Goal: Task Accomplishment & Management: Manage account settings

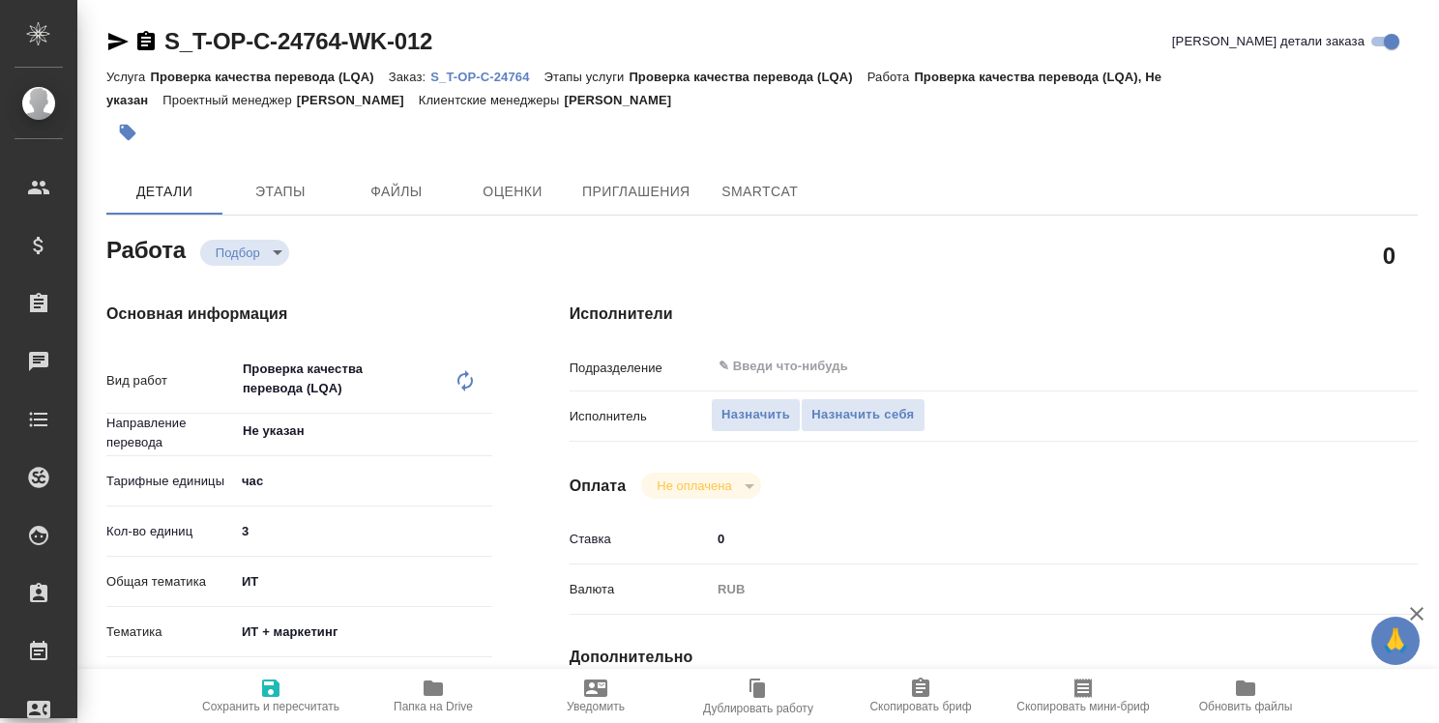
type textarea "x"
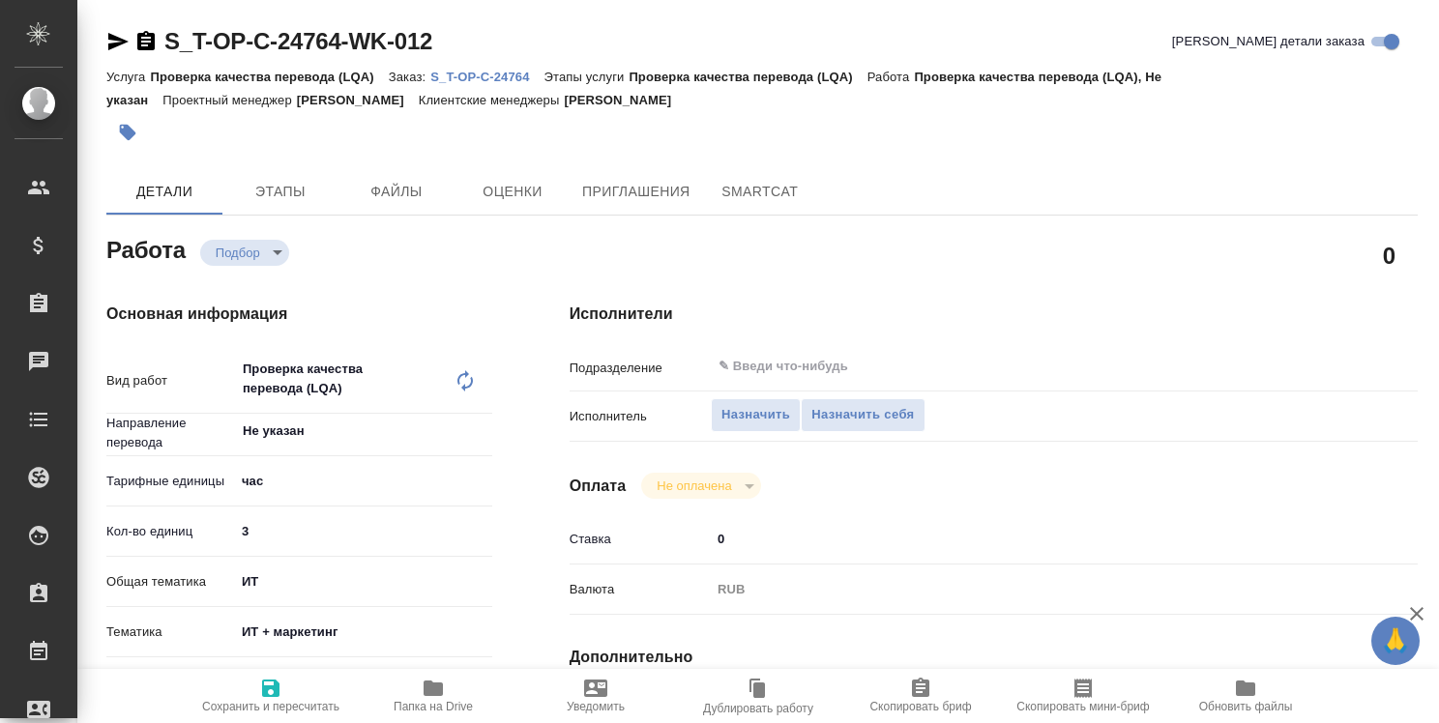
type textarea "x"
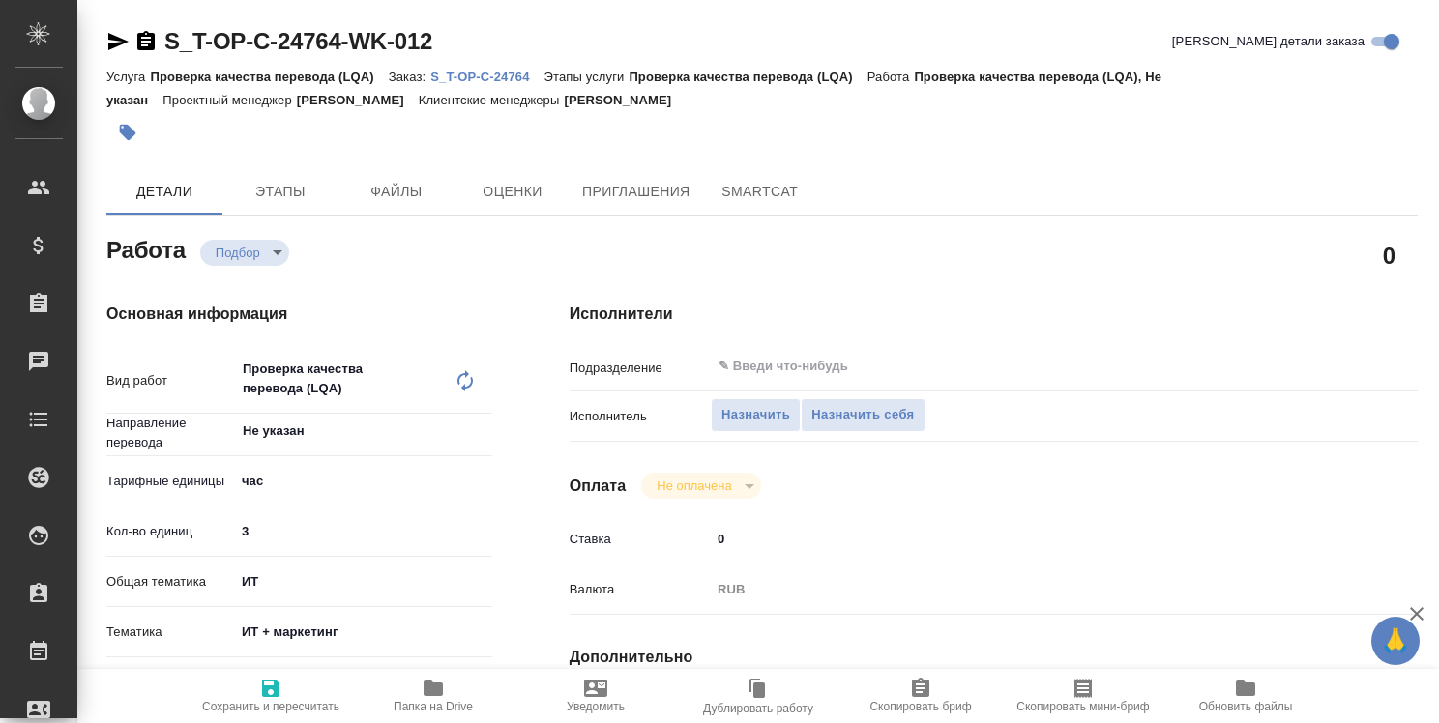
type textarea "x"
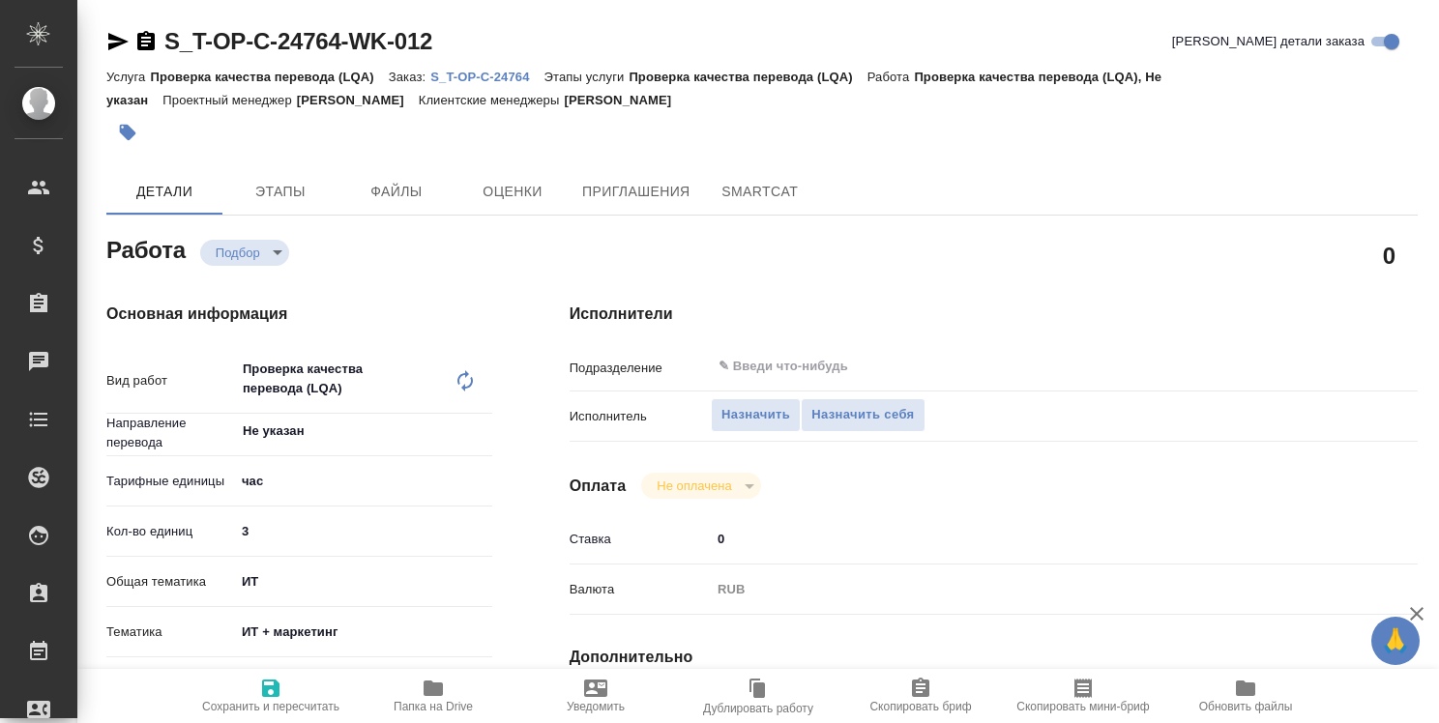
type textarea "x"
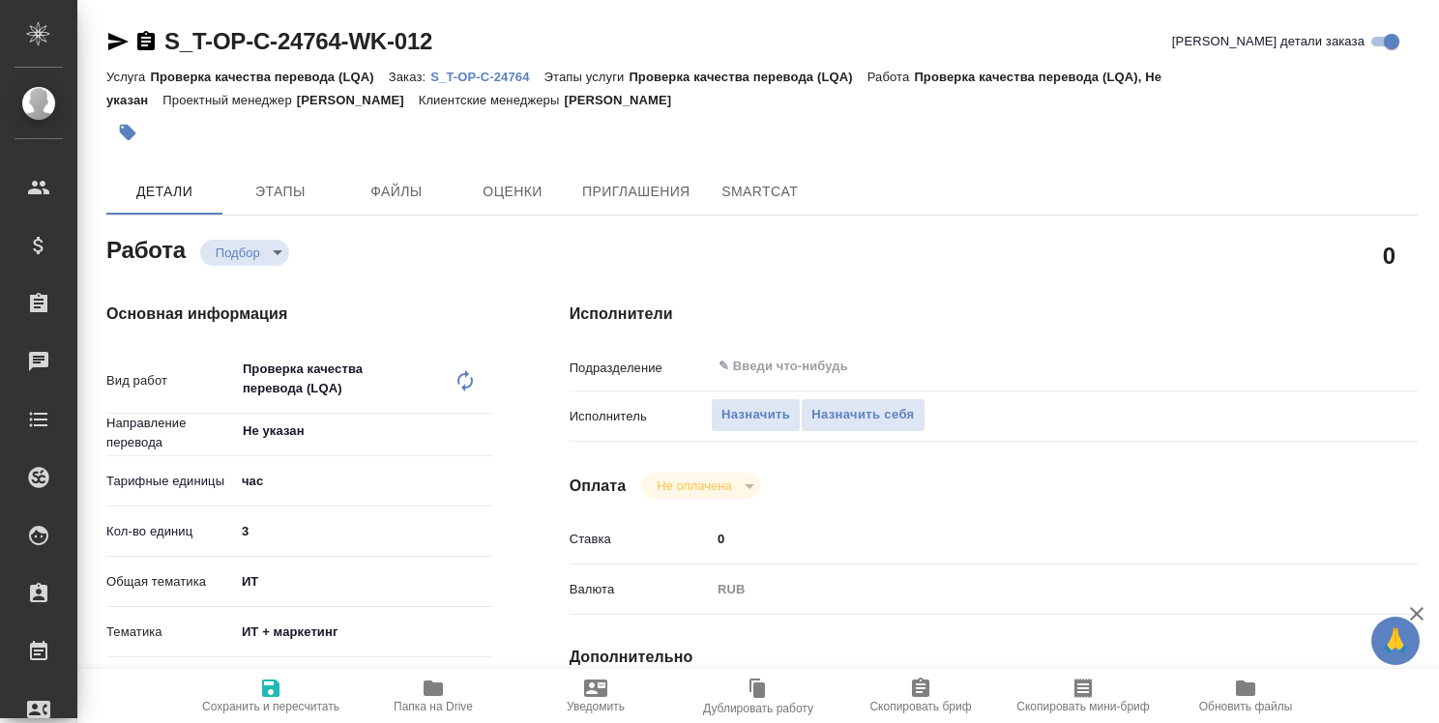
type textarea "x"
click at [494, 73] on p "S_T-OP-C-24764" at bounding box center [486, 77] width 113 height 15
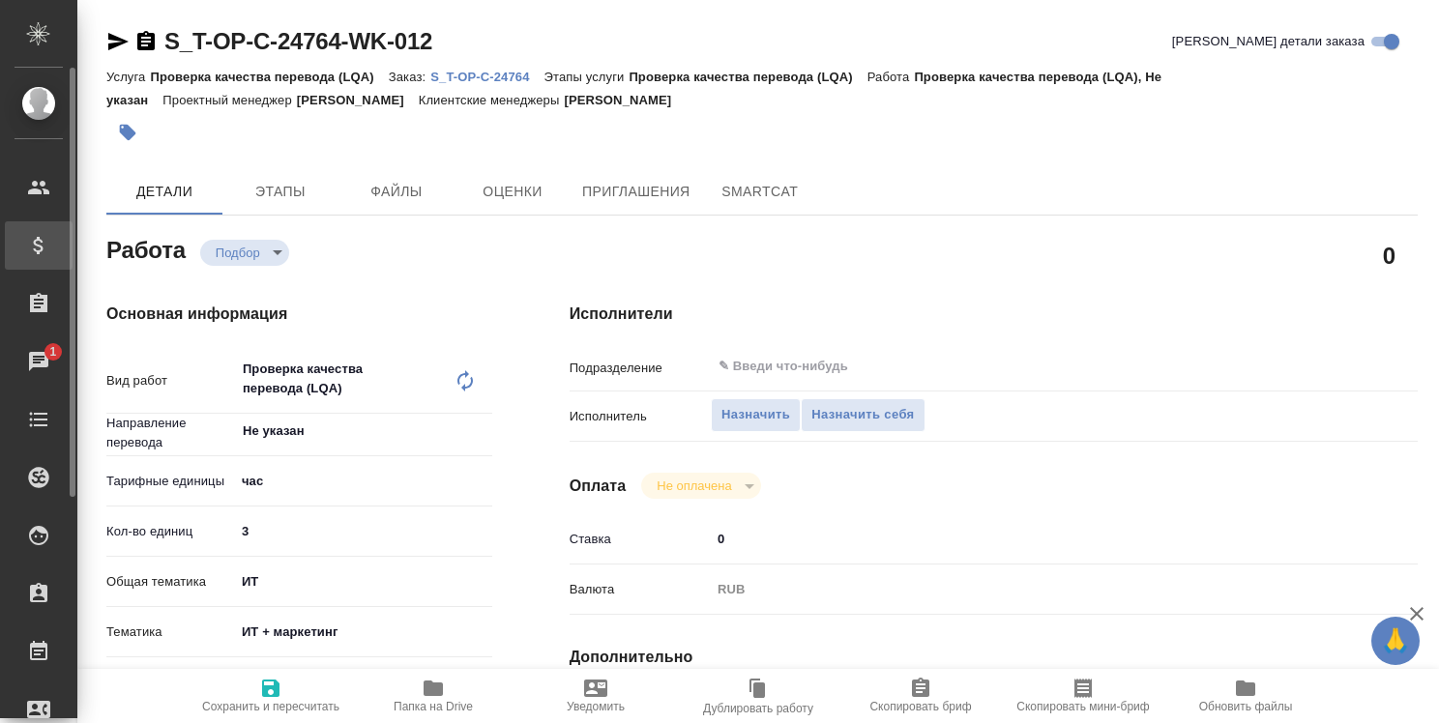
type textarea "x"
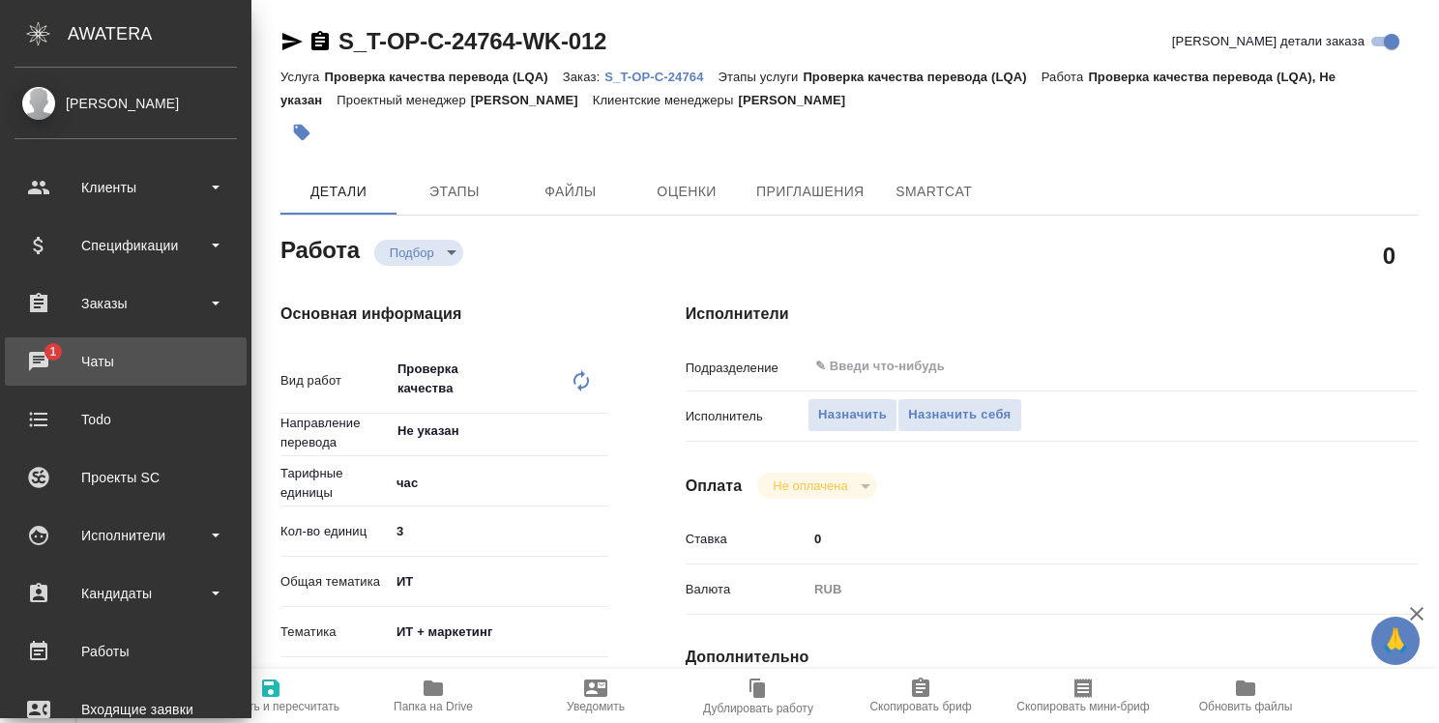
type textarea "x"
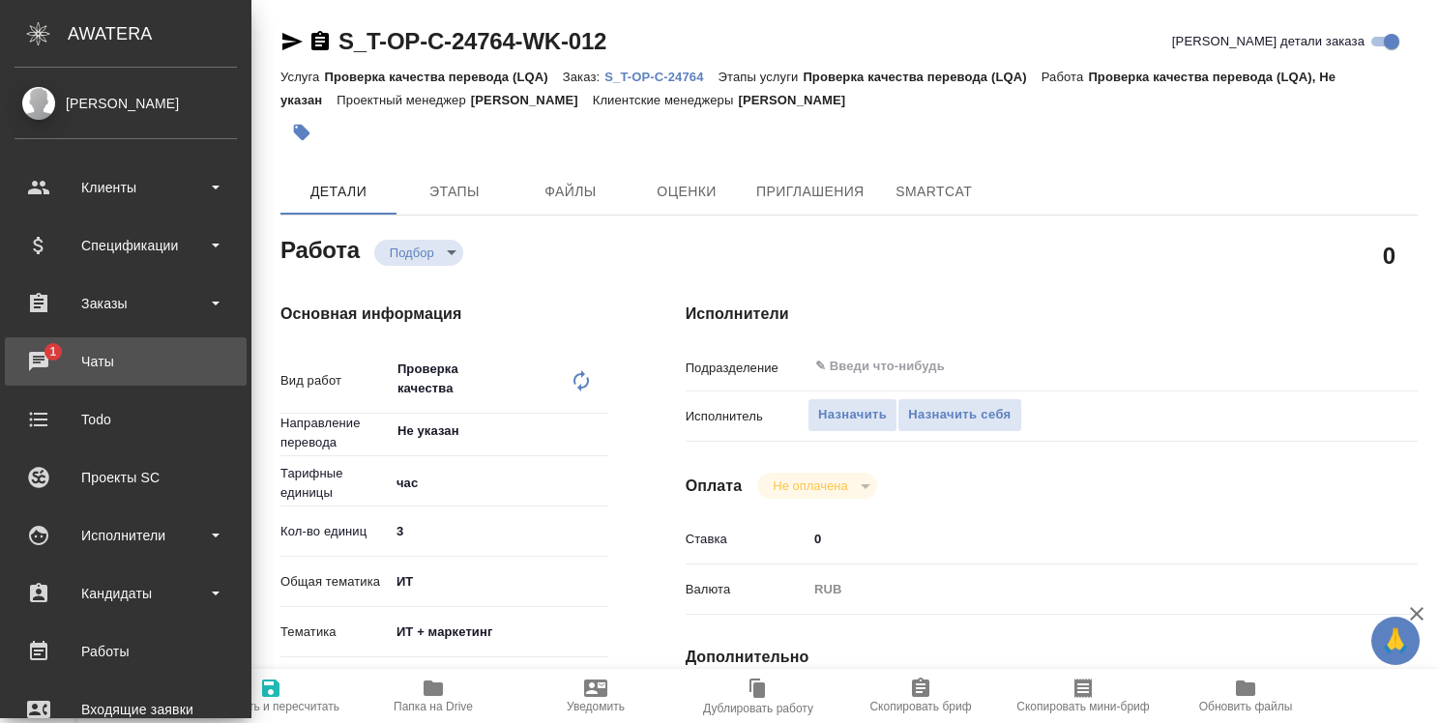
click at [43, 362] on div "Чаты" at bounding box center [126, 361] width 222 height 29
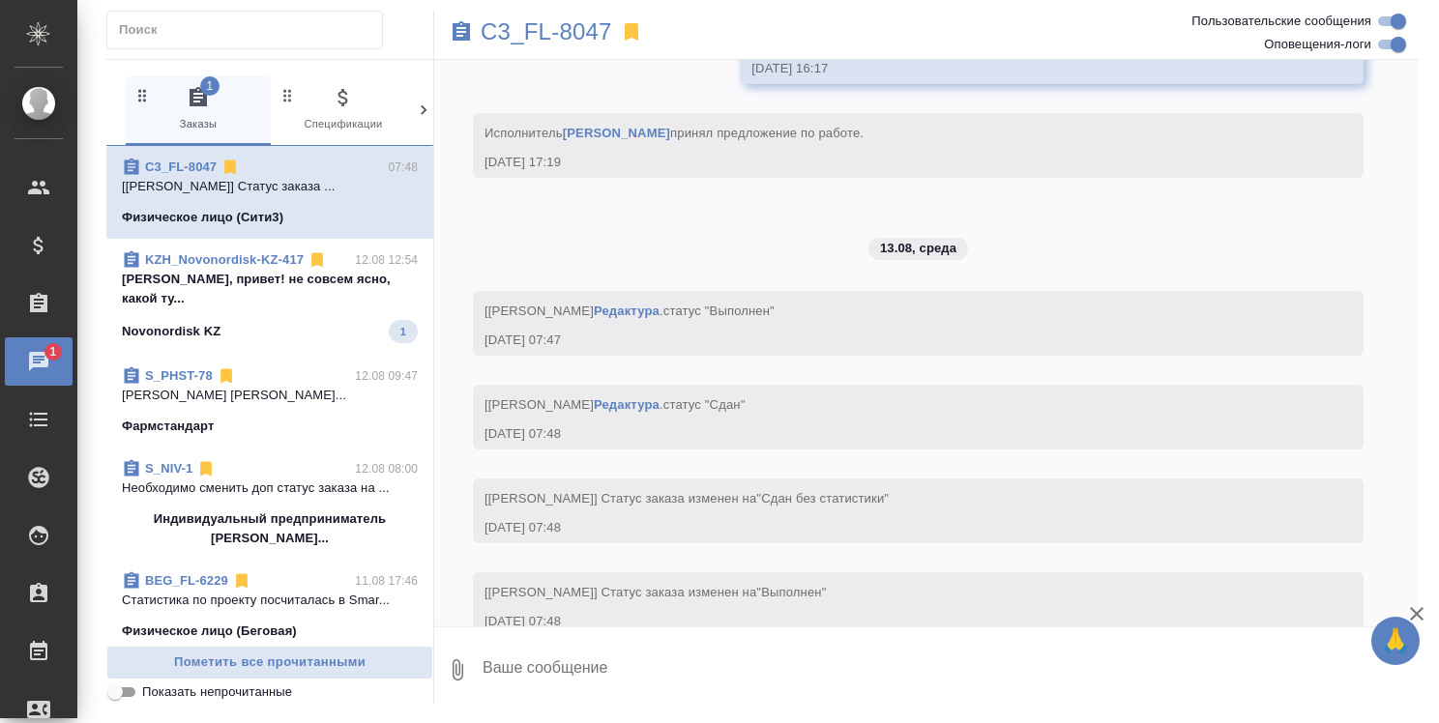
scroll to position [4400, 0]
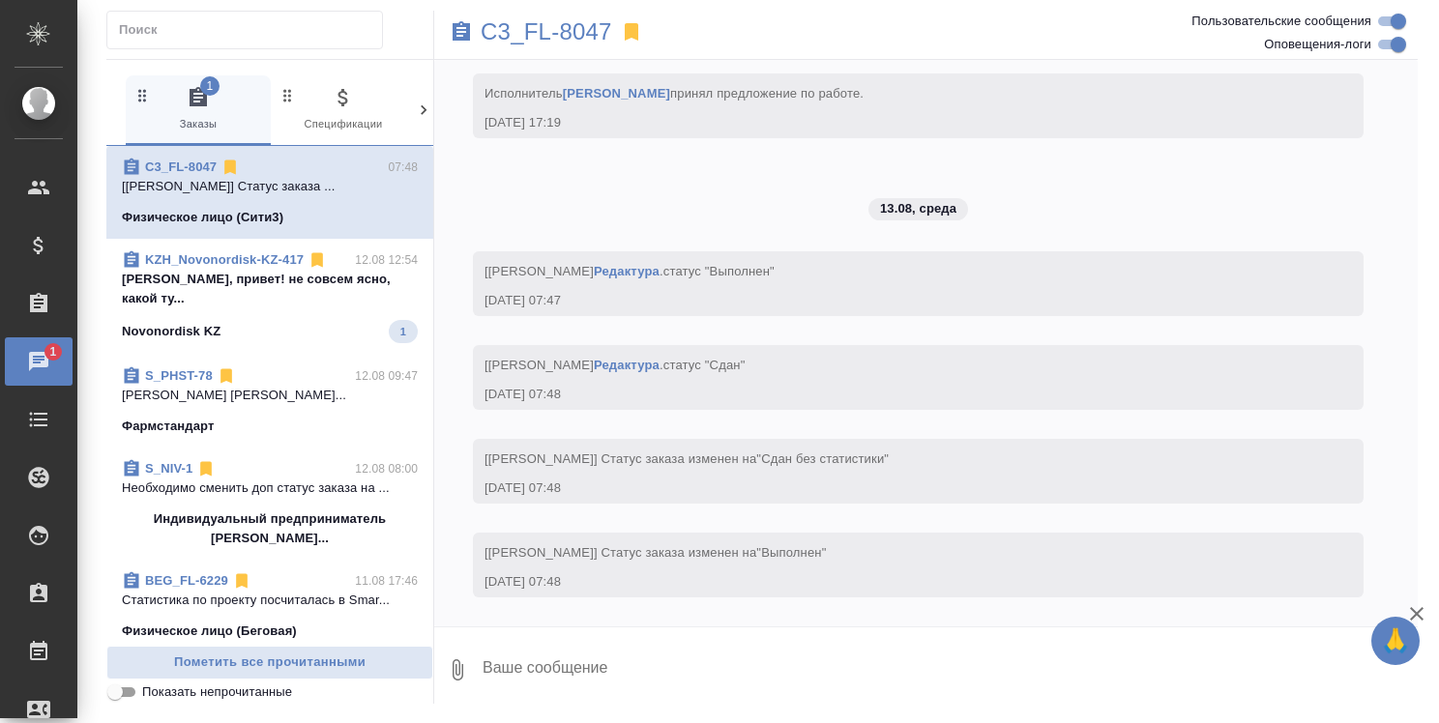
click at [271, 272] on p "Сабина, привет! не совсем ясно, какой ту..." at bounding box center [270, 289] width 296 height 39
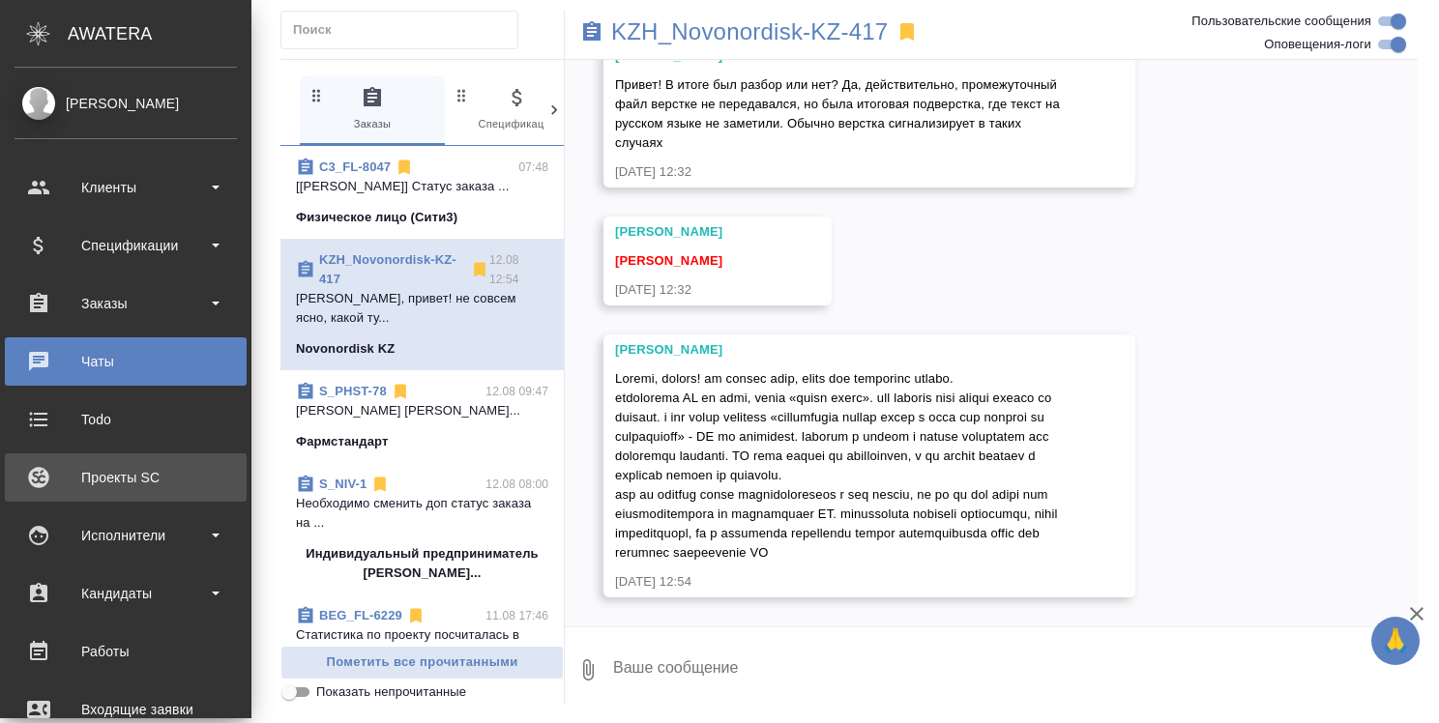
scroll to position [20282, 0]
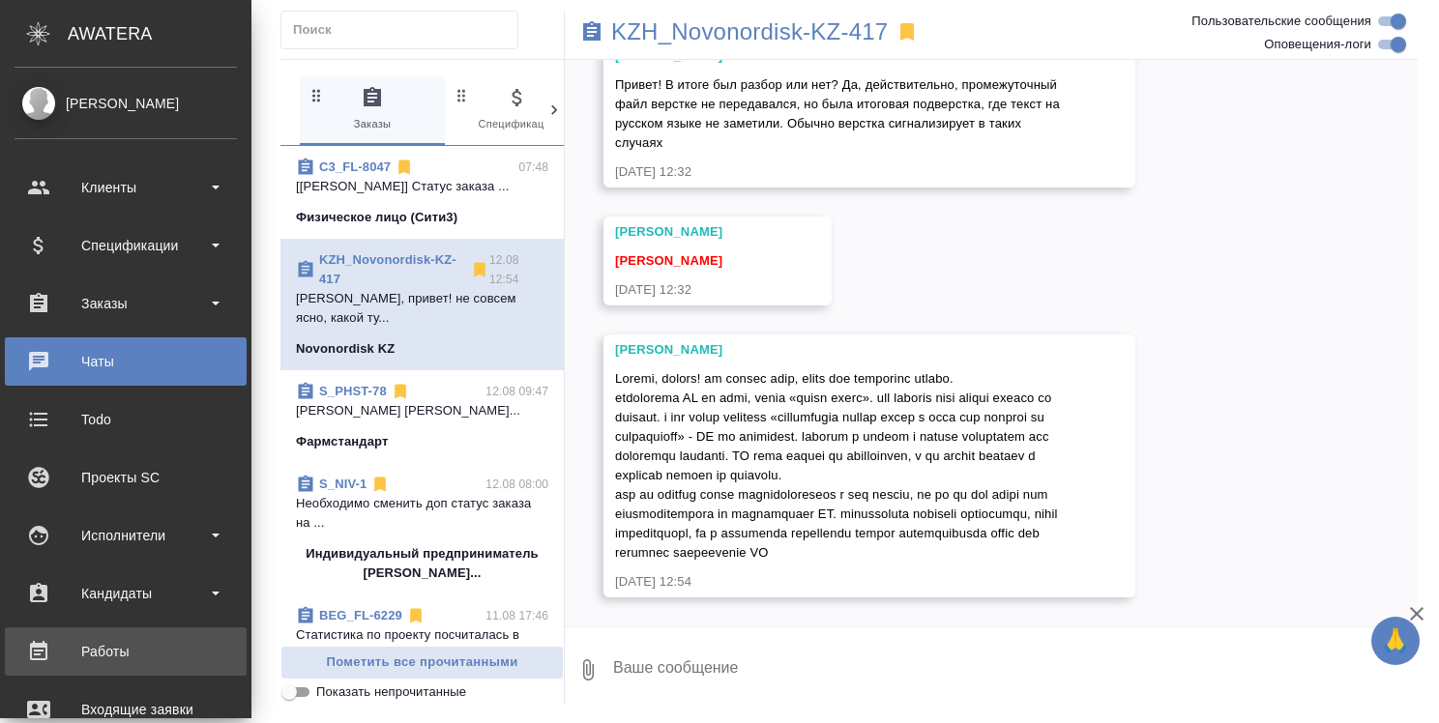
click at [124, 641] on div "Работы" at bounding box center [126, 651] width 222 height 29
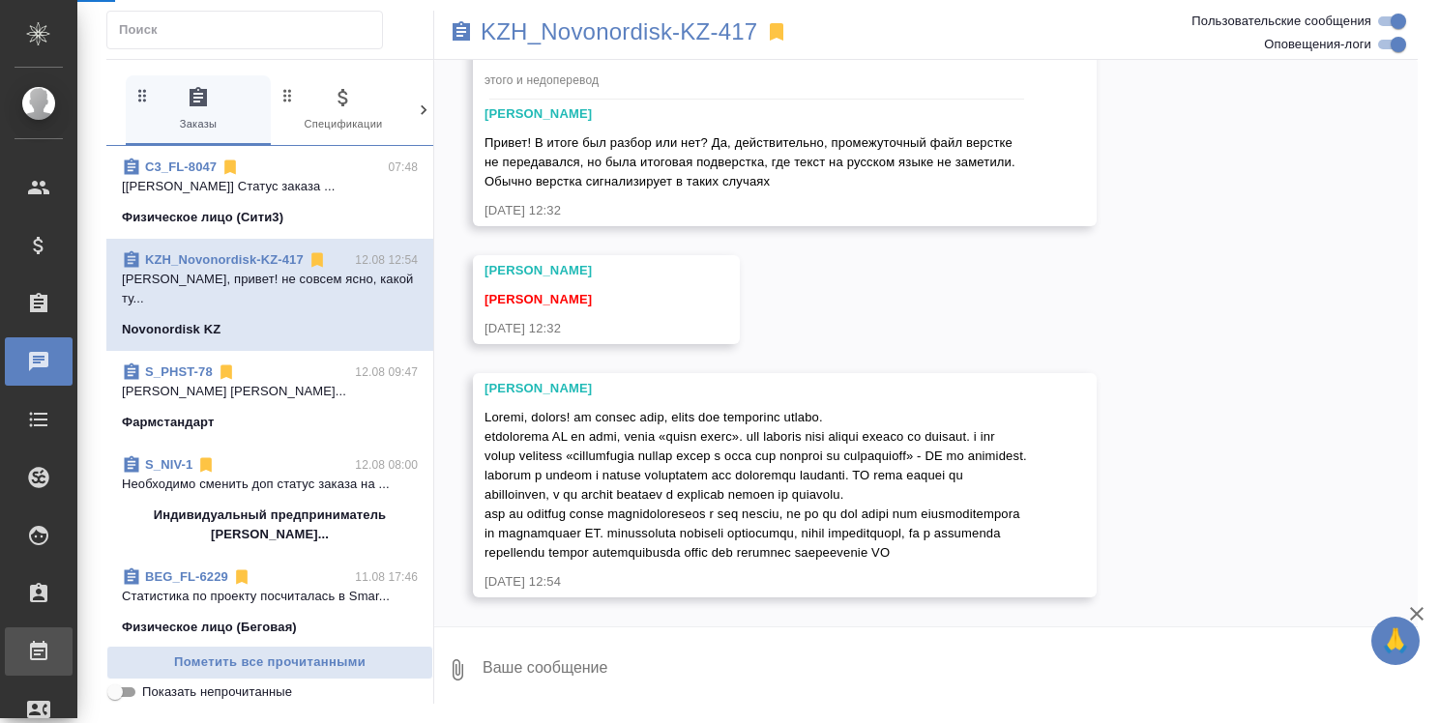
scroll to position [19683, 0]
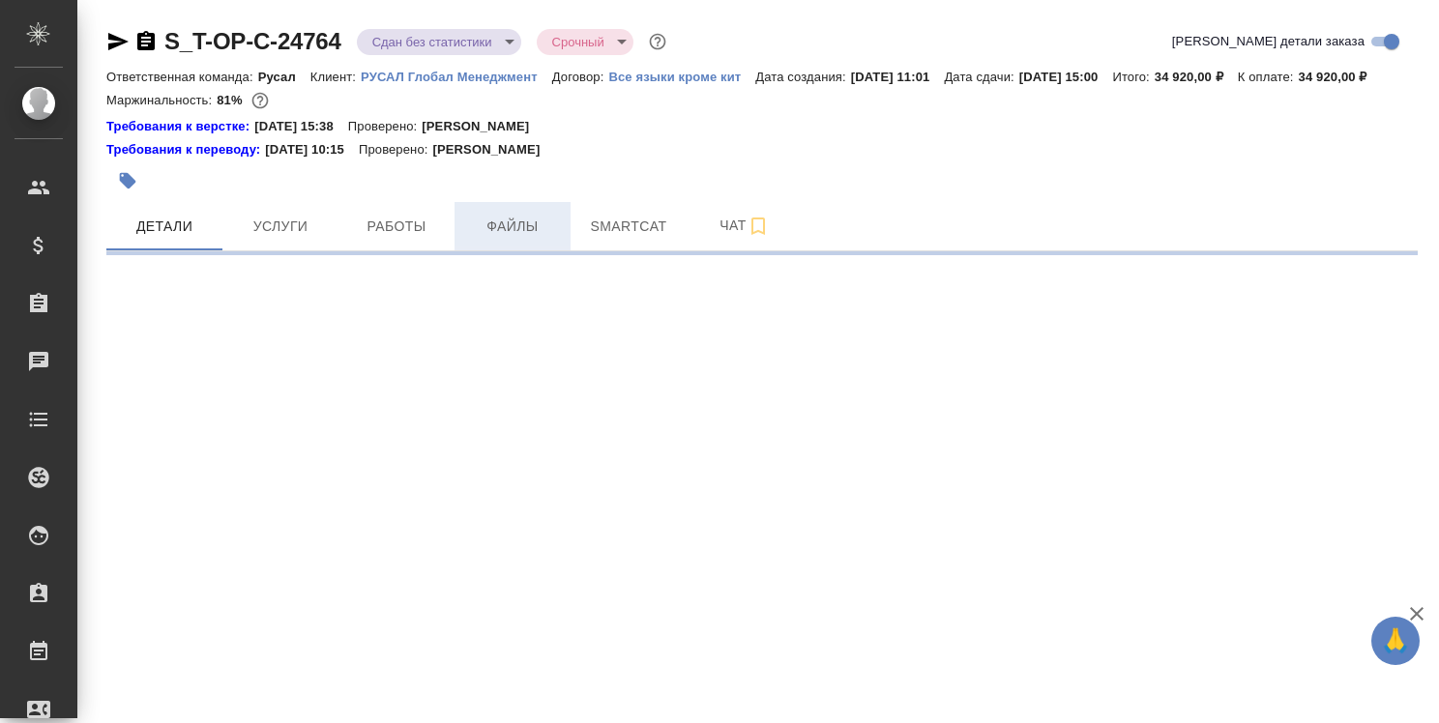
select select "RU"
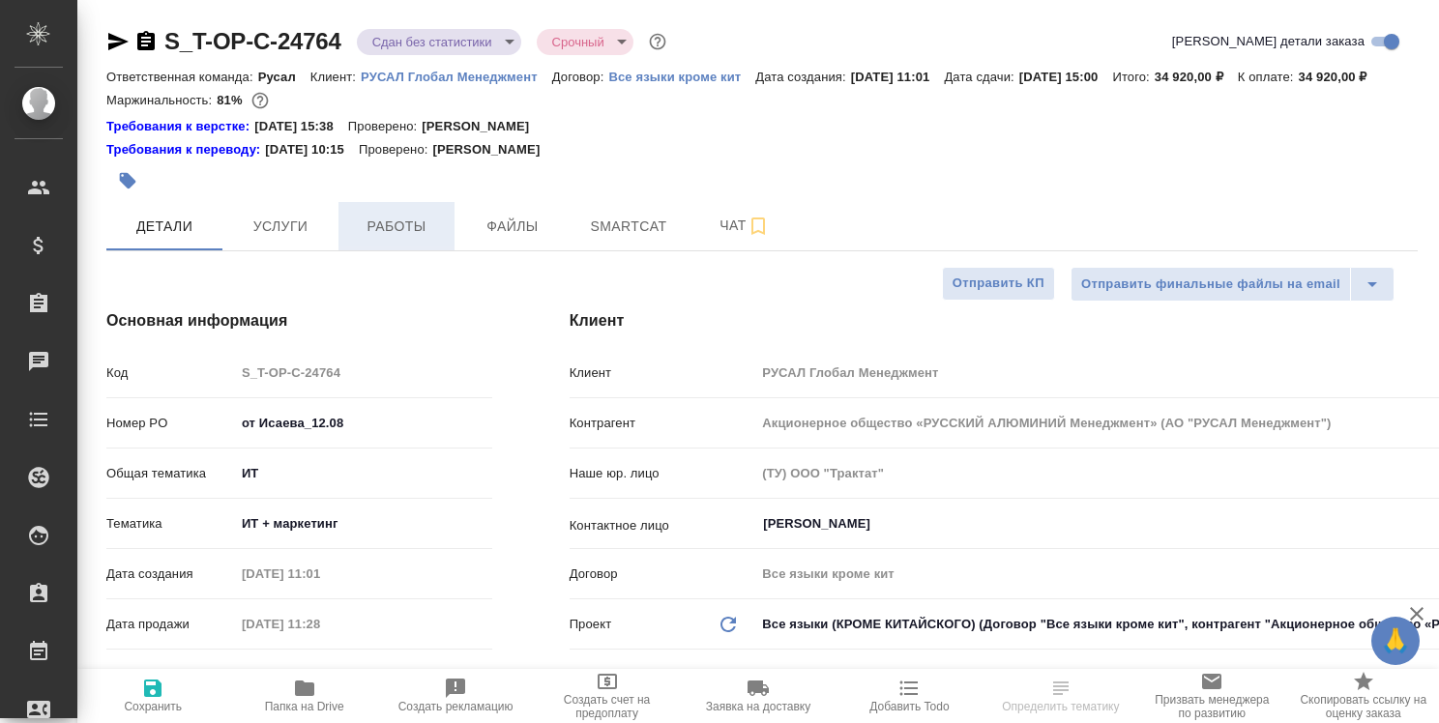
type textarea "x"
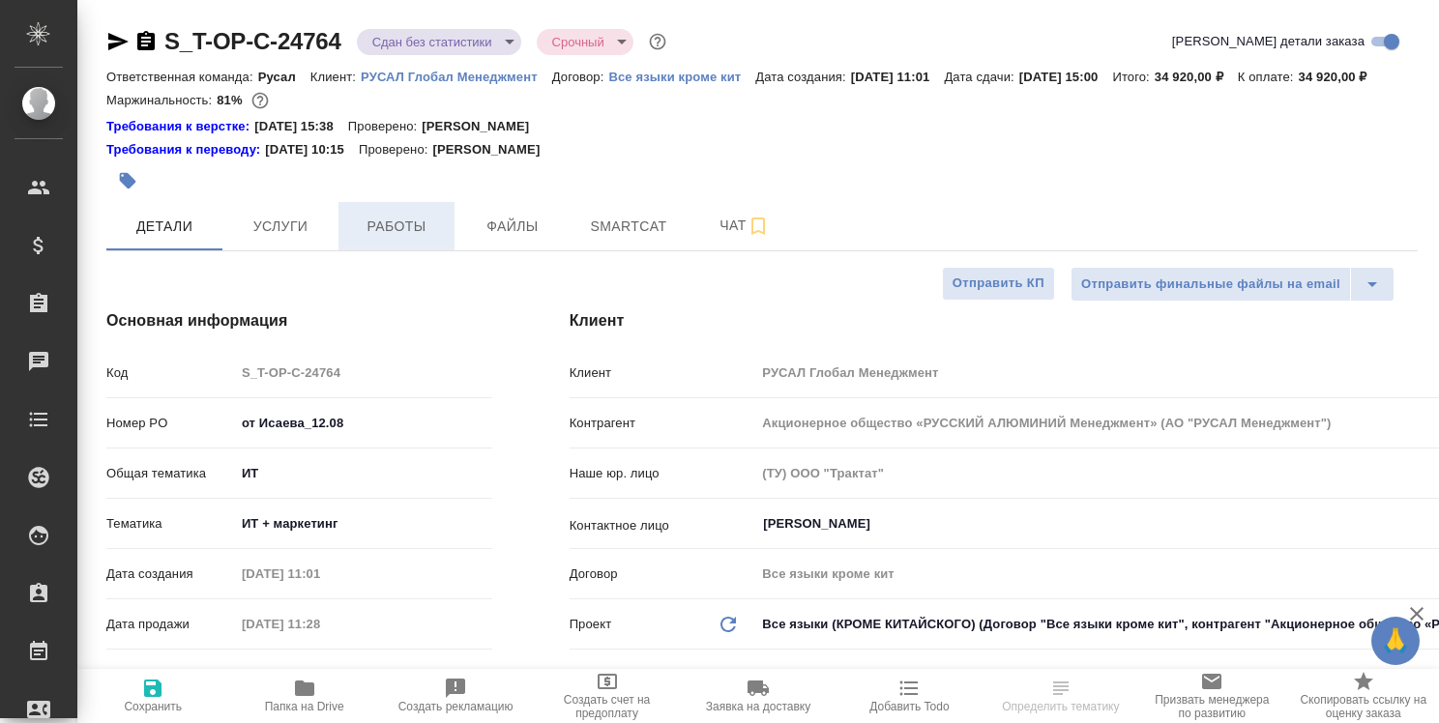
type textarea "x"
type input "Журавлева Александра"
click at [419, 239] on span "Работы" at bounding box center [396, 227] width 93 height 24
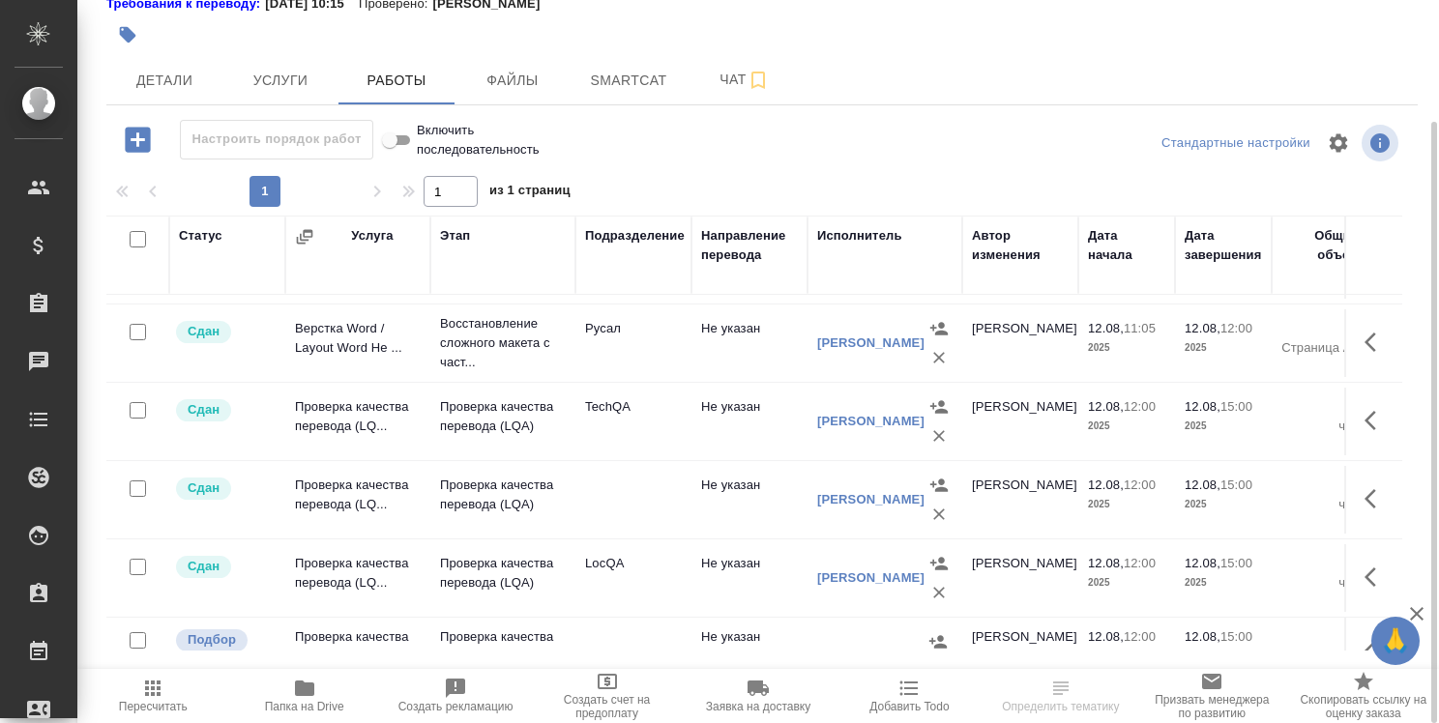
scroll to position [97, 0]
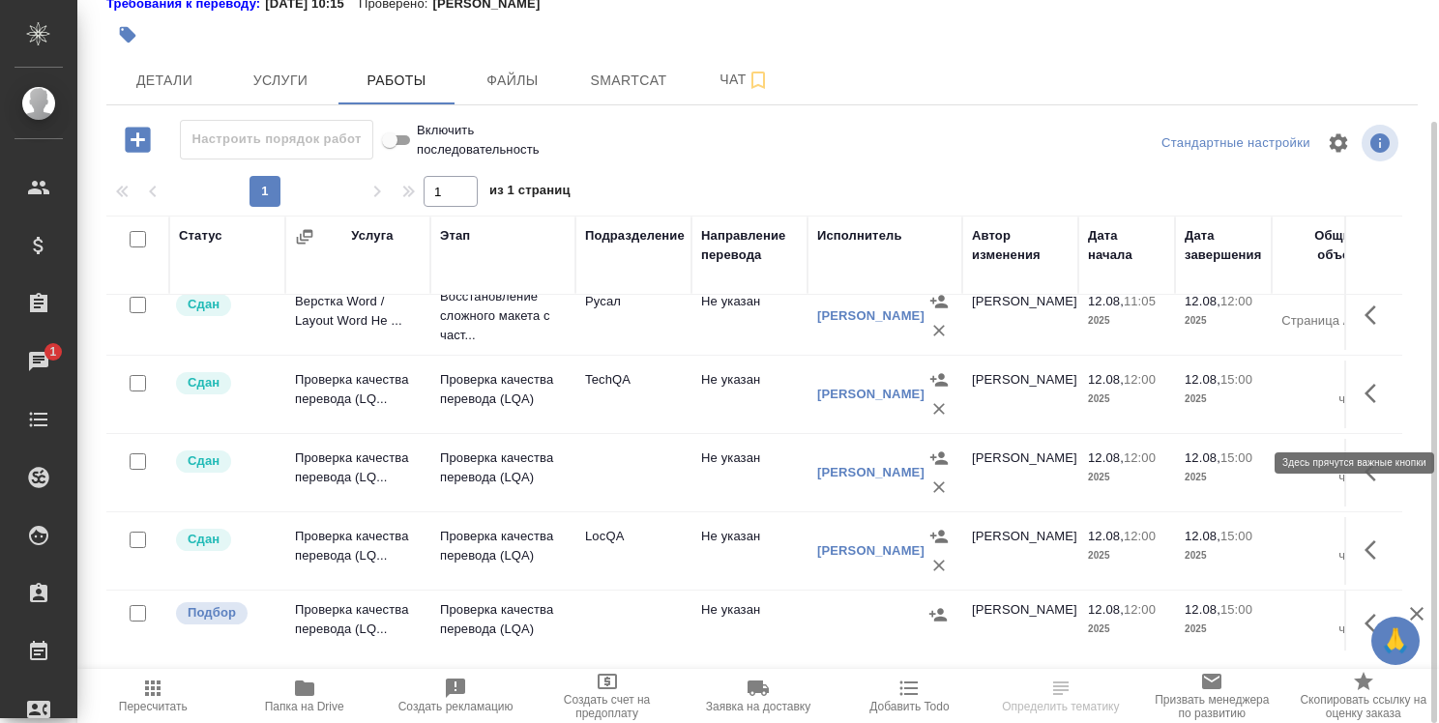
click at [1364, 405] on icon "button" at bounding box center [1375, 393] width 23 height 23
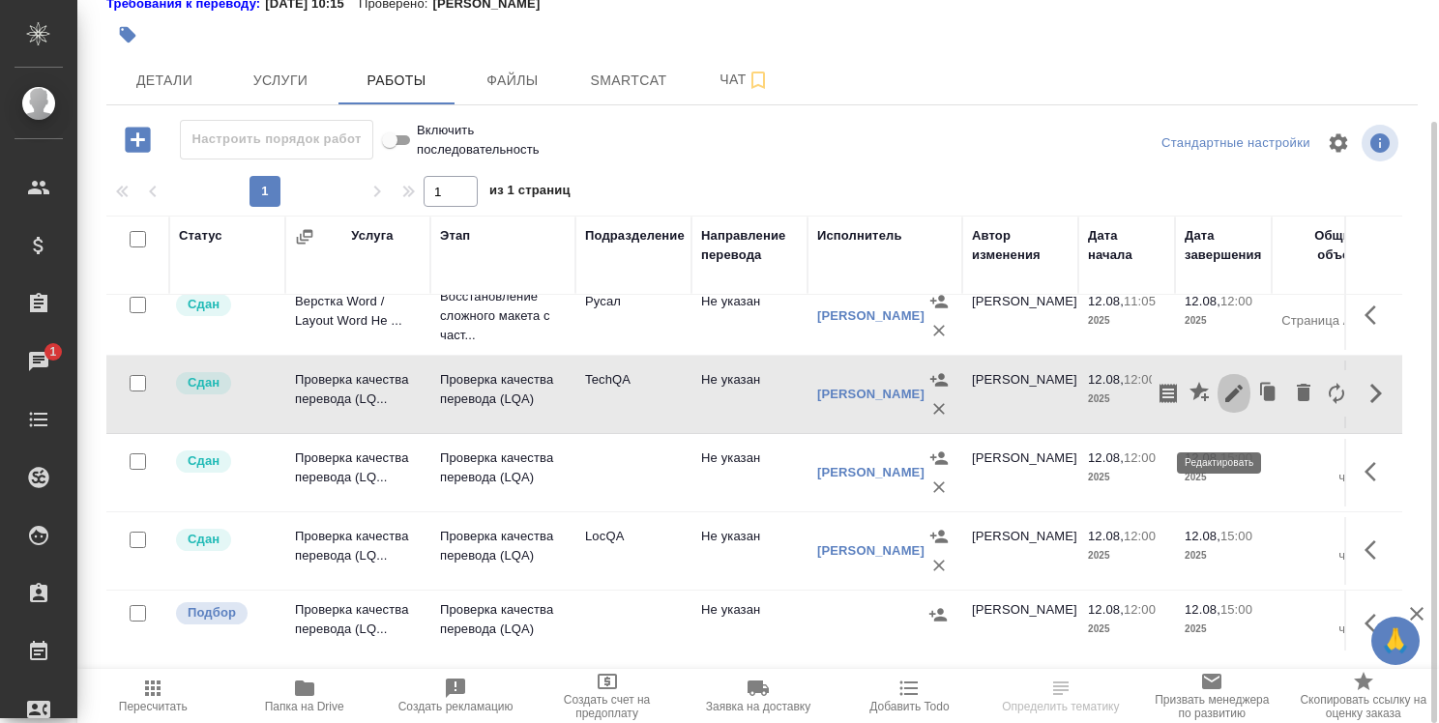
click at [1225, 402] on icon "button" at bounding box center [1233, 393] width 17 height 17
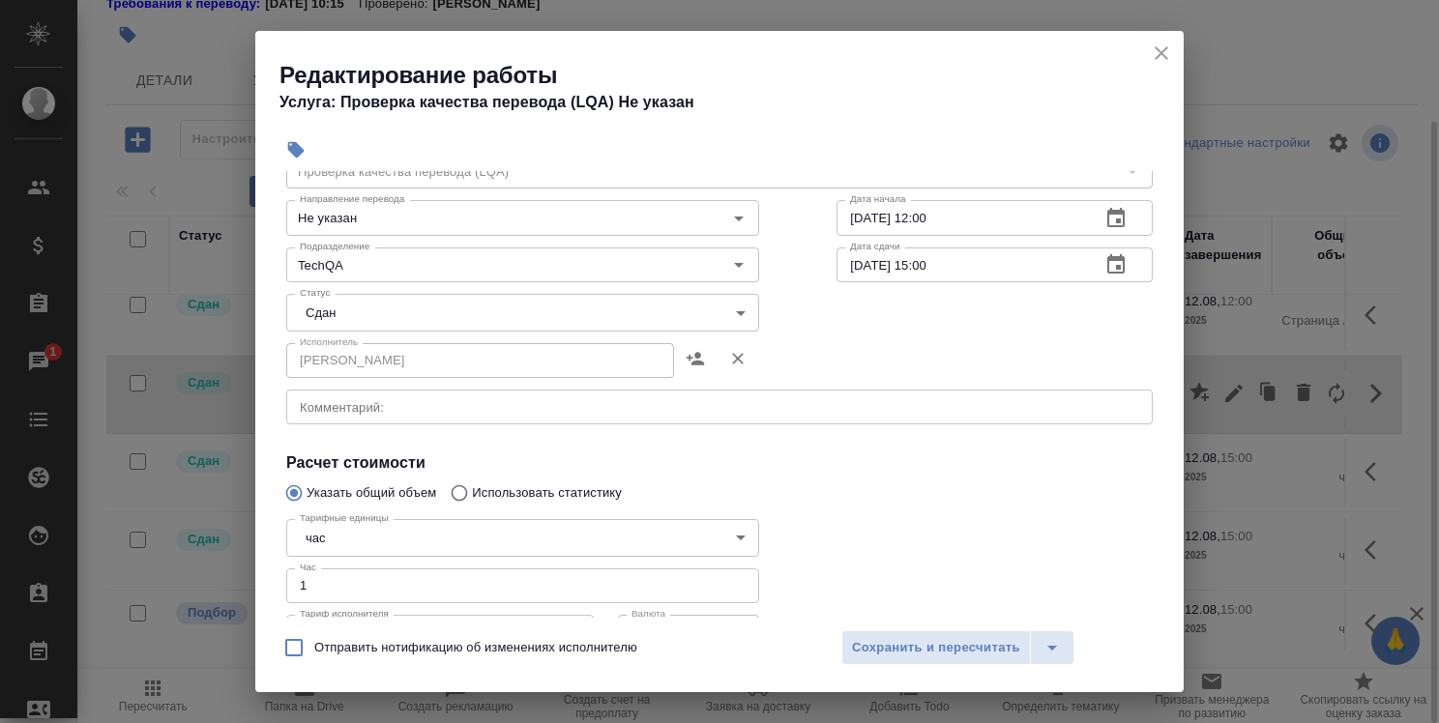
scroll to position [0, 0]
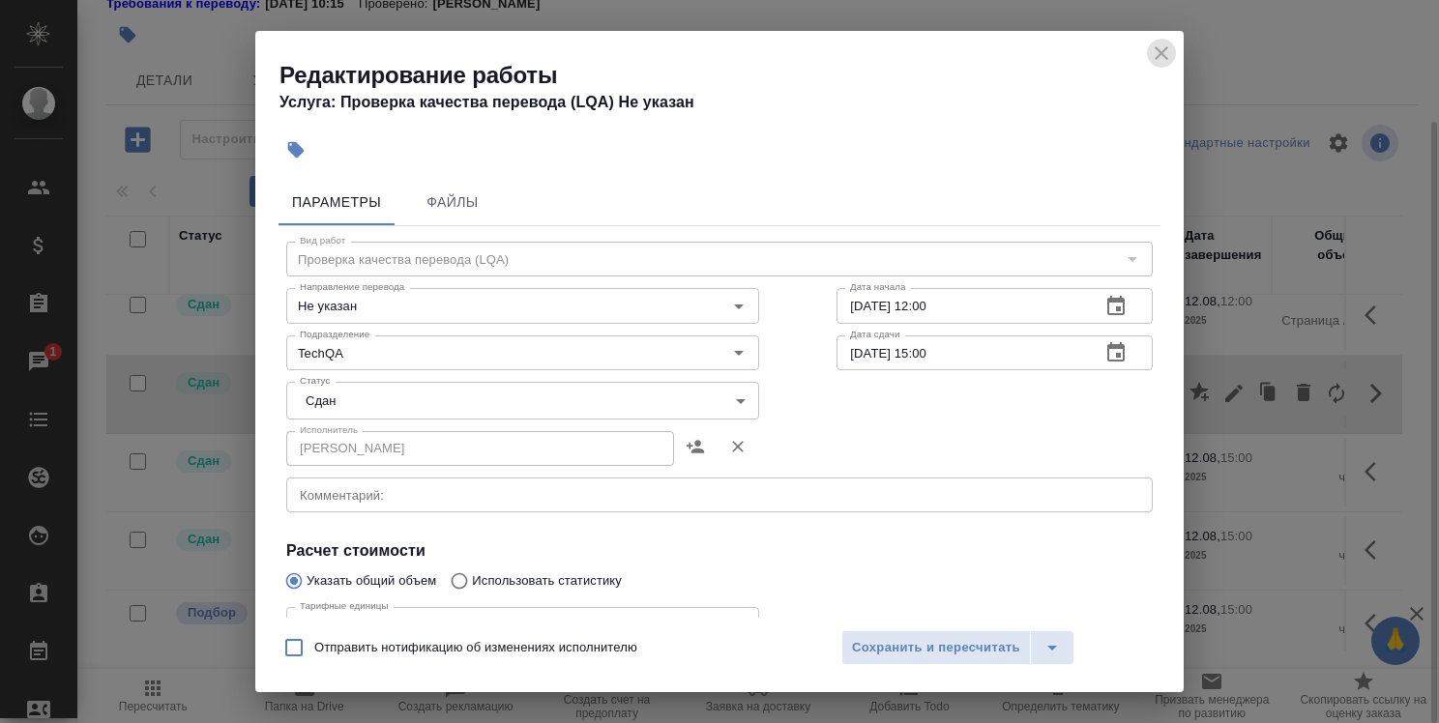
click at [1158, 52] on icon "close" at bounding box center [1161, 53] width 23 height 23
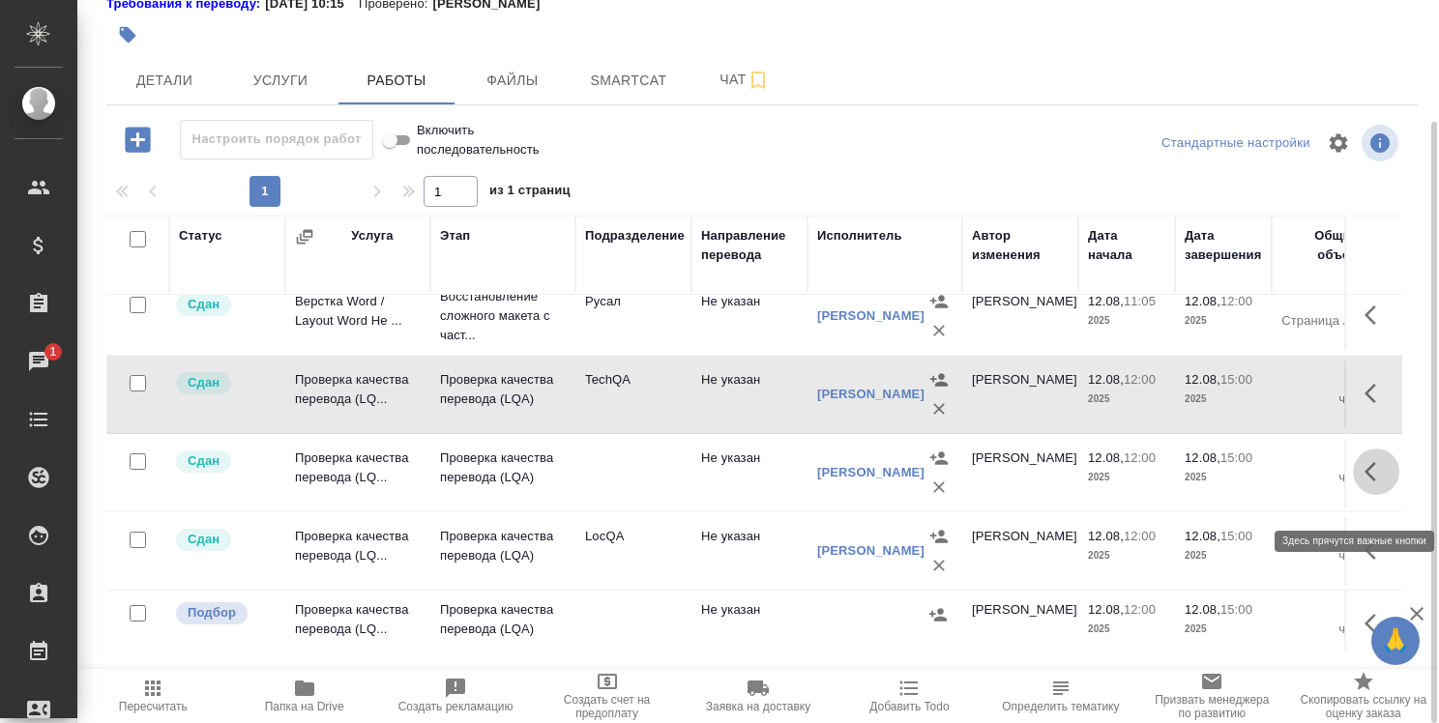
click at [1371, 484] on icon "button" at bounding box center [1375, 471] width 23 height 23
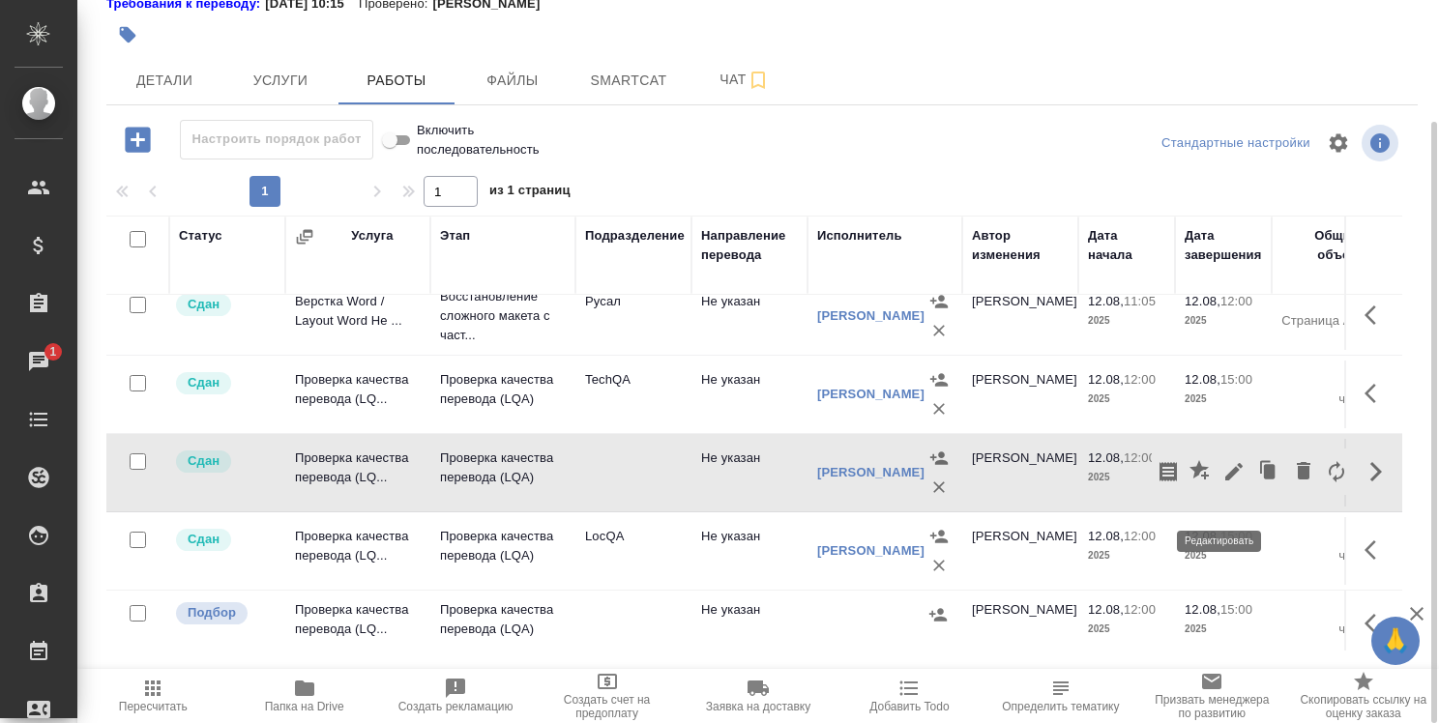
click at [1225, 481] on icon "button" at bounding box center [1233, 471] width 17 height 17
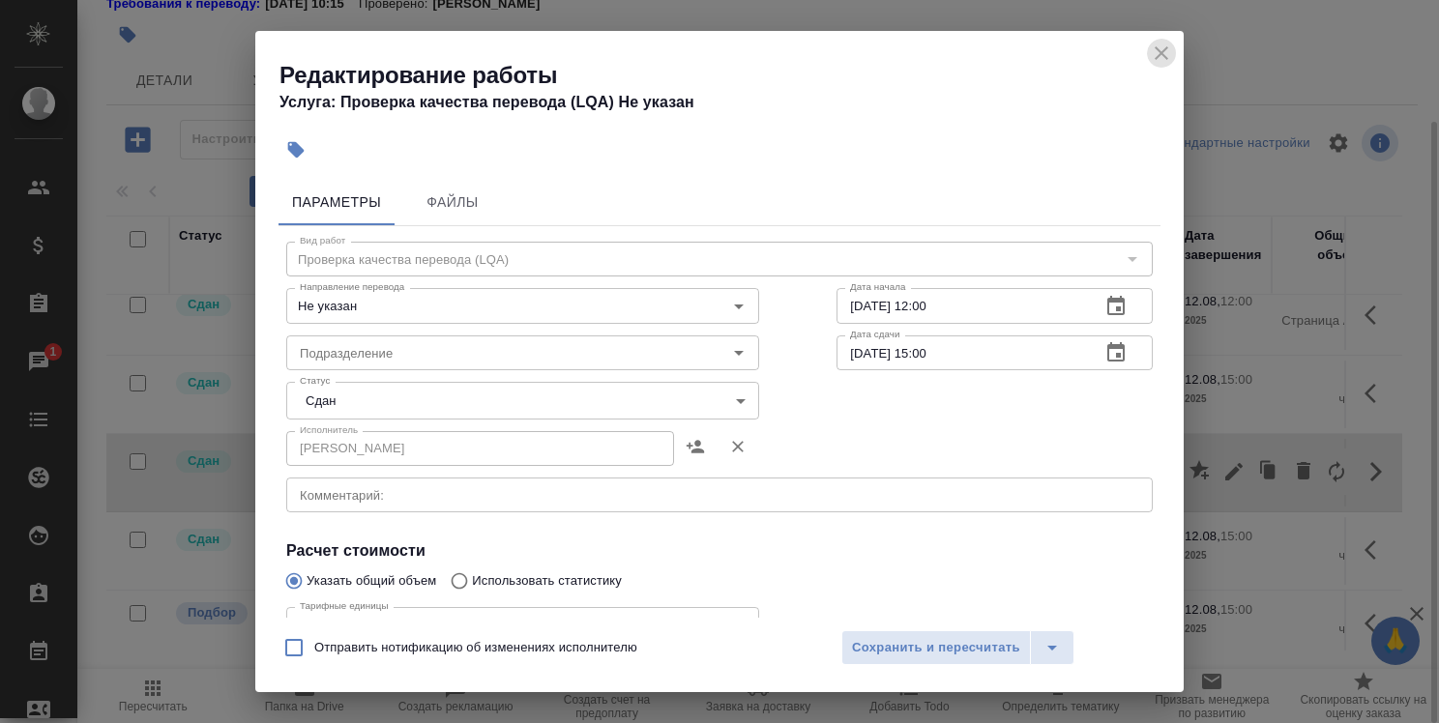
drag, startPoint x: 1167, startPoint y: 61, endPoint x: 1172, endPoint y: 77, distance: 17.1
click at [1167, 60] on icon "close" at bounding box center [1161, 53] width 23 height 23
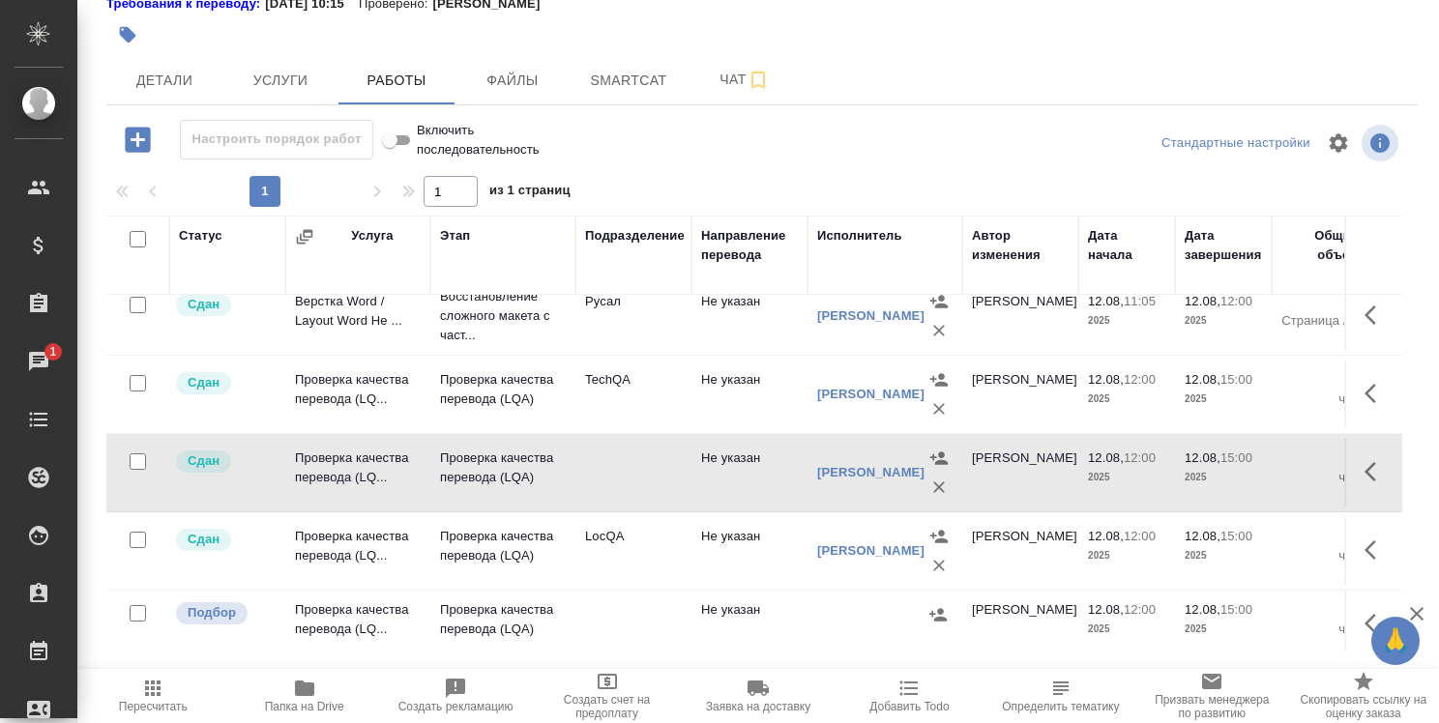
scroll to position [118, 0]
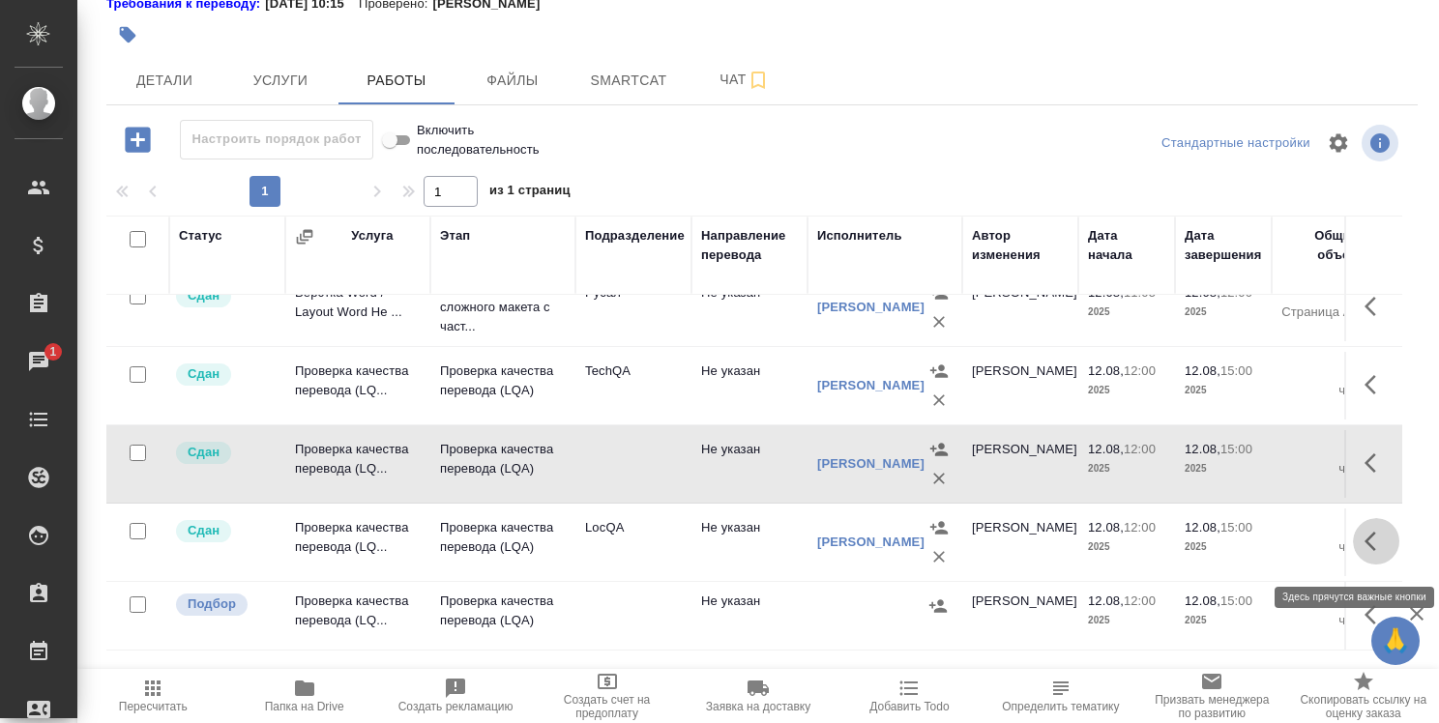
click at [1364, 543] on icon "button" at bounding box center [1375, 541] width 23 height 23
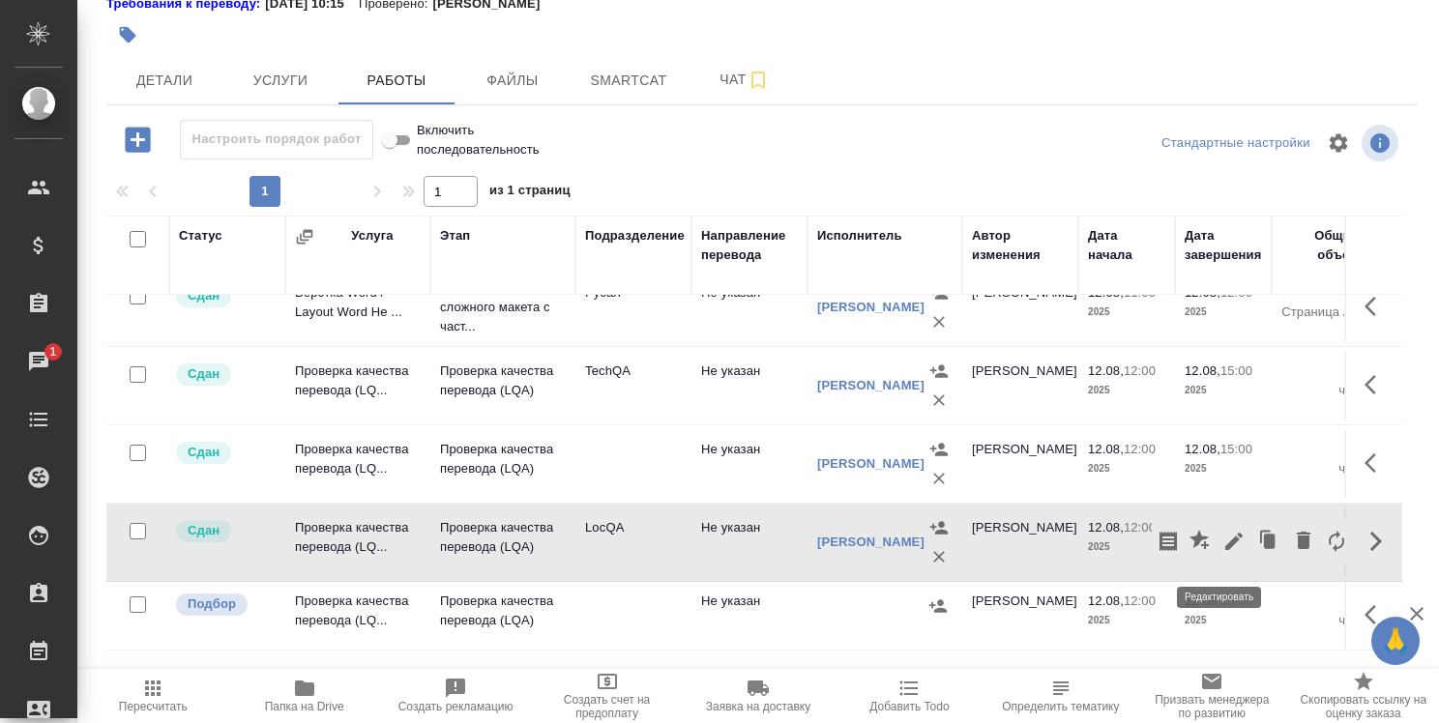
click at [1222, 544] on icon "button" at bounding box center [1233, 541] width 23 height 23
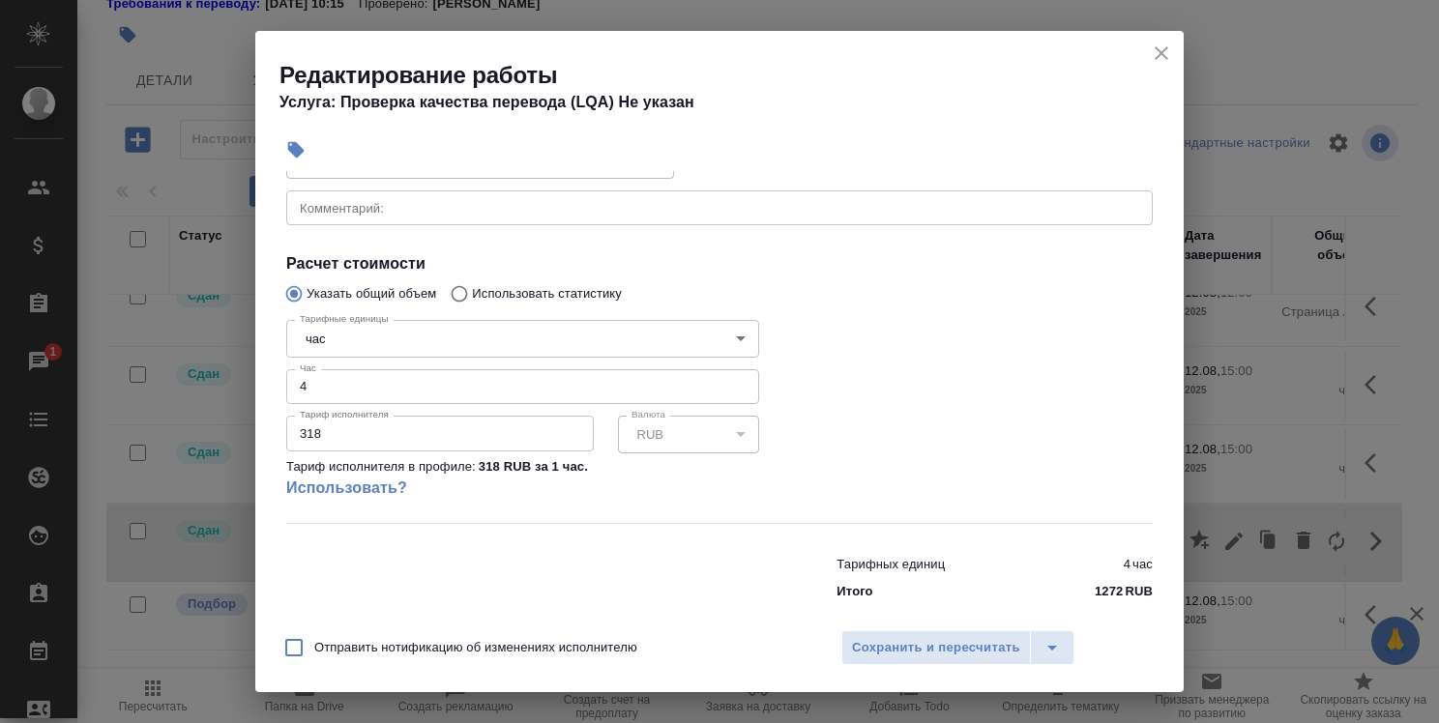
scroll to position [290, 0]
click at [1159, 58] on icon "close" at bounding box center [1161, 53] width 23 height 23
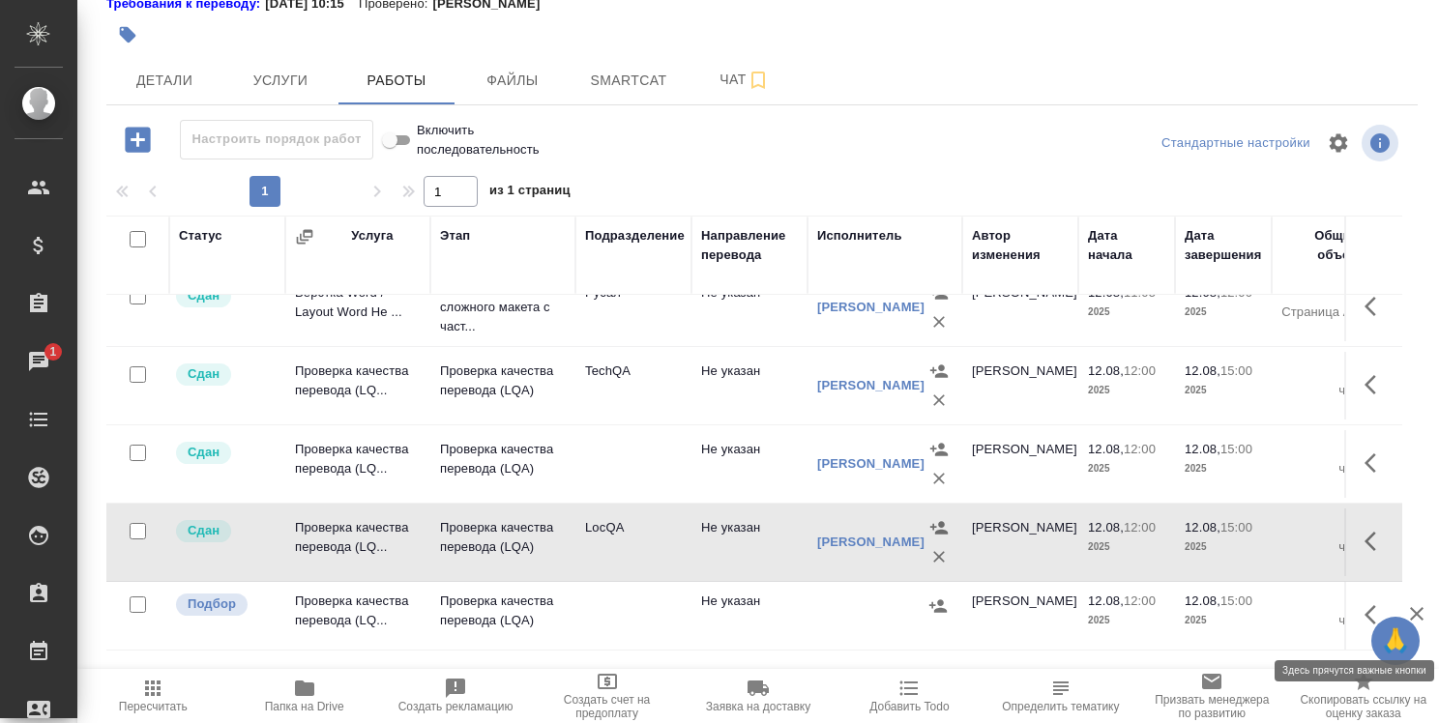
click at [1364, 622] on icon "button" at bounding box center [1375, 614] width 23 height 23
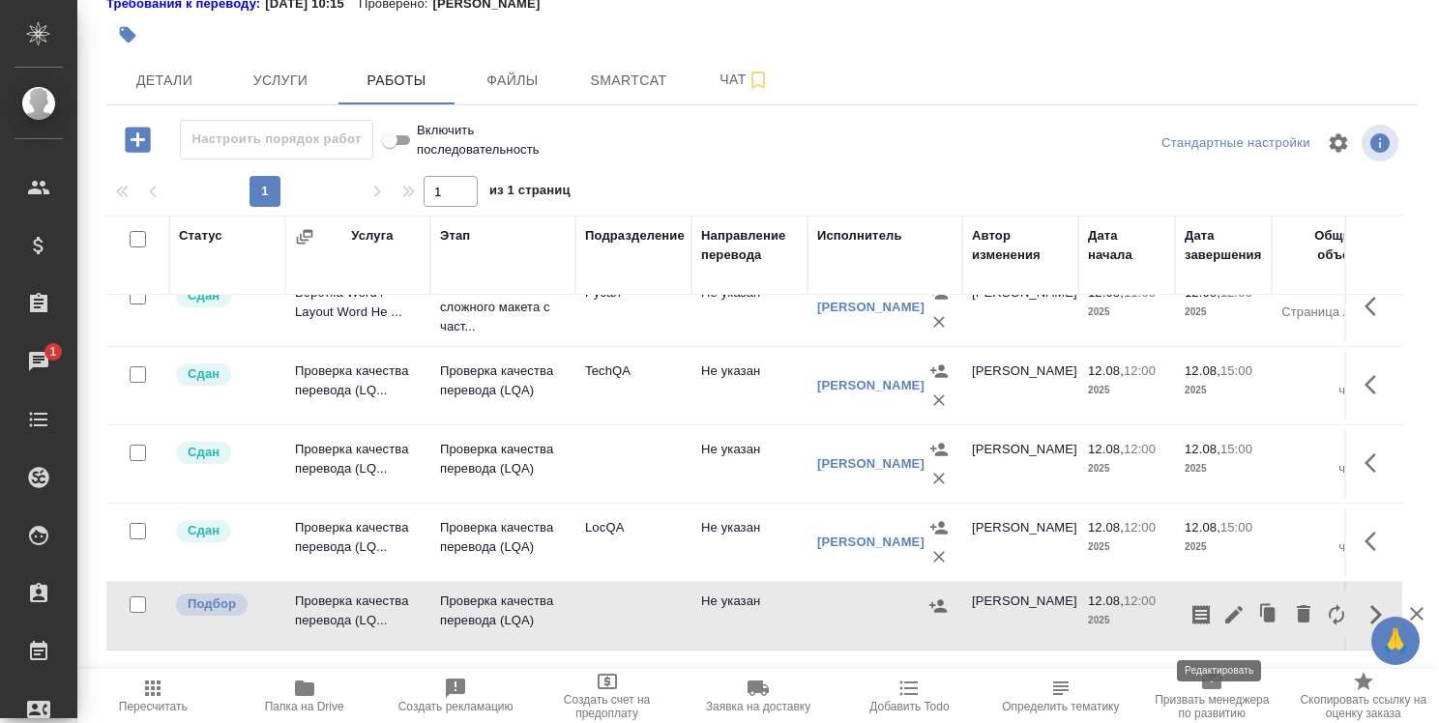
click at [1222, 619] on icon "button" at bounding box center [1233, 614] width 23 height 23
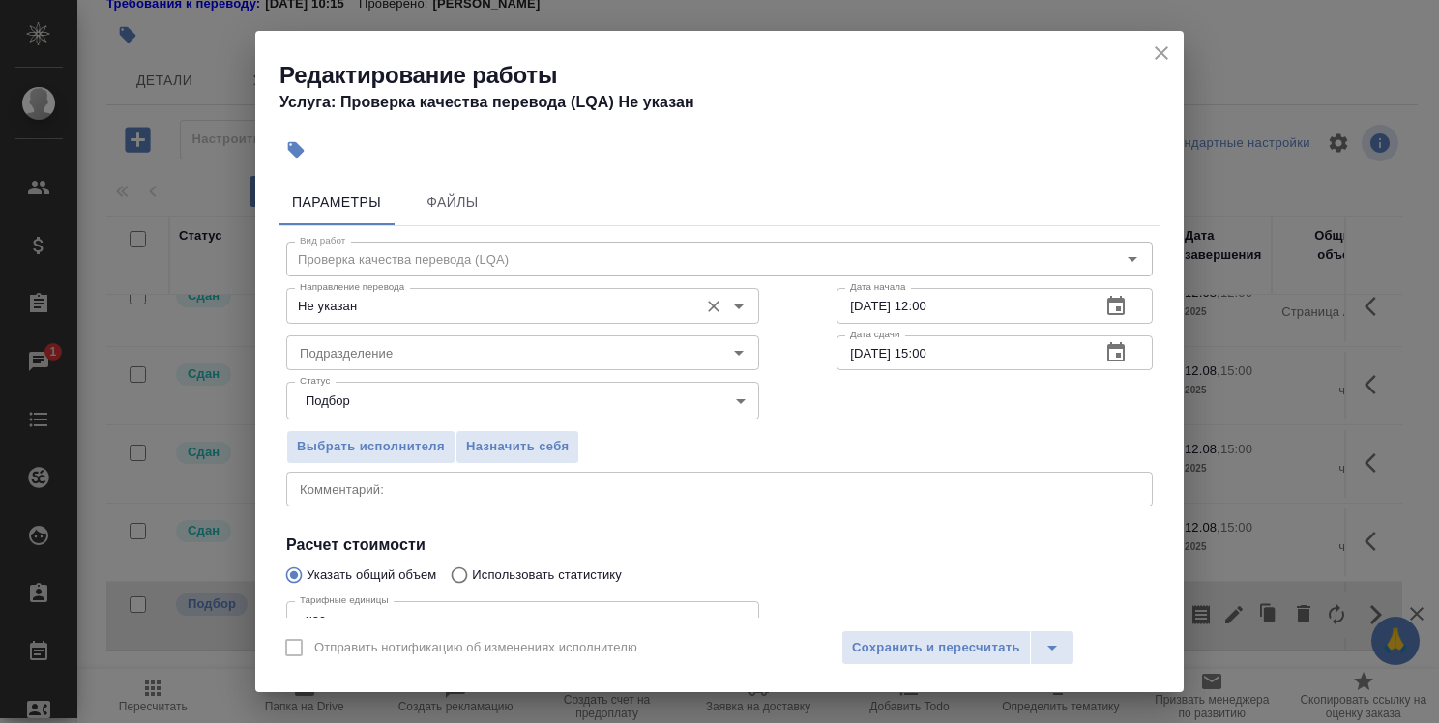
click at [576, 306] on input "Не указан" at bounding box center [490, 305] width 396 height 23
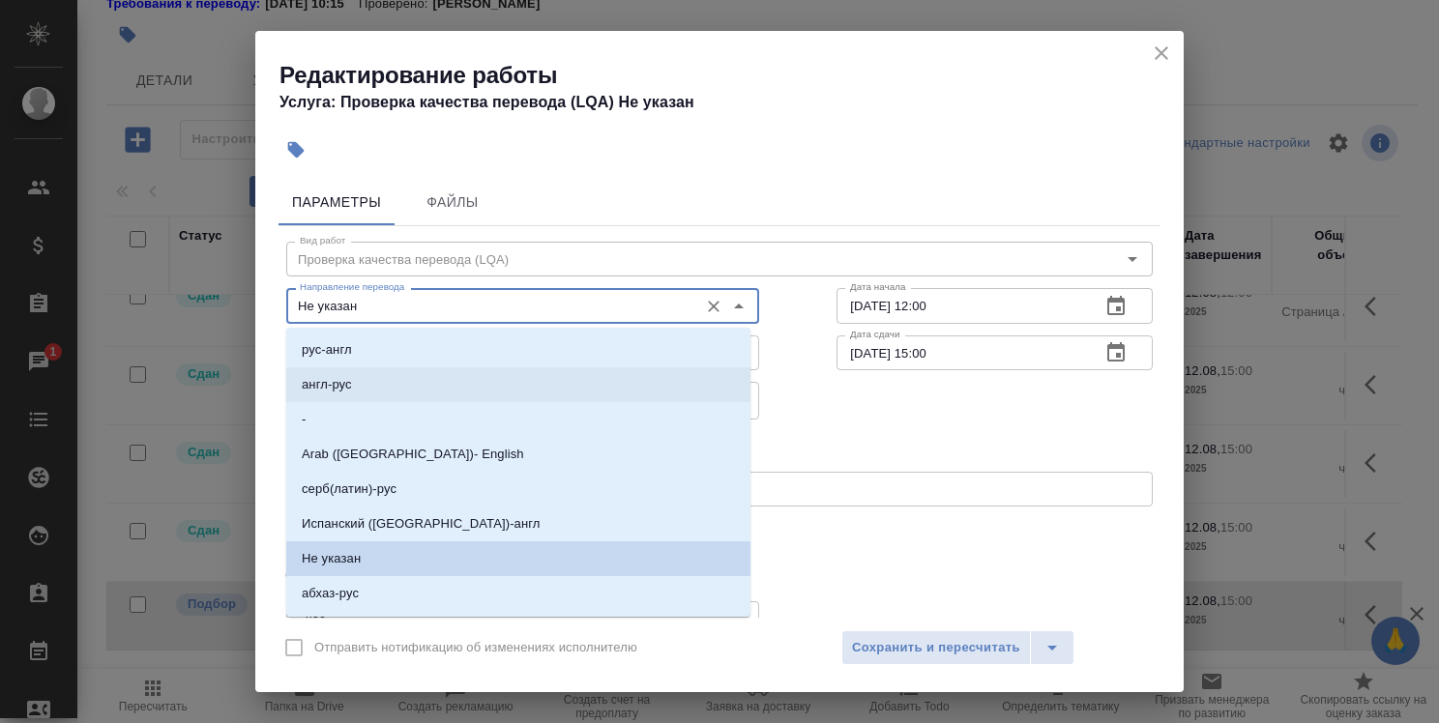
click at [587, 379] on li "англ-рус" at bounding box center [518, 384] width 464 height 35
type input "англ-рус"
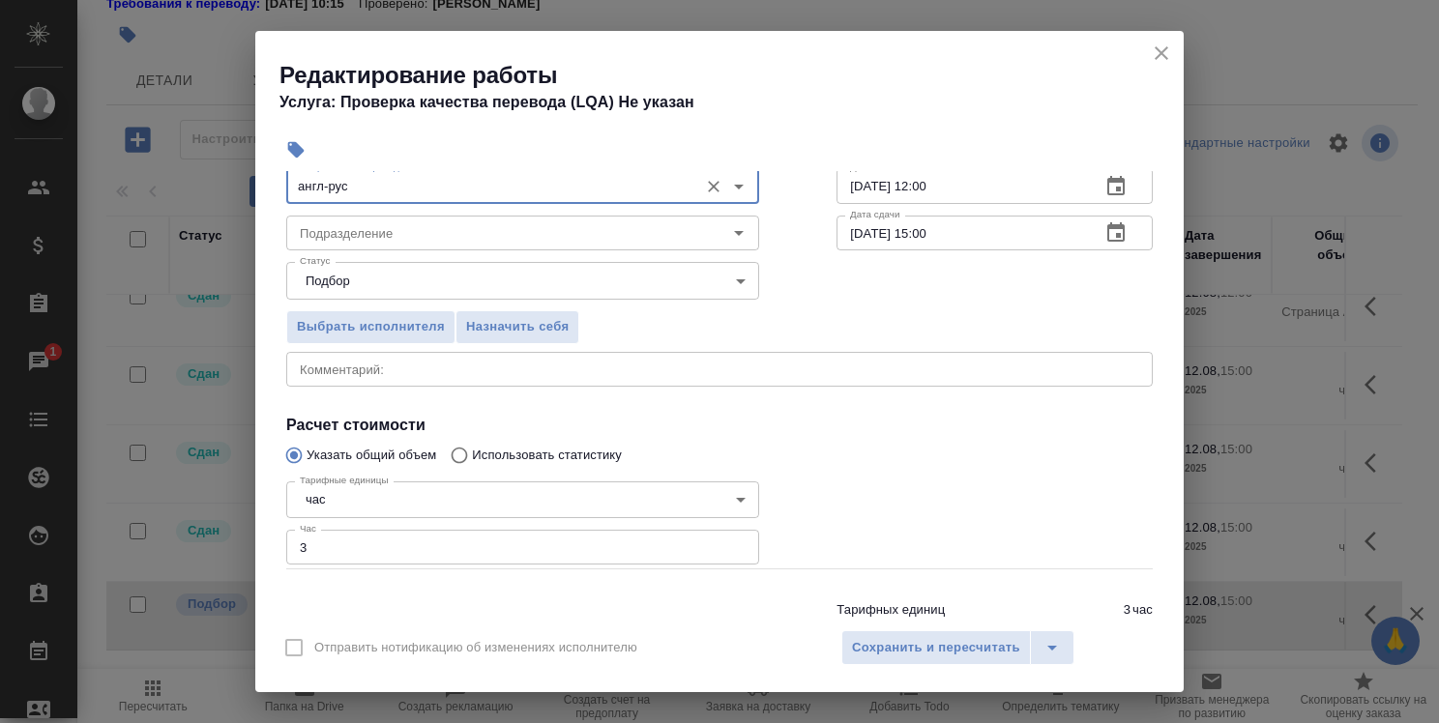
scroll to position [187, 0]
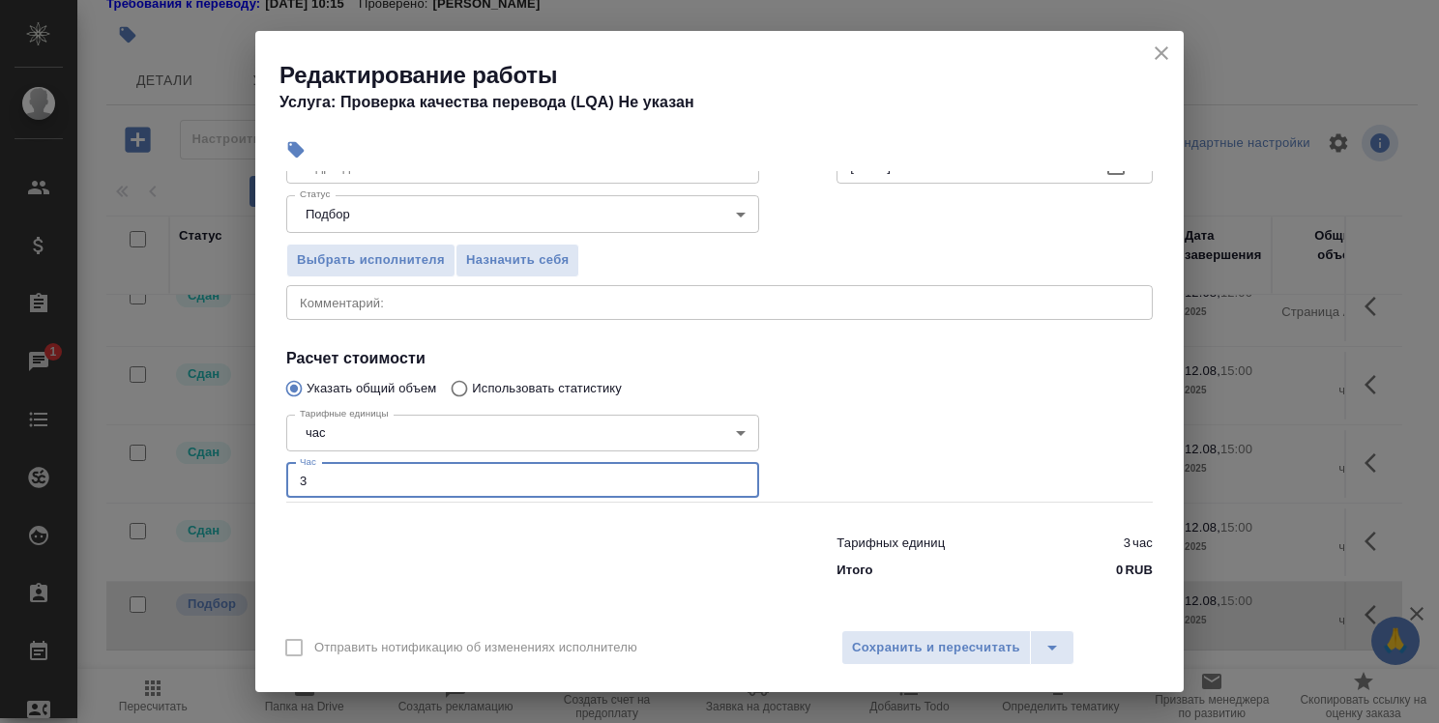
click at [379, 487] on input "3" at bounding box center [522, 480] width 473 height 35
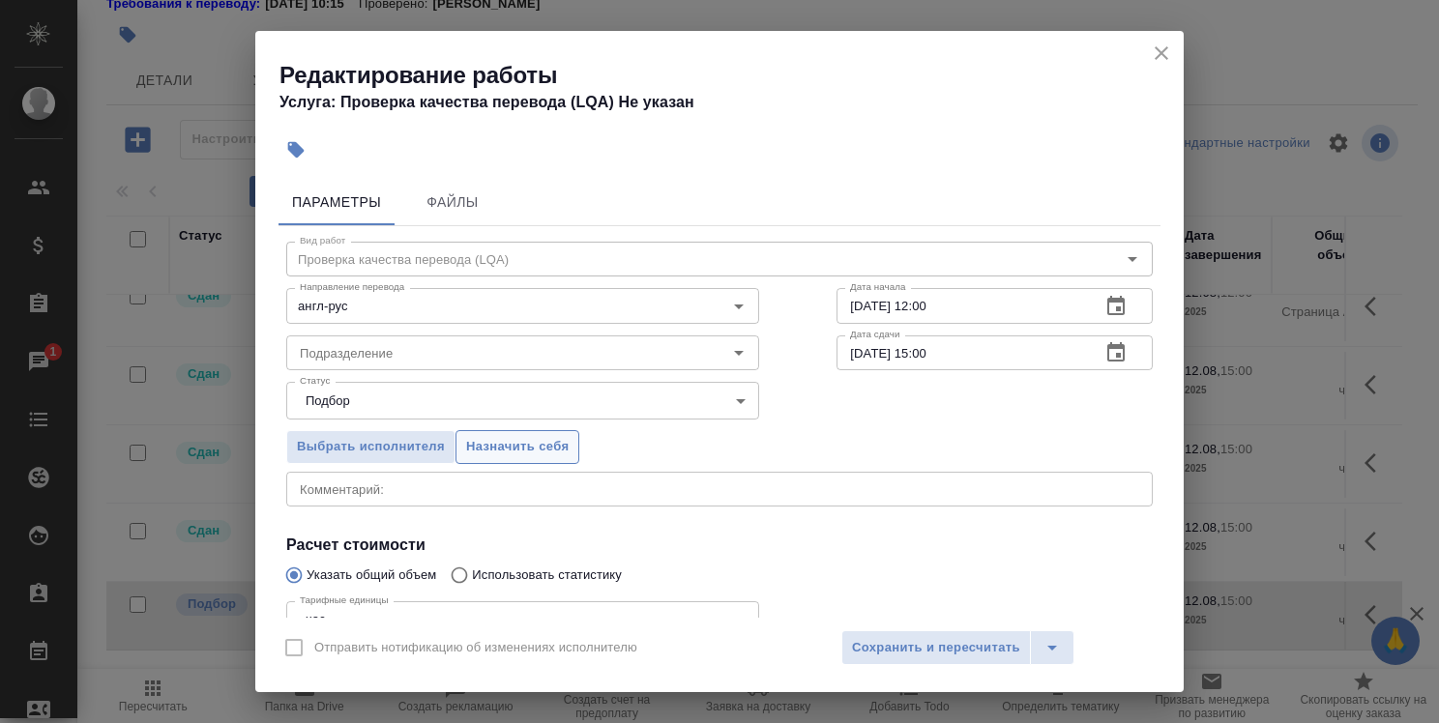
click at [513, 452] on span "Назначить себя" at bounding box center [517, 447] width 103 height 22
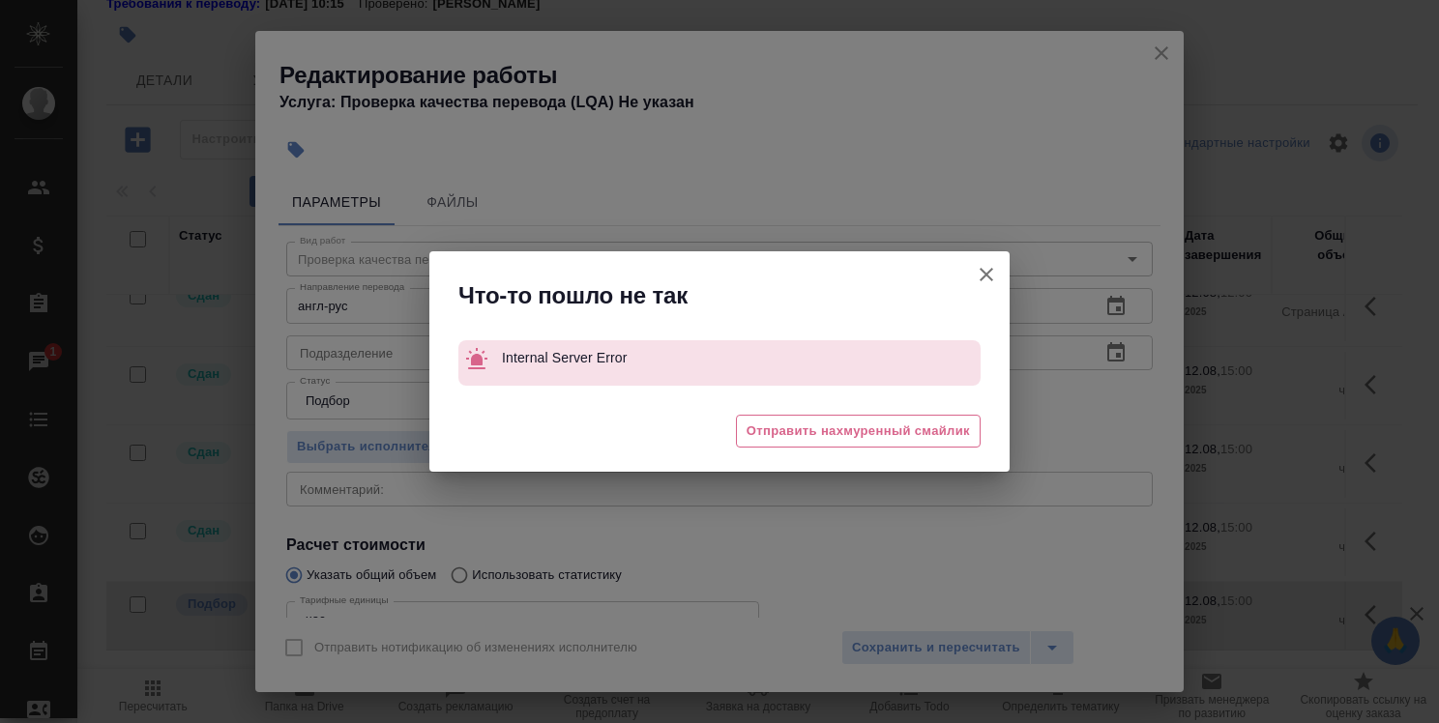
click at [984, 280] on icon "button" at bounding box center [986, 274] width 23 height 23
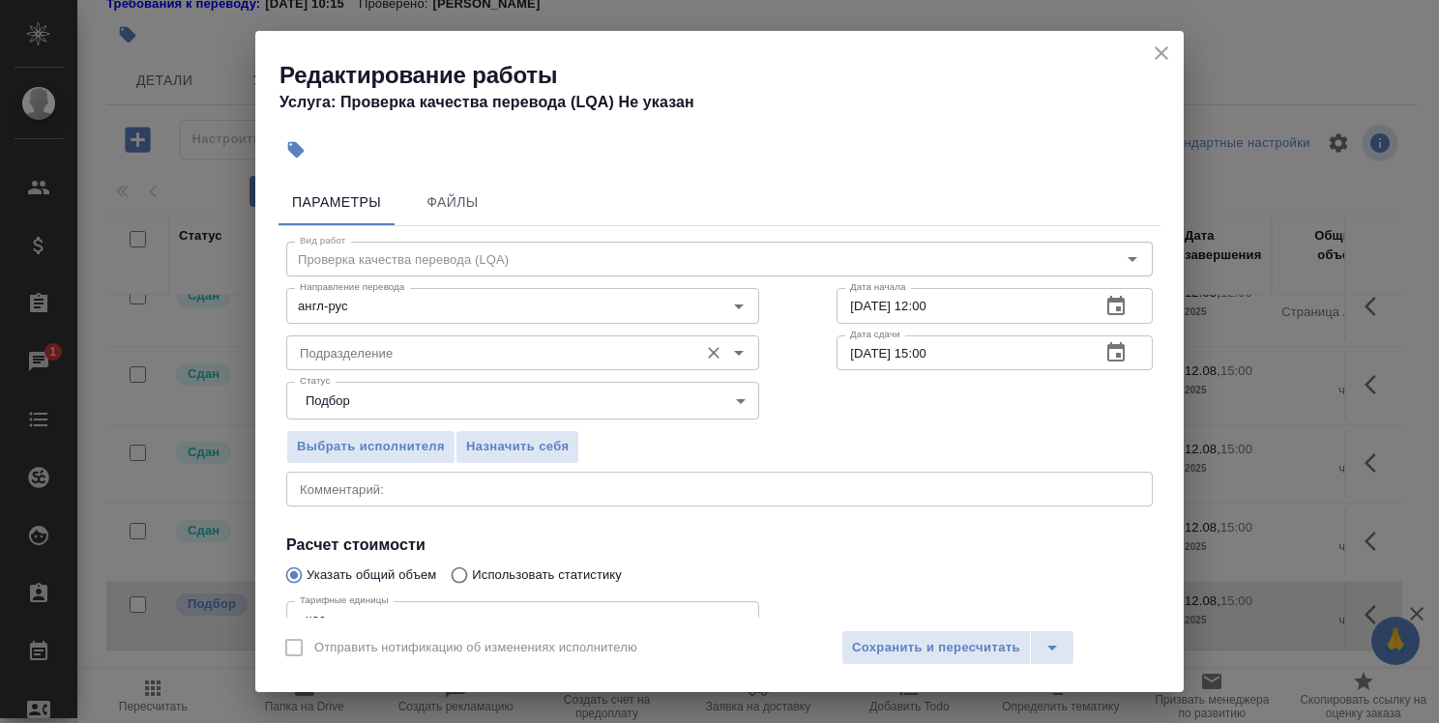
click at [619, 364] on input "Подразделение" at bounding box center [490, 352] width 396 height 23
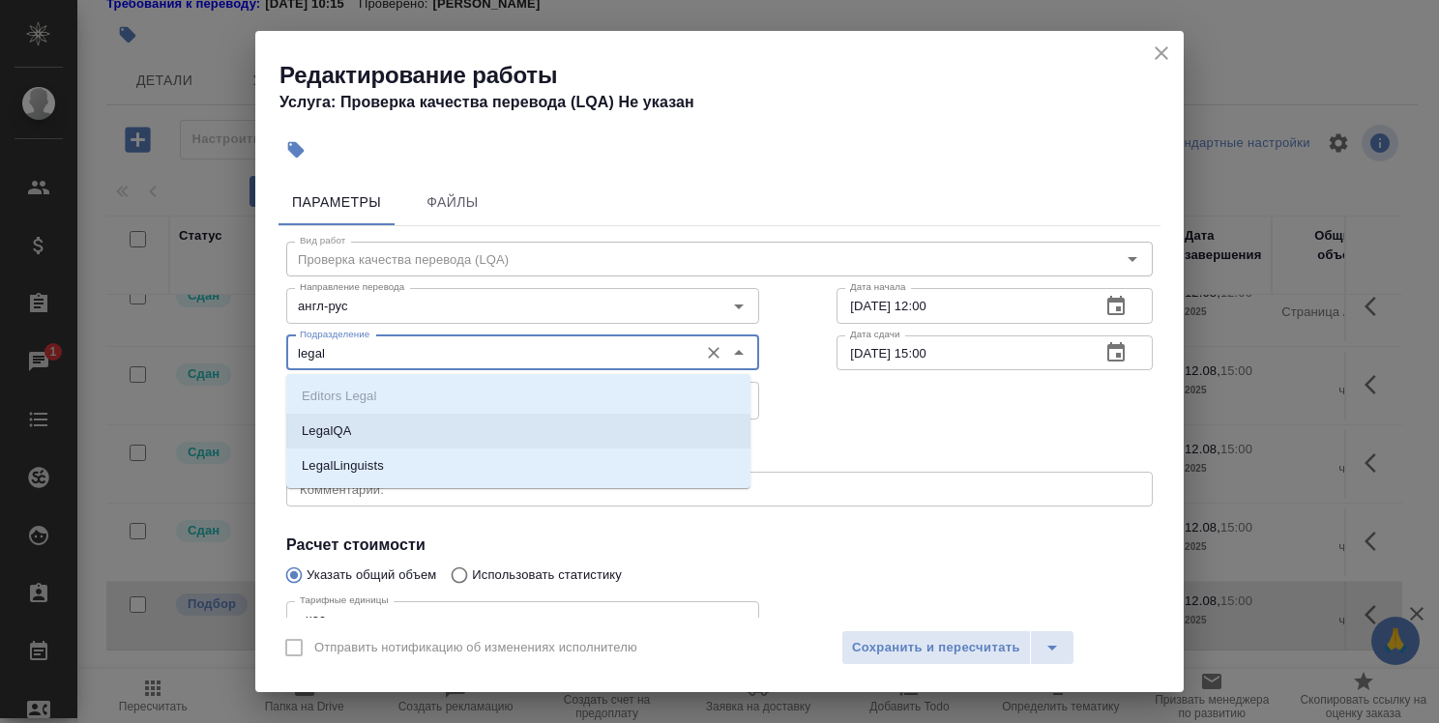
click at [582, 422] on li "LegalQA" at bounding box center [518, 431] width 464 height 35
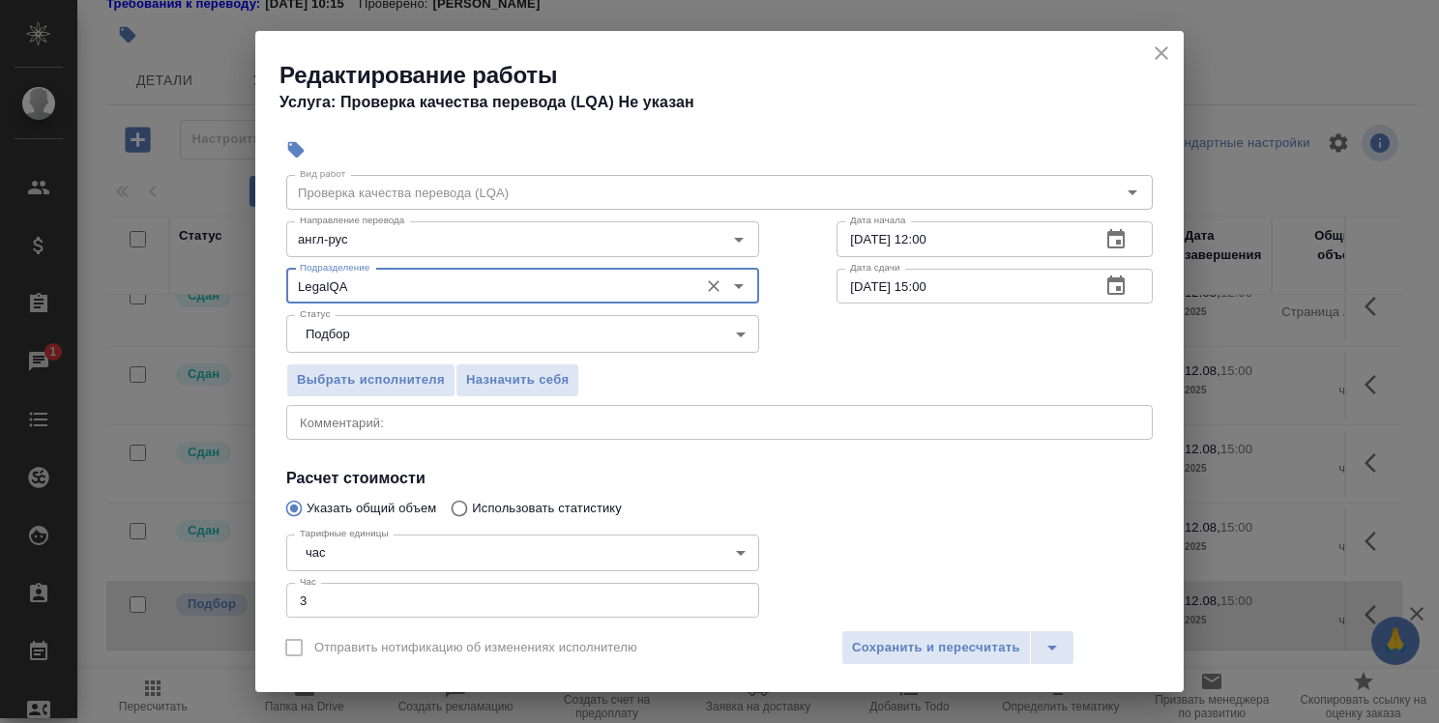
scroll to position [97, 0]
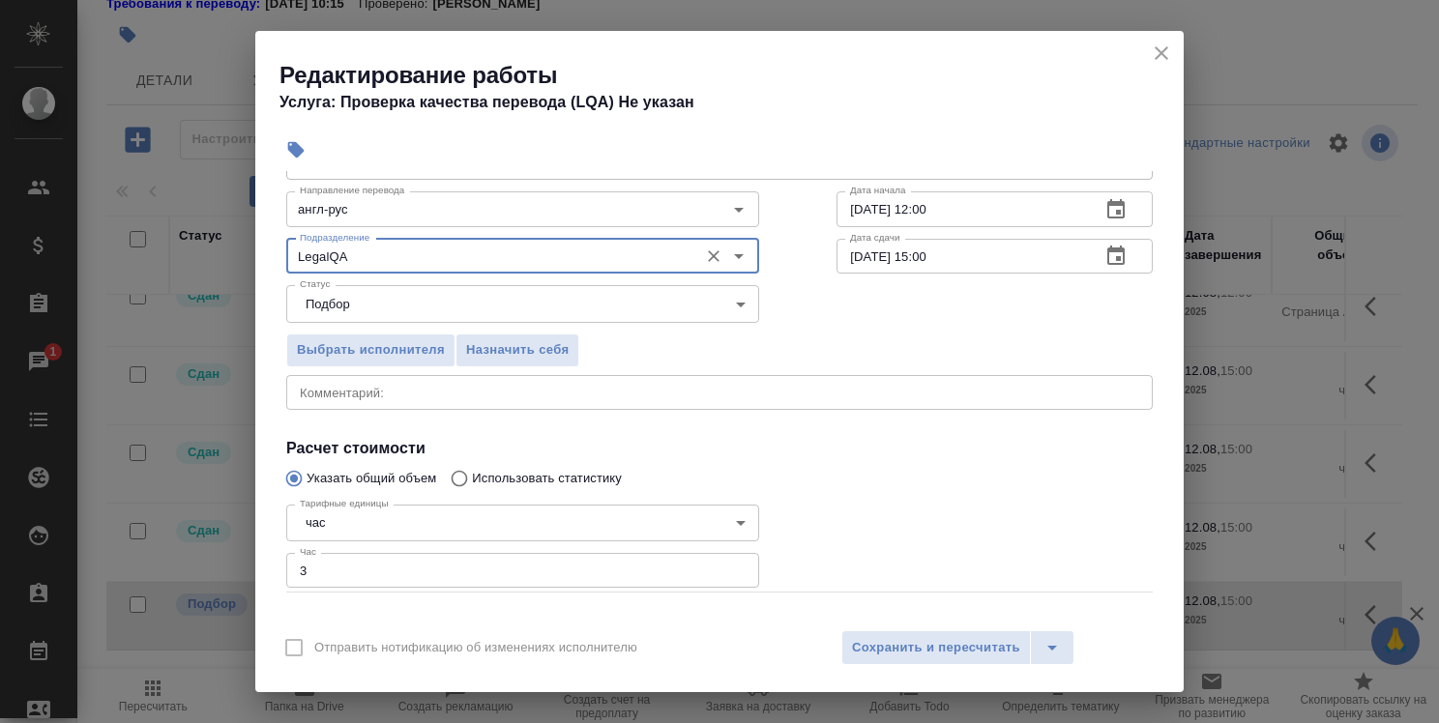
type input "LegalQA"
click at [456, 558] on input "3" at bounding box center [522, 570] width 473 height 35
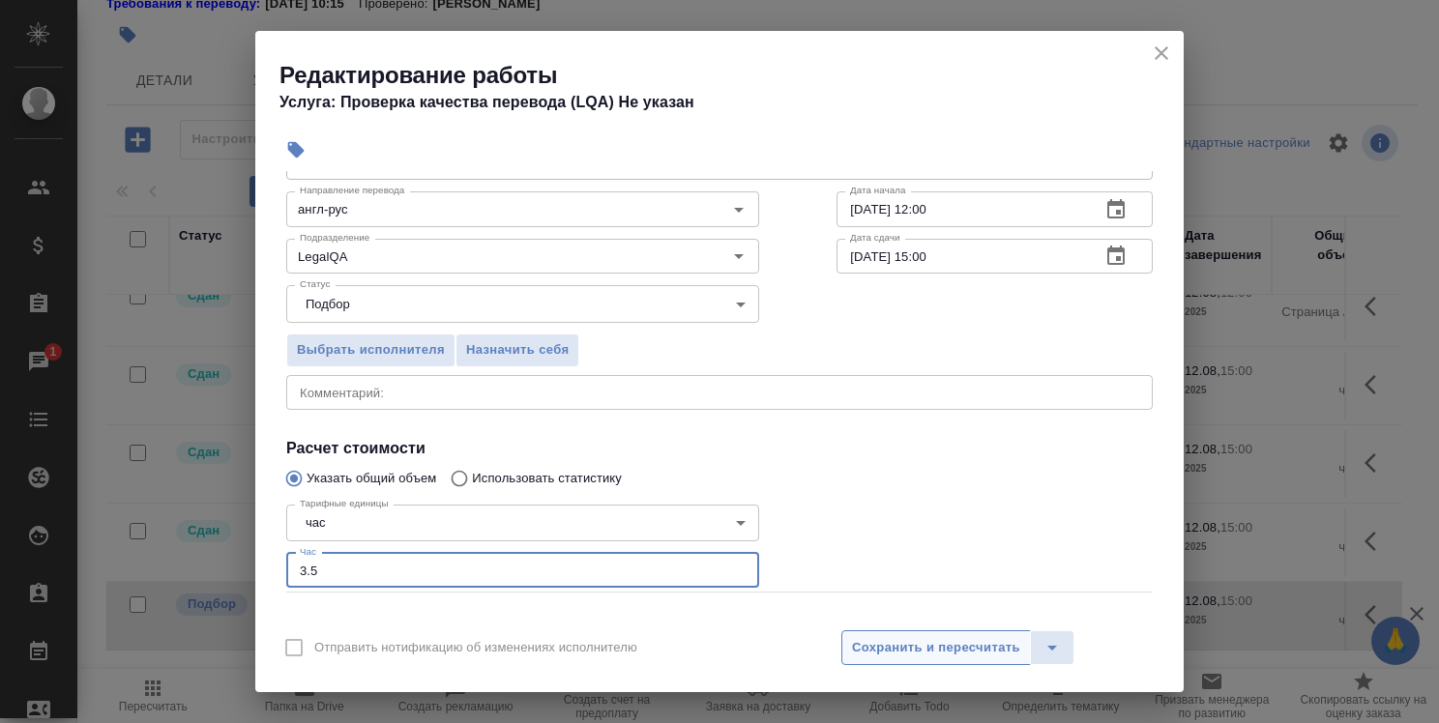
type input "3.5"
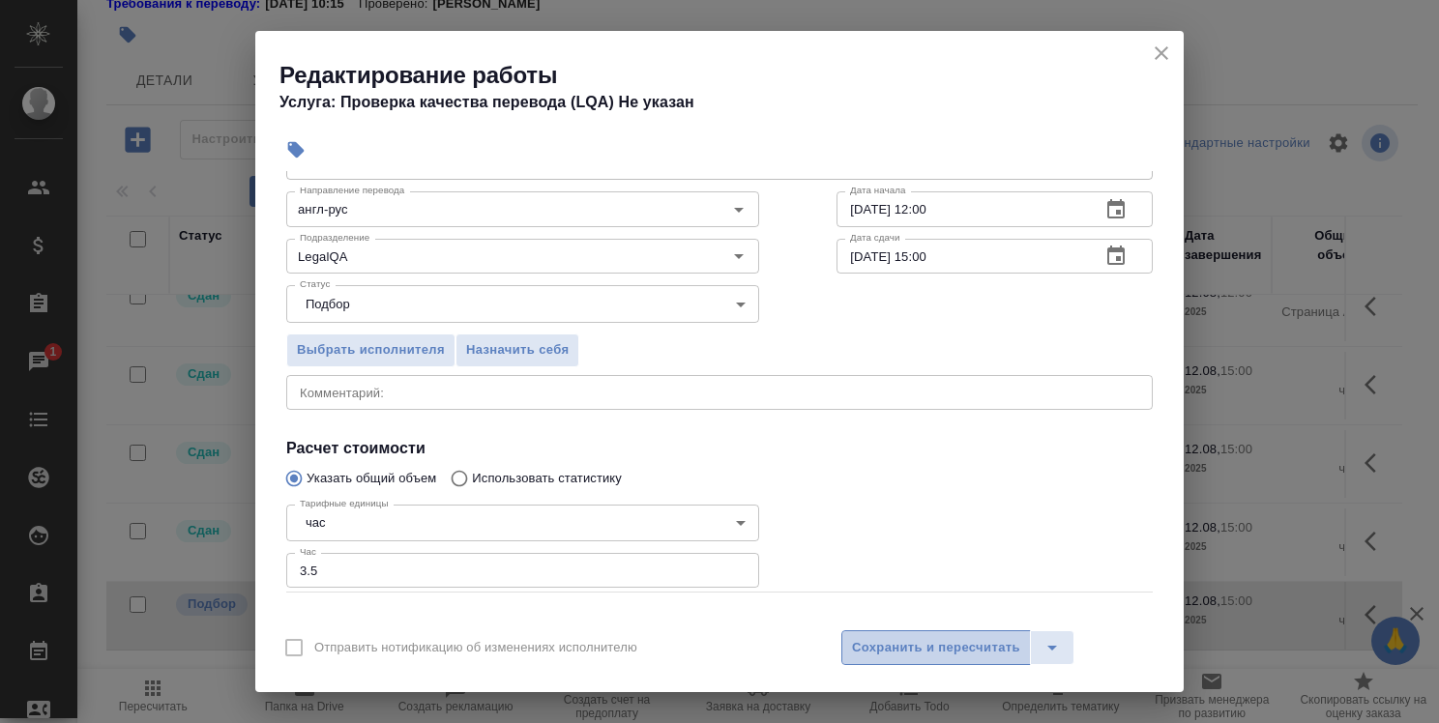
click at [983, 651] on span "Сохранить и пересчитать" at bounding box center [936, 648] width 168 height 22
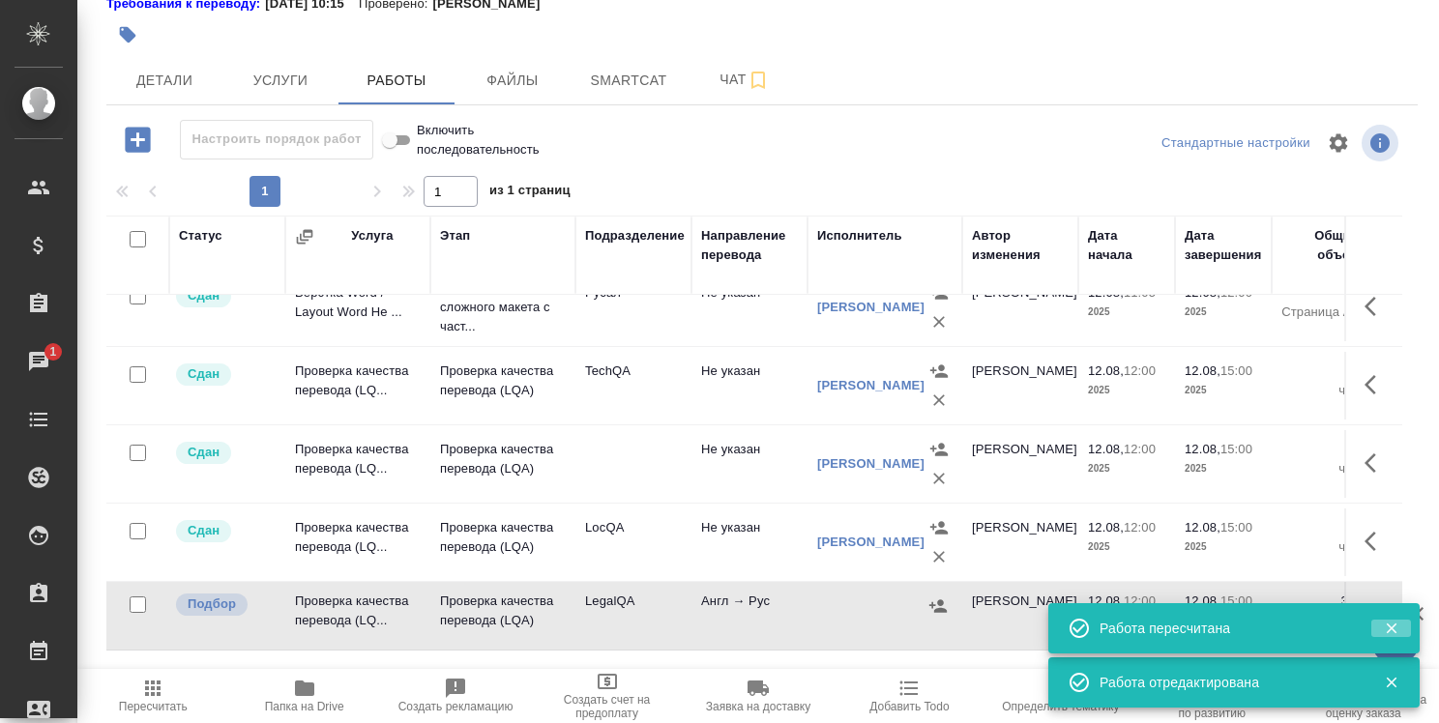
click at [1389, 627] on icon "button" at bounding box center [1391, 628] width 17 height 17
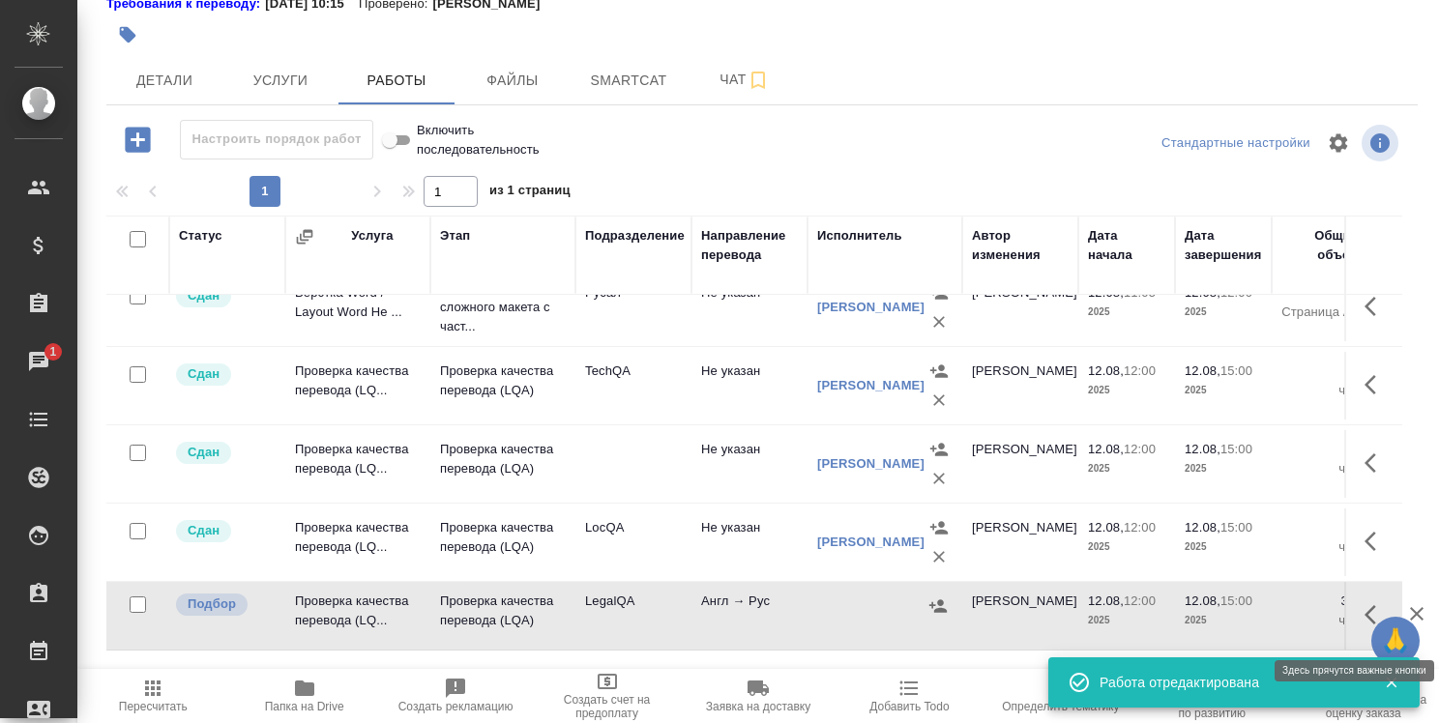
click at [1353, 623] on button "button" at bounding box center [1376, 615] width 46 height 46
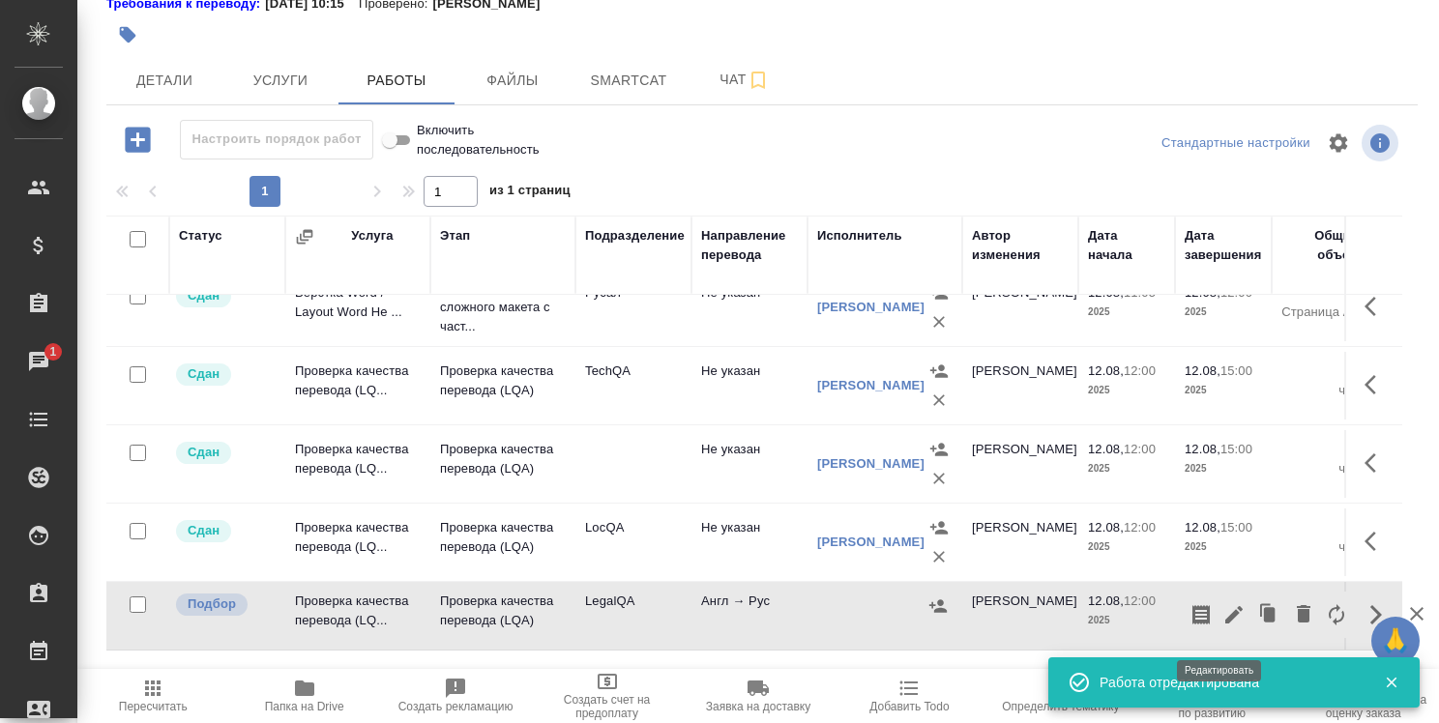
click at [1225, 622] on icon "button" at bounding box center [1233, 614] width 17 height 17
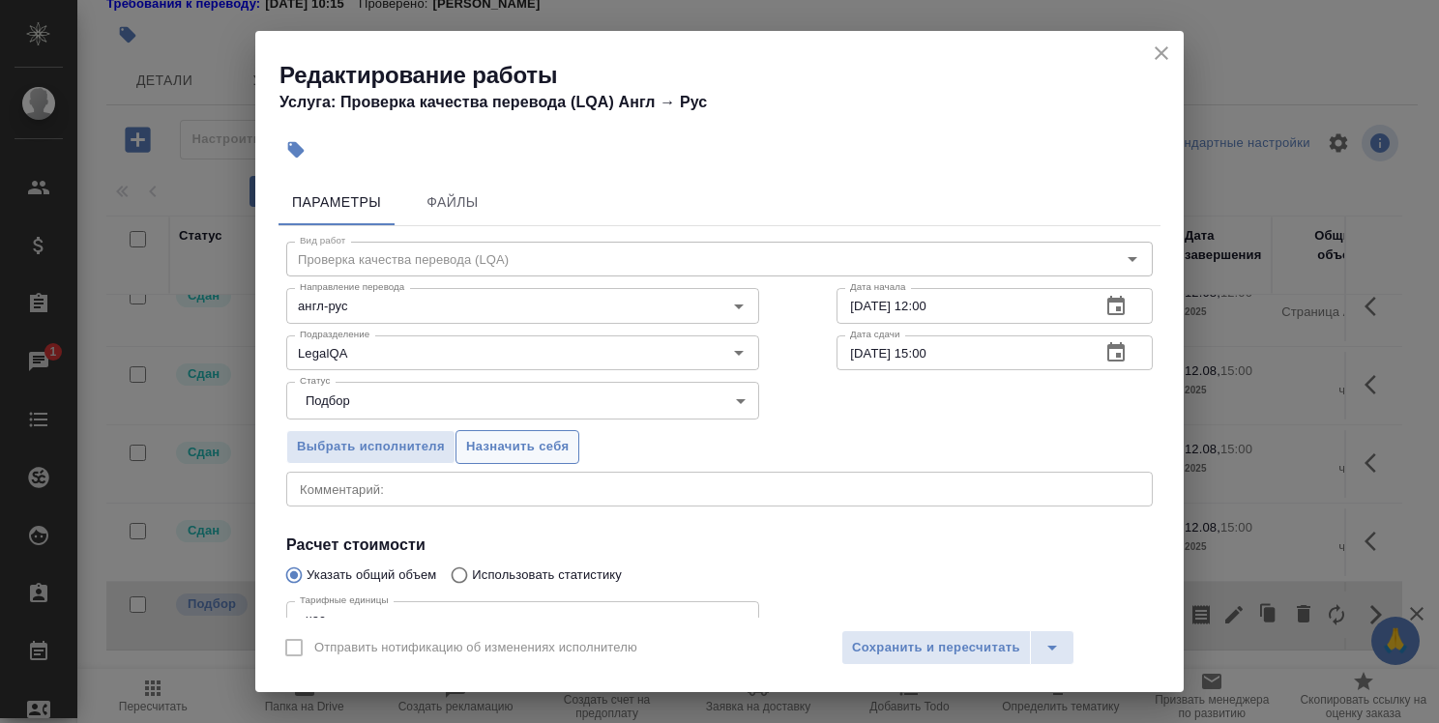
click at [542, 441] on span "Назначить себя" at bounding box center [517, 447] width 103 height 22
click at [918, 650] on span "Сохранить и пересчитать" at bounding box center [936, 648] width 168 height 22
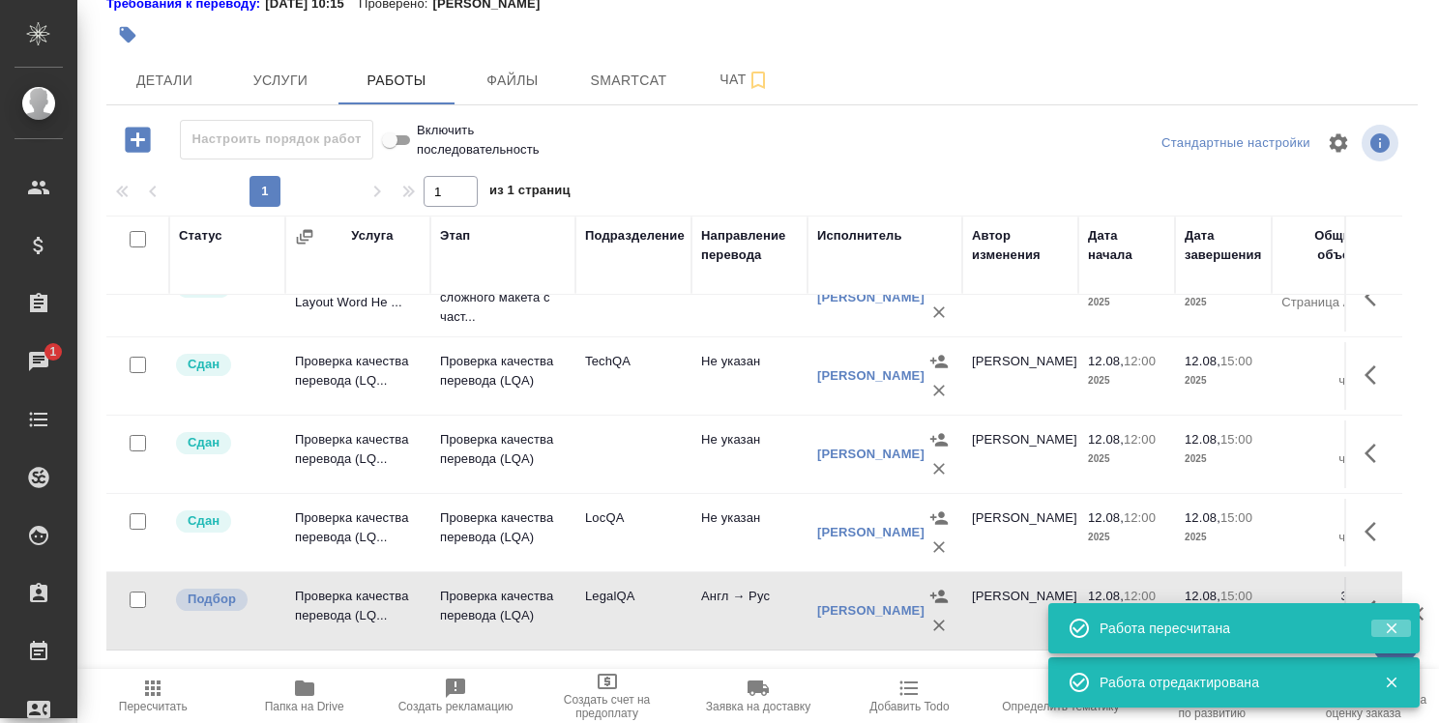
click at [1396, 626] on icon "button" at bounding box center [1391, 628] width 17 height 17
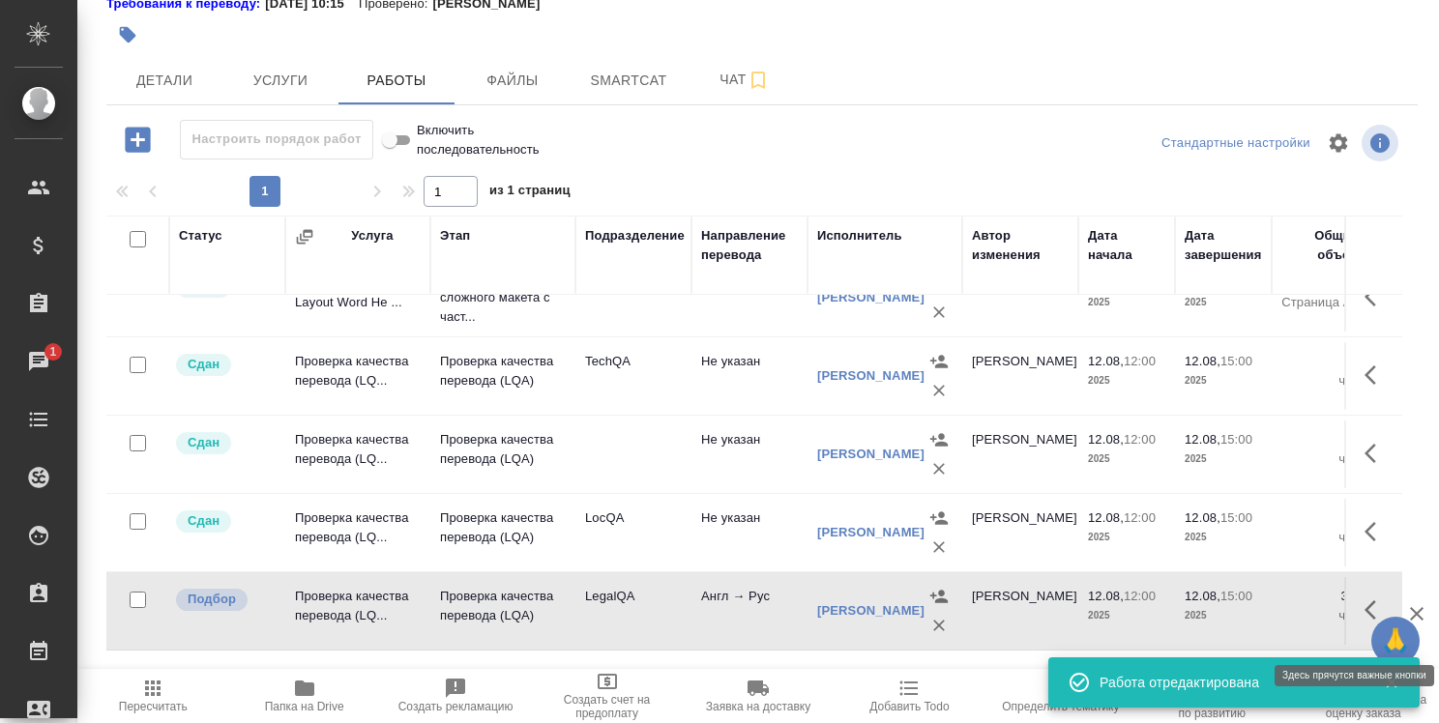
click at [1364, 622] on icon "button" at bounding box center [1375, 610] width 23 height 23
click at [1222, 622] on icon "button" at bounding box center [1233, 610] width 23 height 23
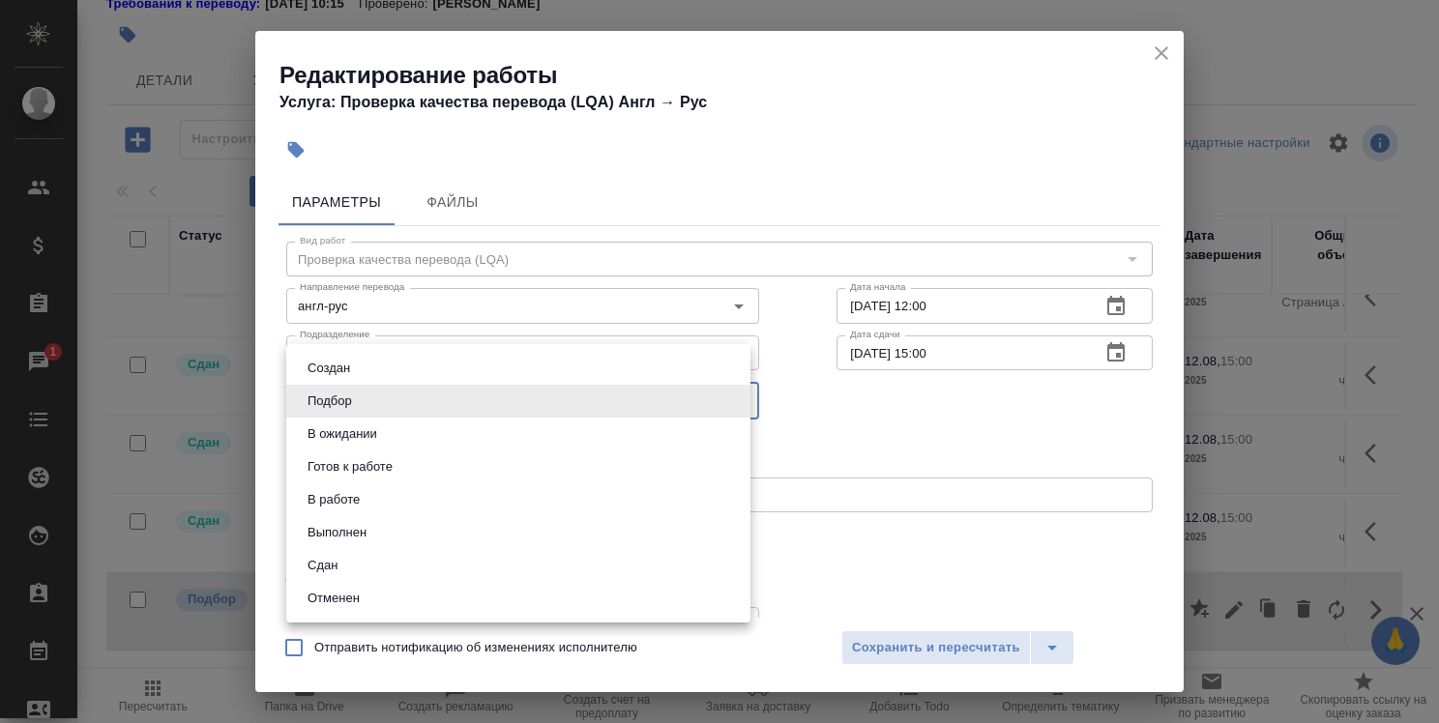
click at [595, 399] on body "🙏 .cls-1 fill:#fff; AWATERA Strelnikova Olga Клиенты Спецификации Заказы 1 Чаты…" at bounding box center [719, 361] width 1439 height 723
click at [558, 560] on li "Сдан" at bounding box center [518, 565] width 464 height 33
type input "closed"
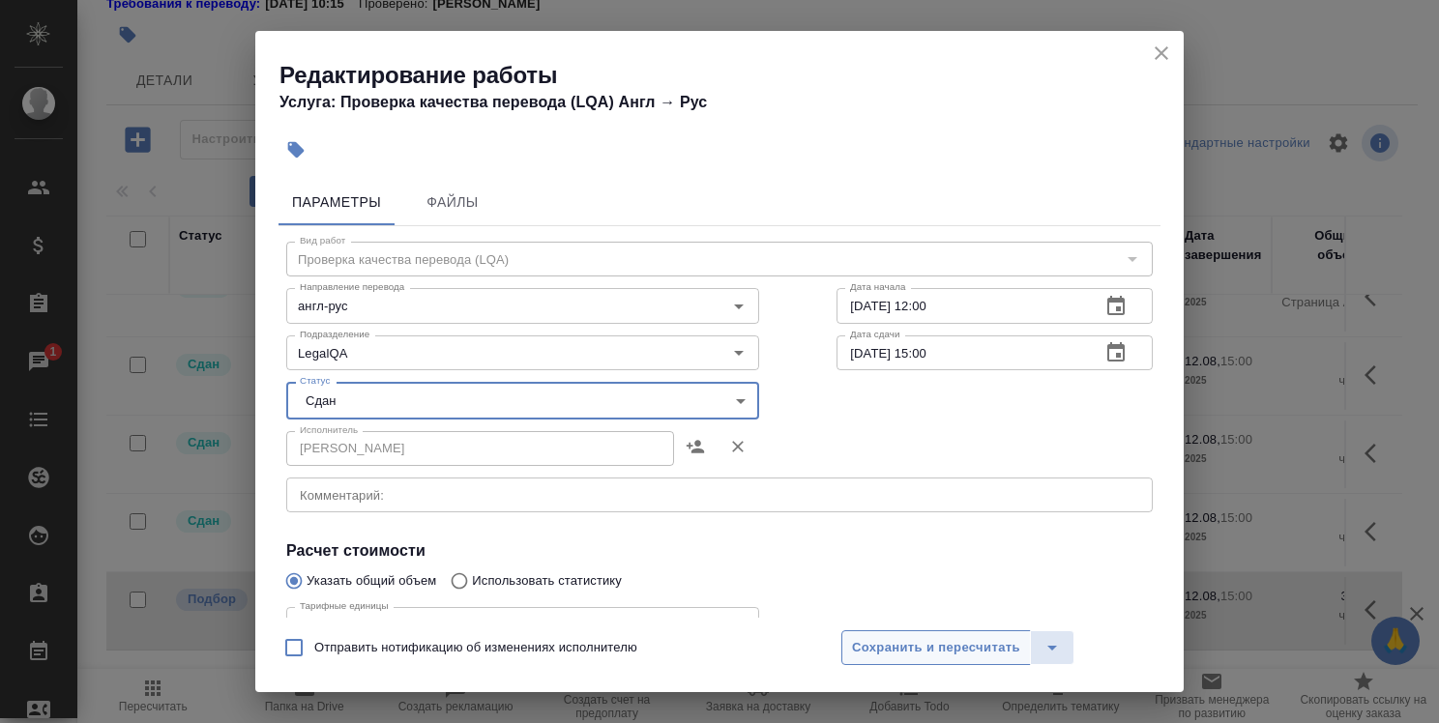
click at [924, 649] on span "Сохранить и пересчитать" at bounding box center [936, 648] width 168 height 22
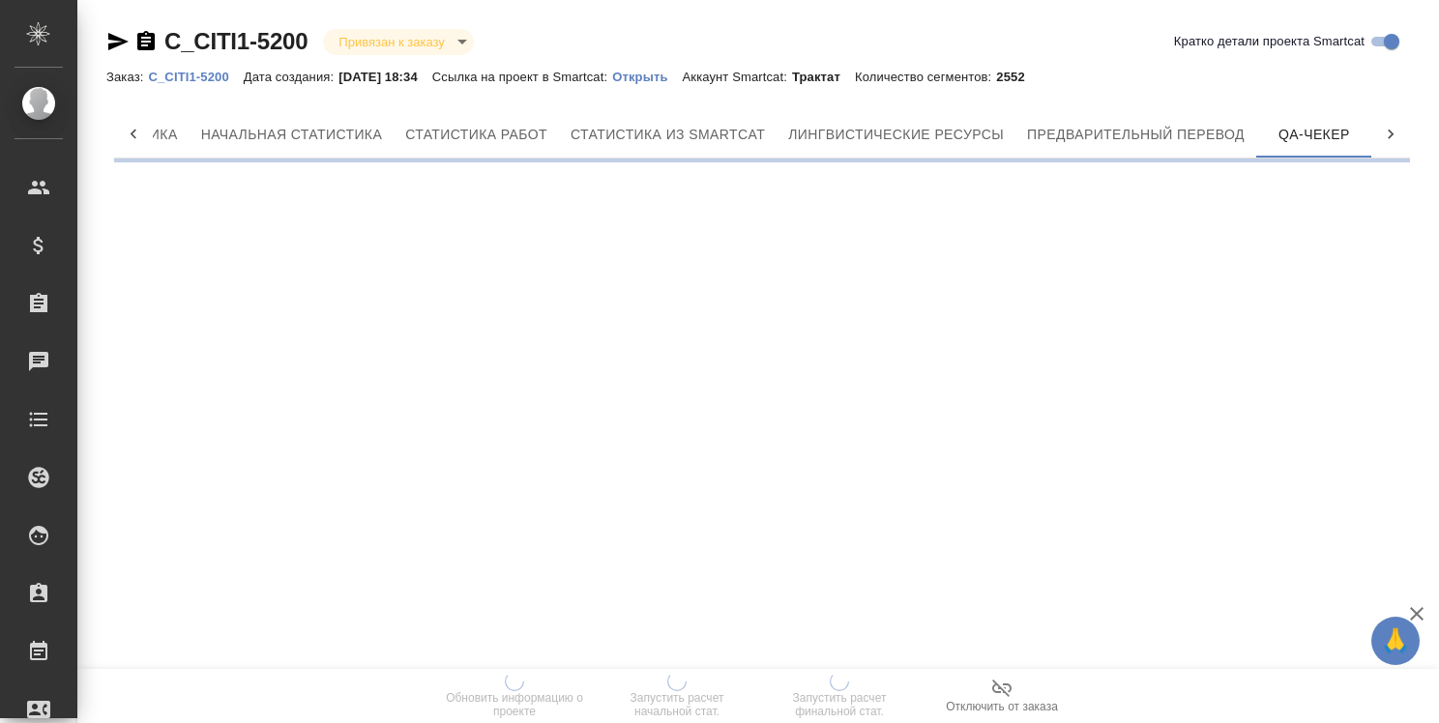
scroll to position [0, 171]
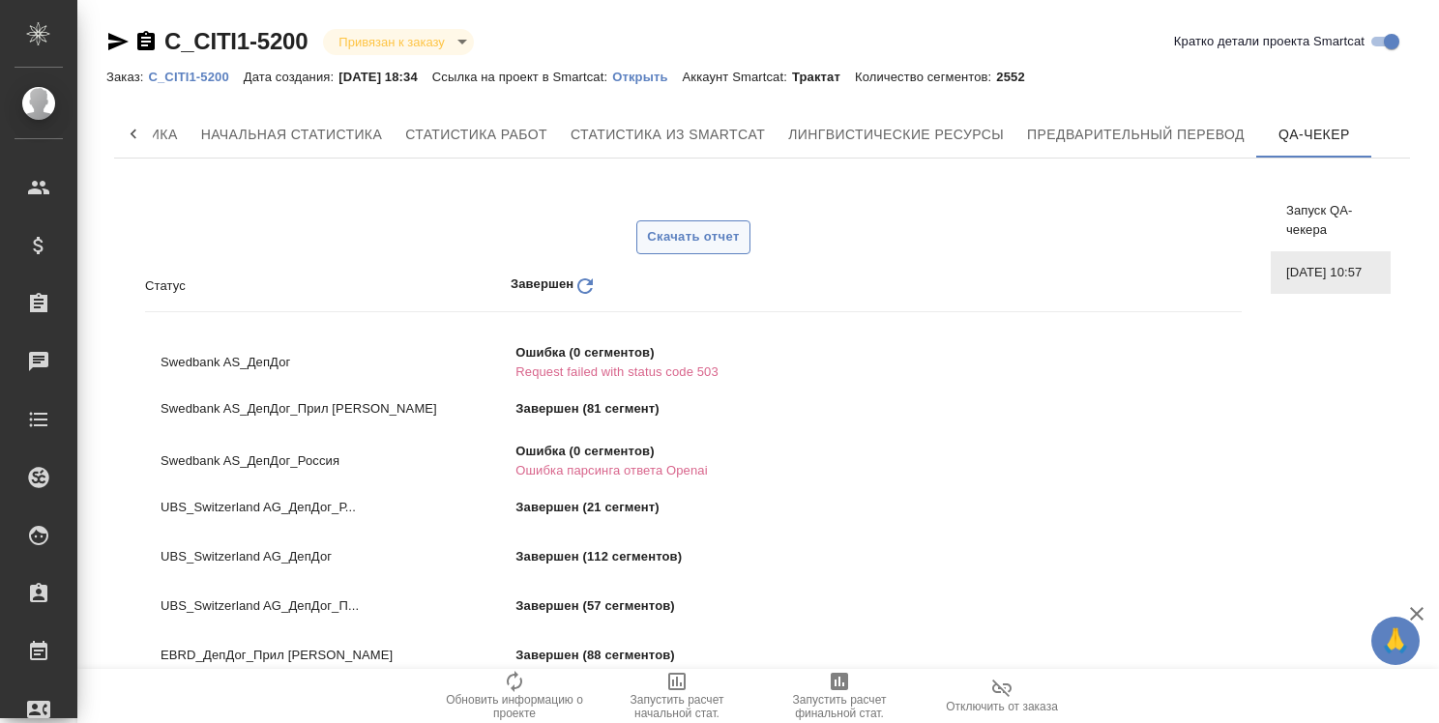
click at [692, 244] on span "Скачать отчет" at bounding box center [693, 237] width 92 height 22
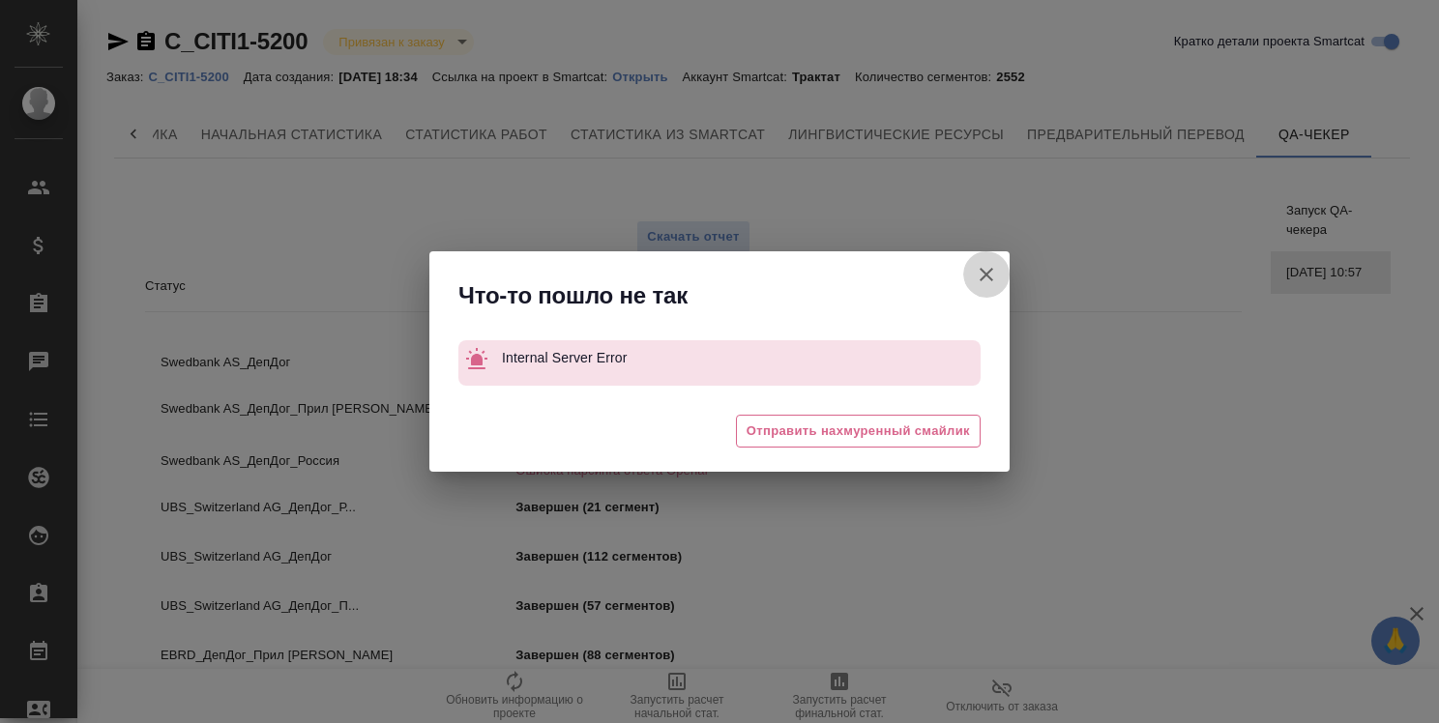
click at [986, 279] on icon "button" at bounding box center [986, 274] width 23 height 23
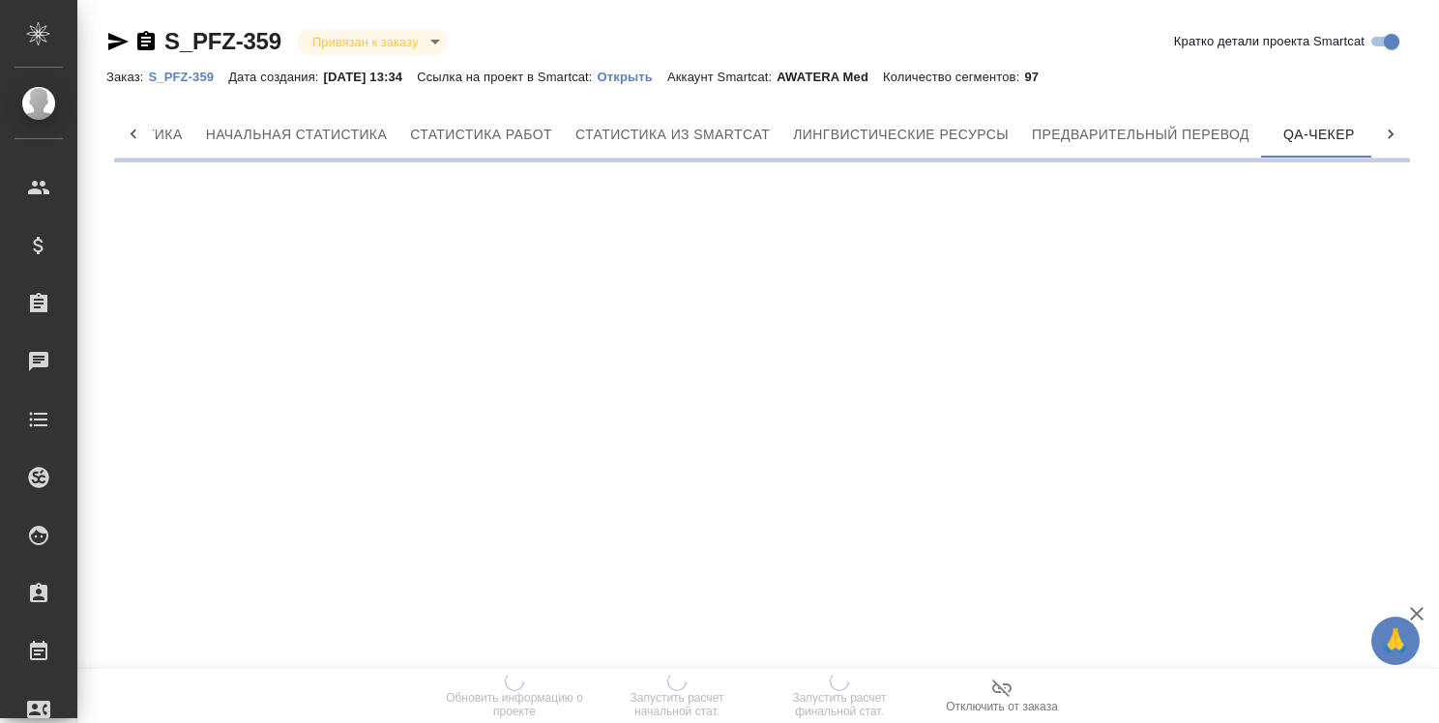
scroll to position [0, 171]
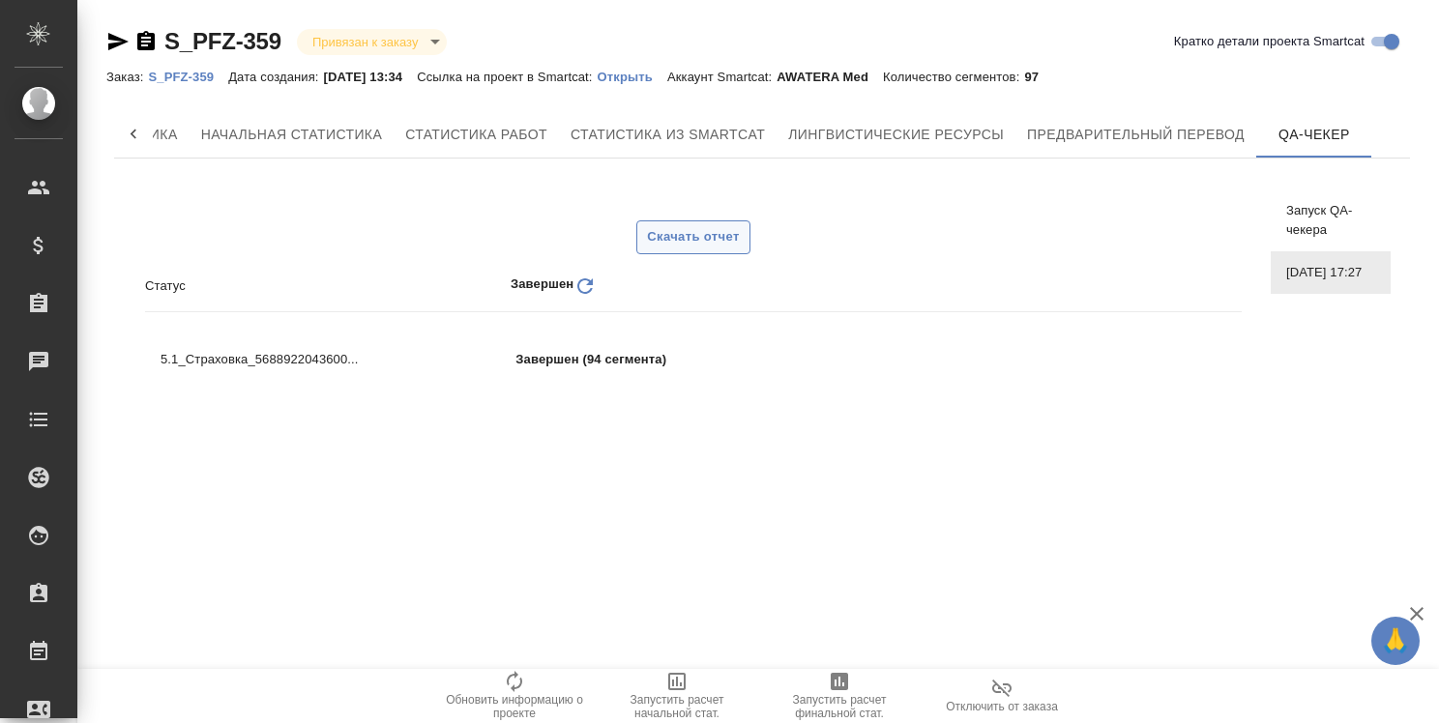
click at [700, 242] on span "Скачать отчет" at bounding box center [693, 237] width 92 height 22
click at [191, 75] on p "S_PFZ-359" at bounding box center [188, 77] width 80 height 15
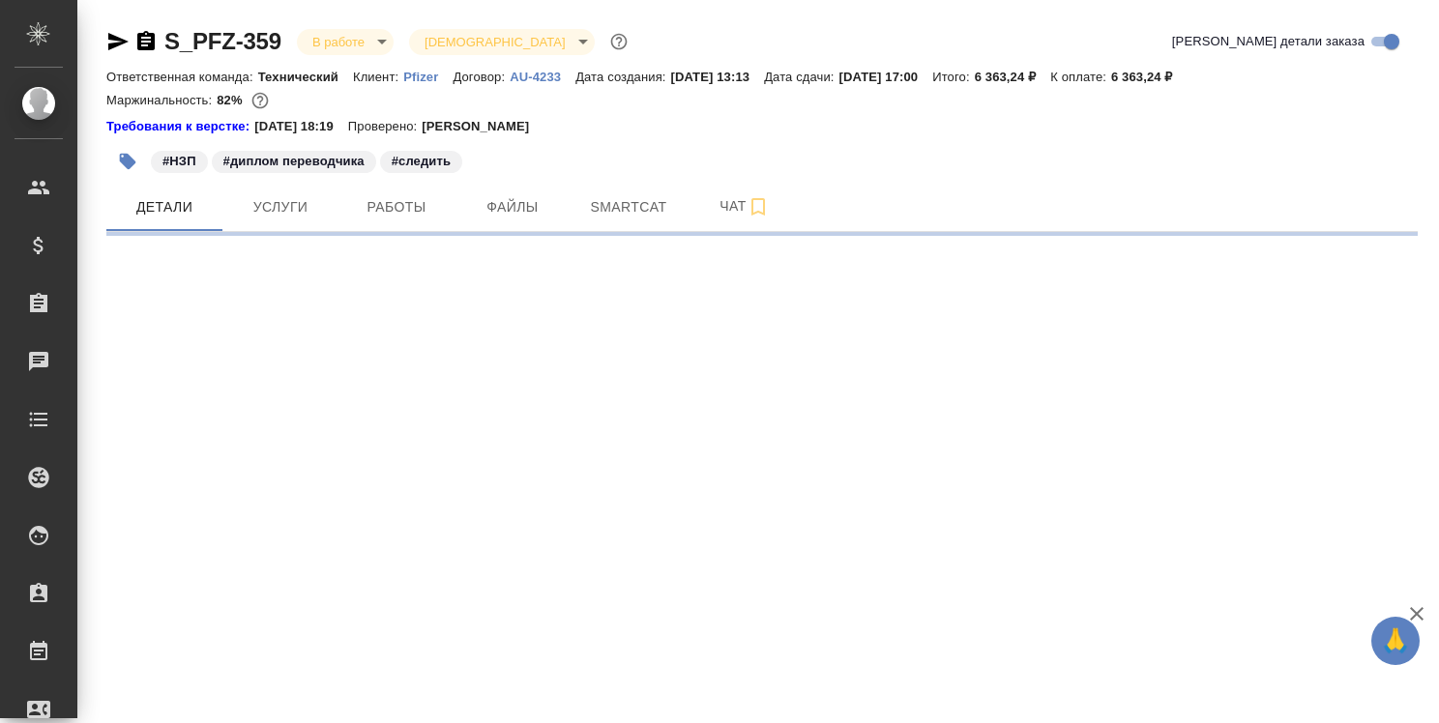
select select "RU"
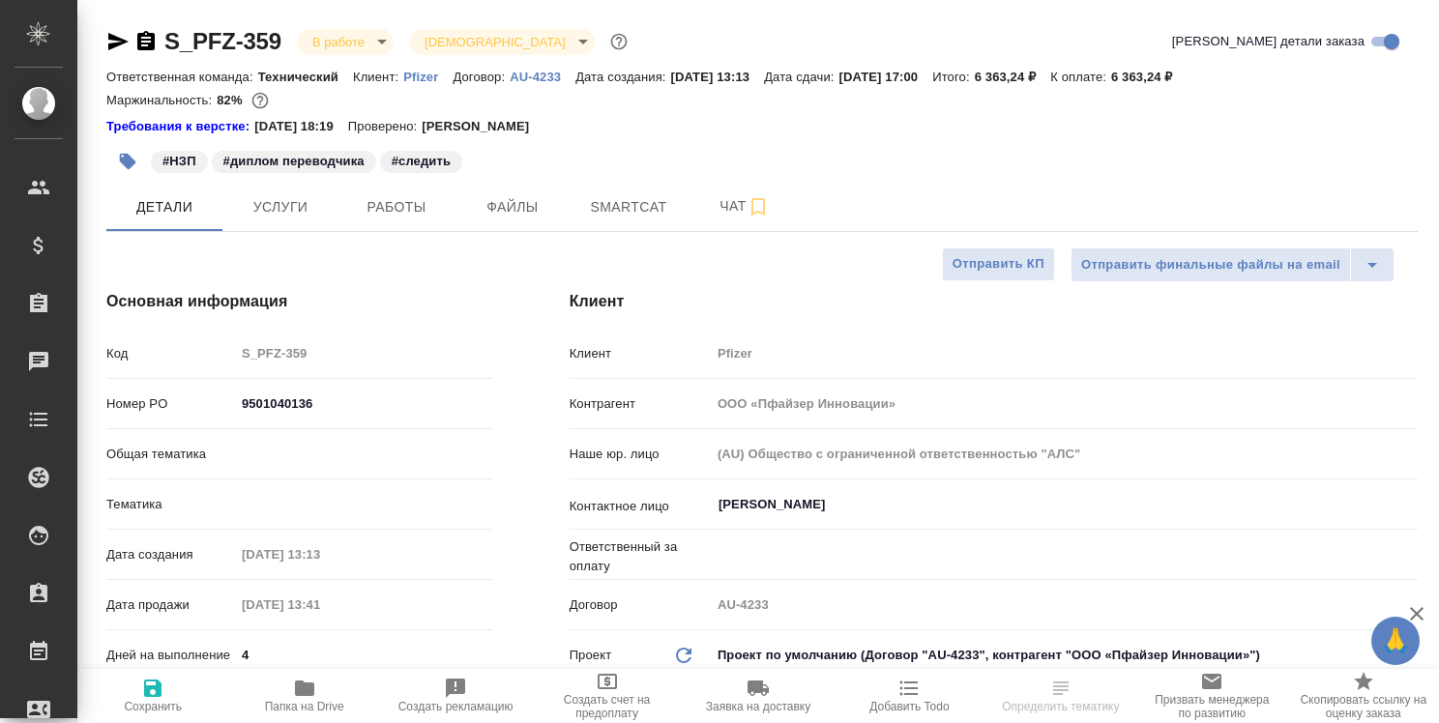
type textarea "x"
type input "Юридический"
type textarea "x"
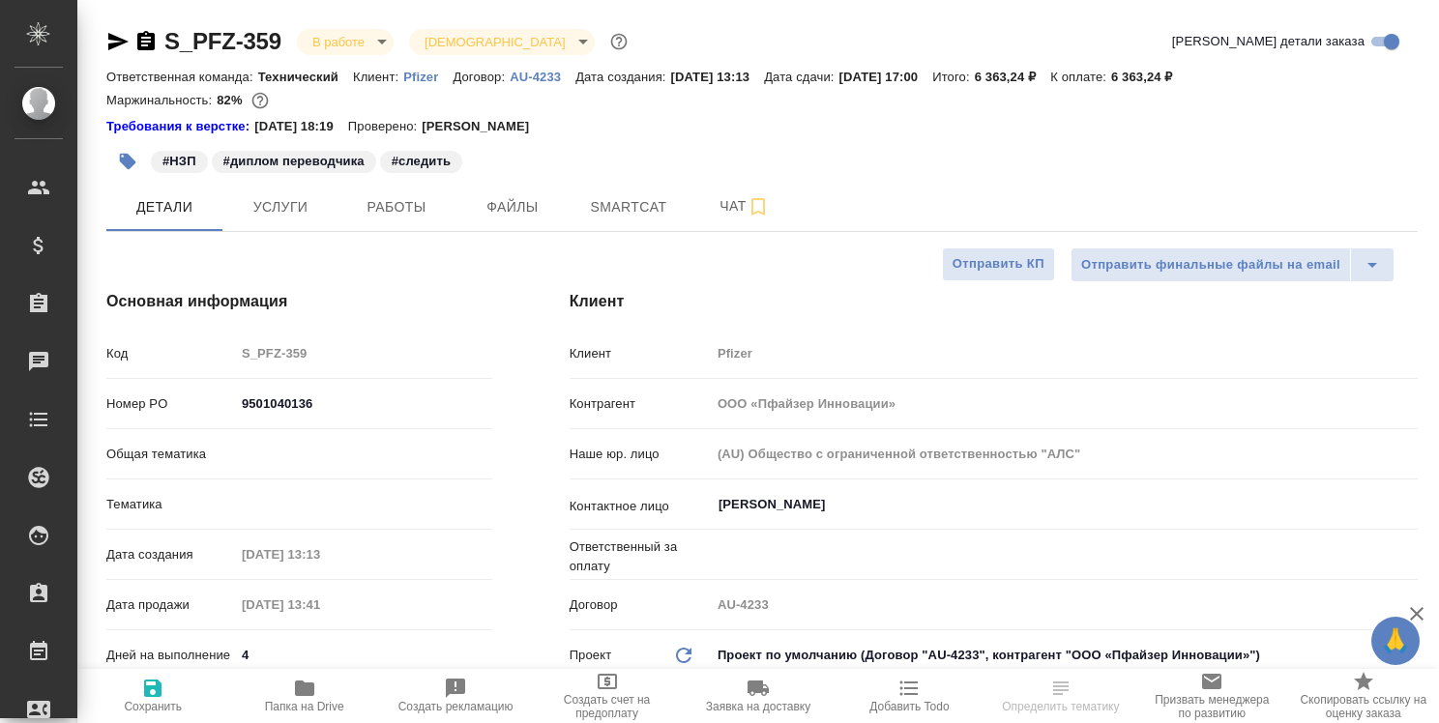
type textarea "x"
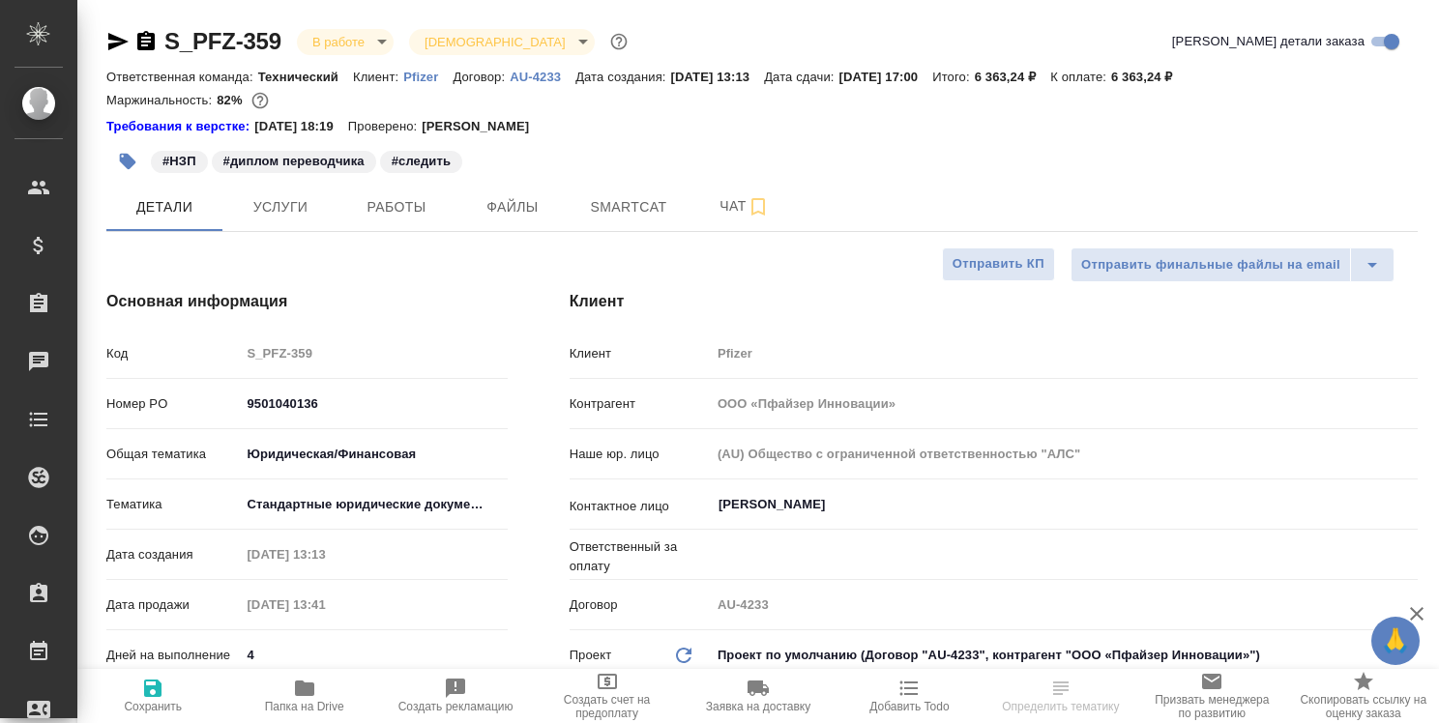
type textarea "x"
click at [629, 221] on button "Smartcat" at bounding box center [629, 207] width 116 height 48
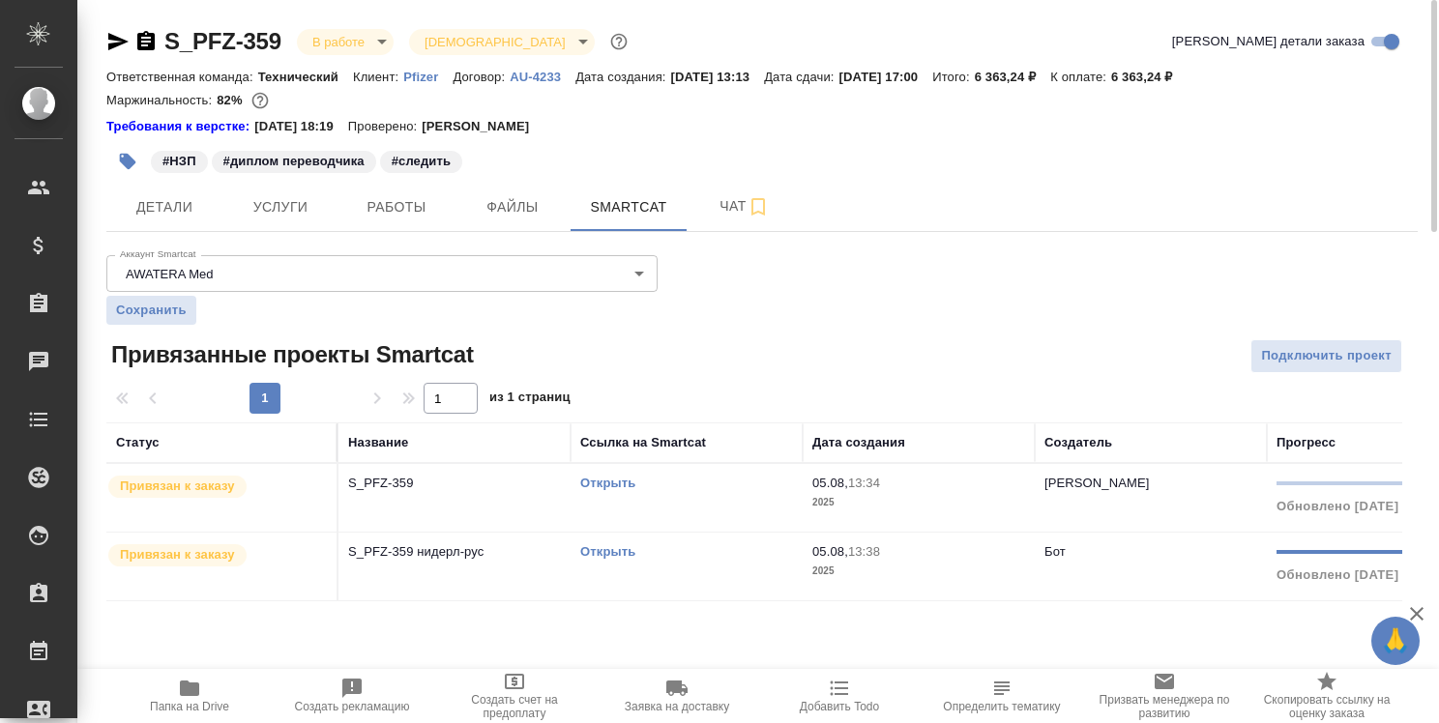
click at [618, 480] on link "Открыть" at bounding box center [607, 483] width 55 height 15
click at [617, 554] on link "Открыть" at bounding box center [607, 551] width 55 height 15
click at [394, 203] on span "Работы" at bounding box center [396, 207] width 93 height 24
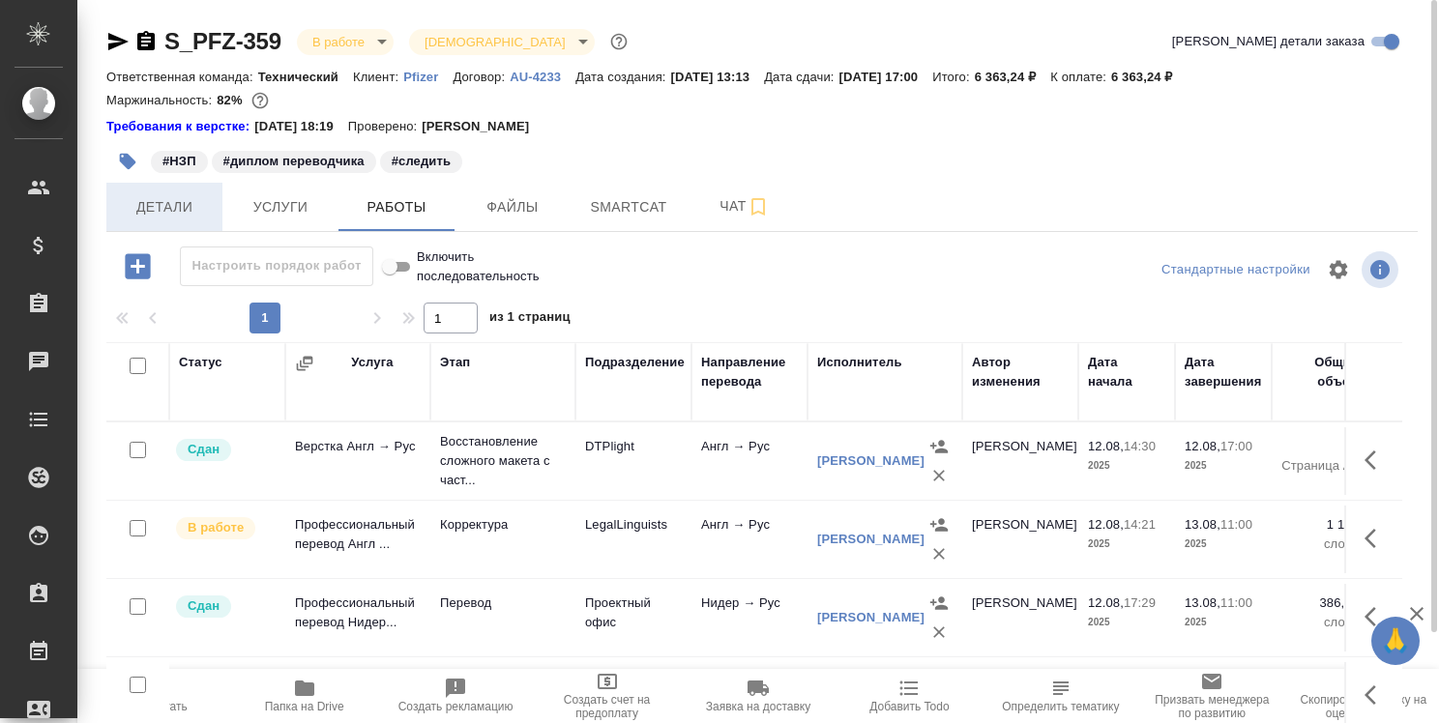
click at [155, 203] on span "Детали" at bounding box center [164, 207] width 93 height 24
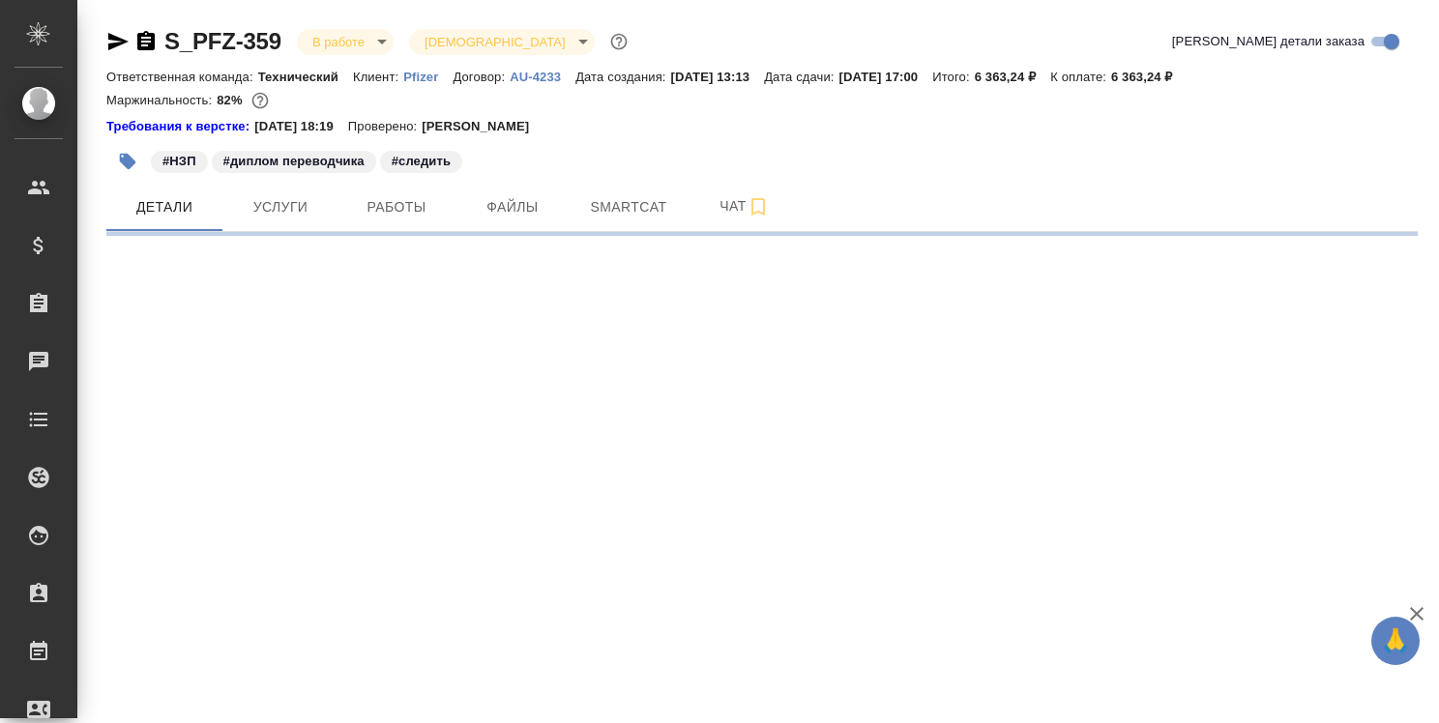
select select "RU"
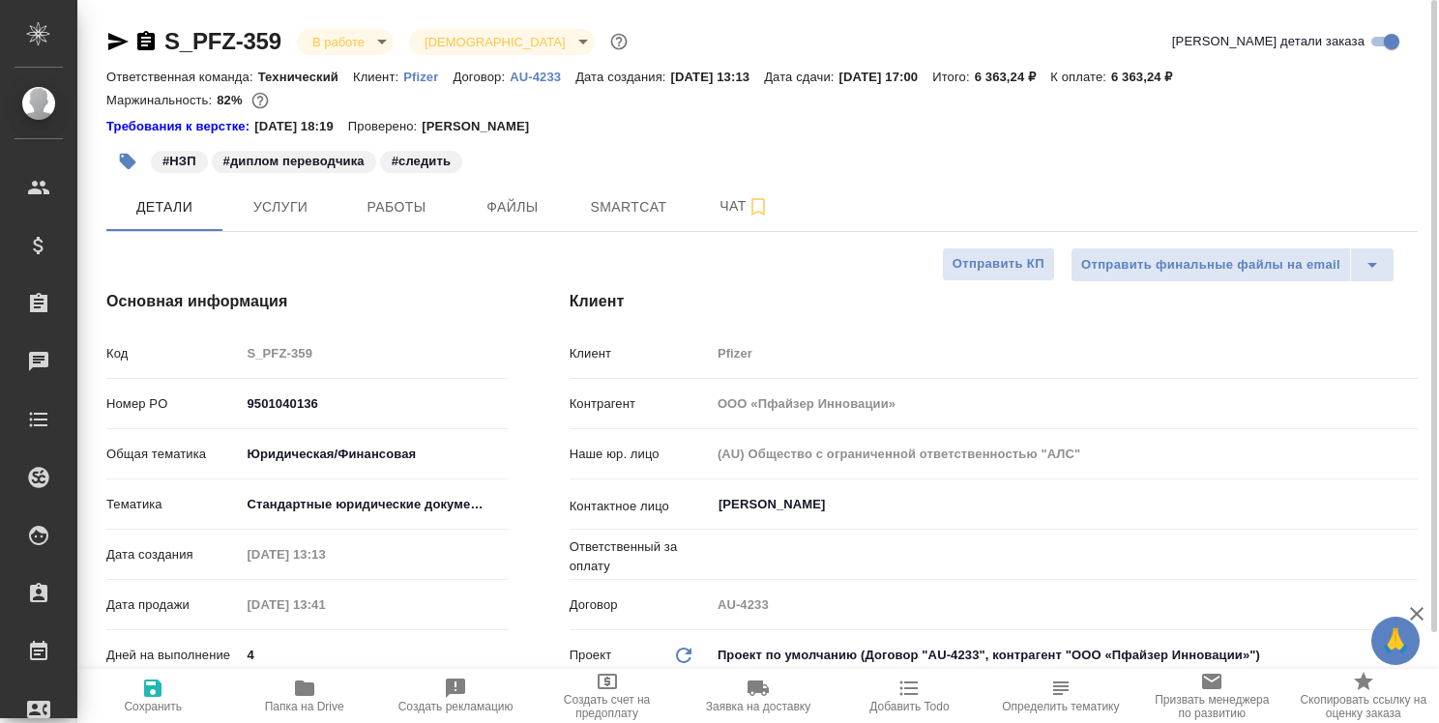
type textarea "x"
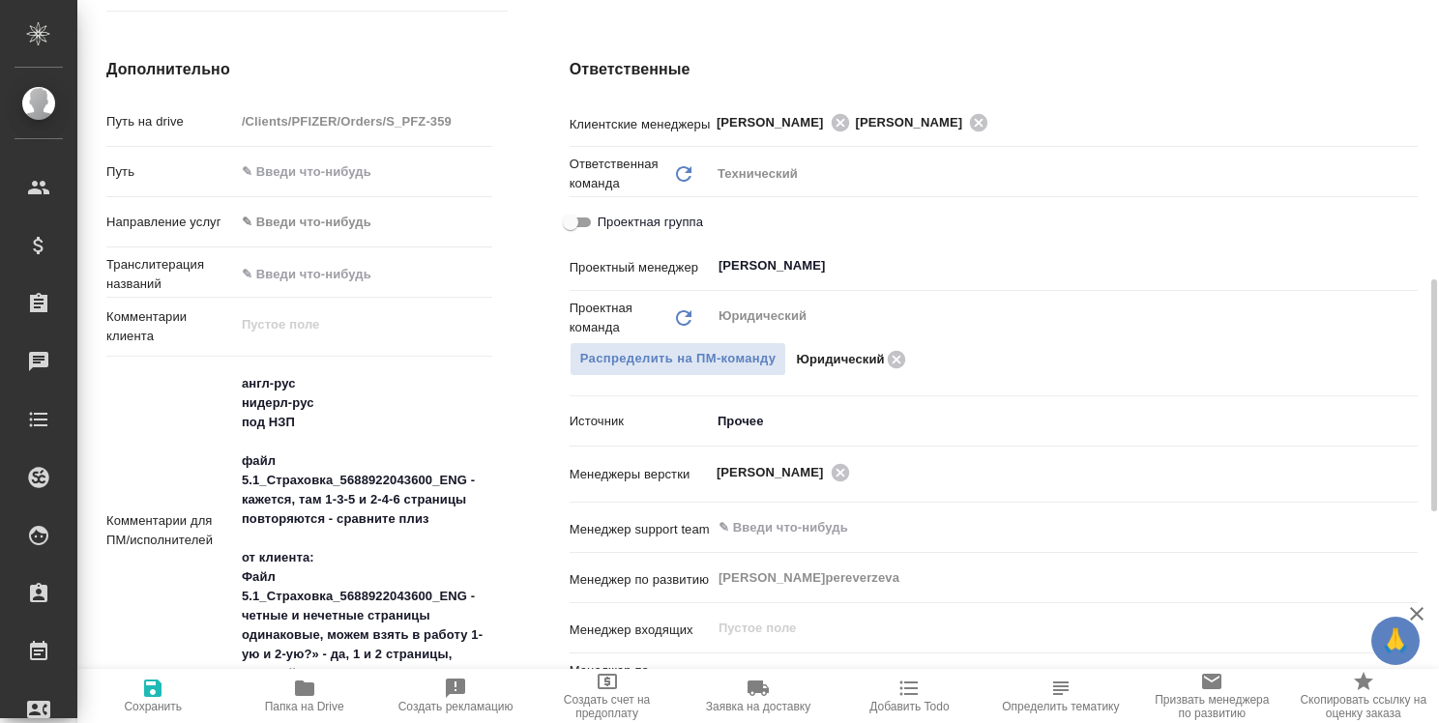
scroll to position [1451, 0]
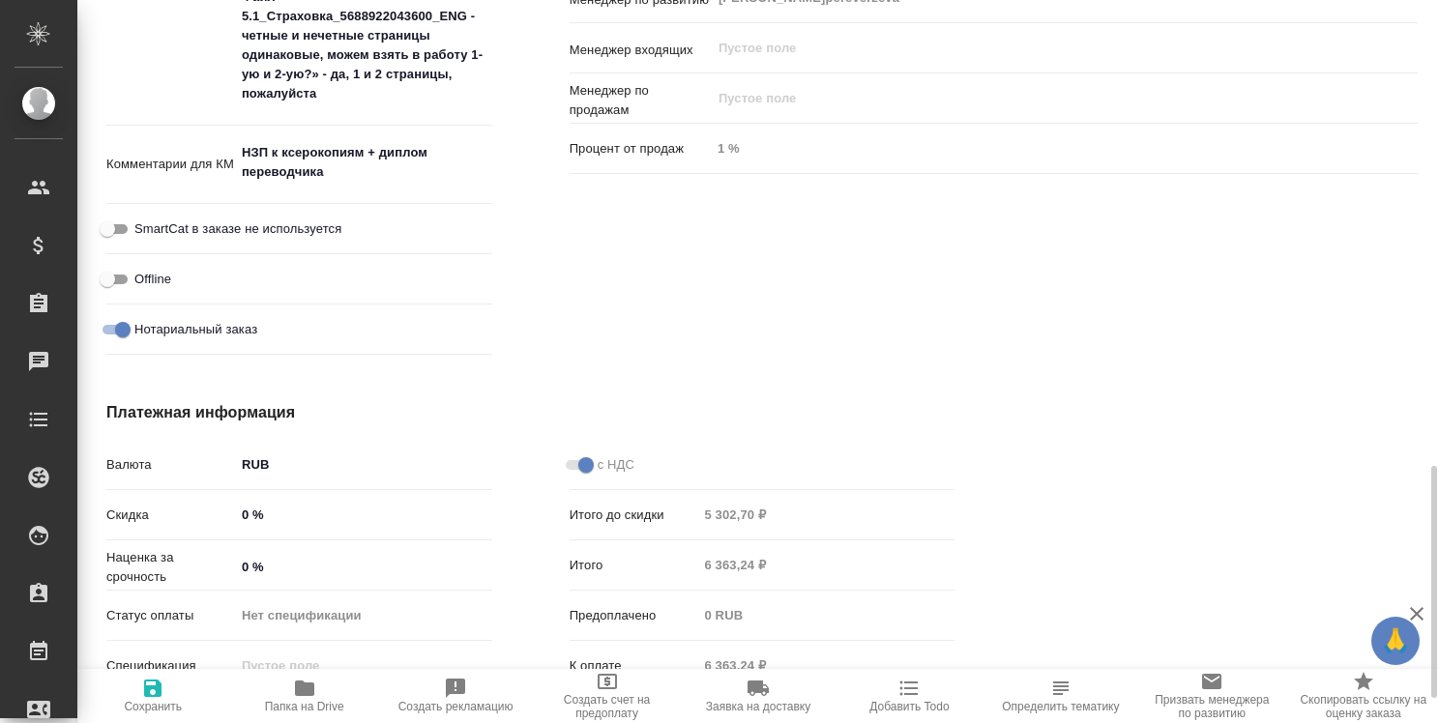
click at [299, 696] on icon "button" at bounding box center [304, 688] width 23 height 23
type textarea "x"
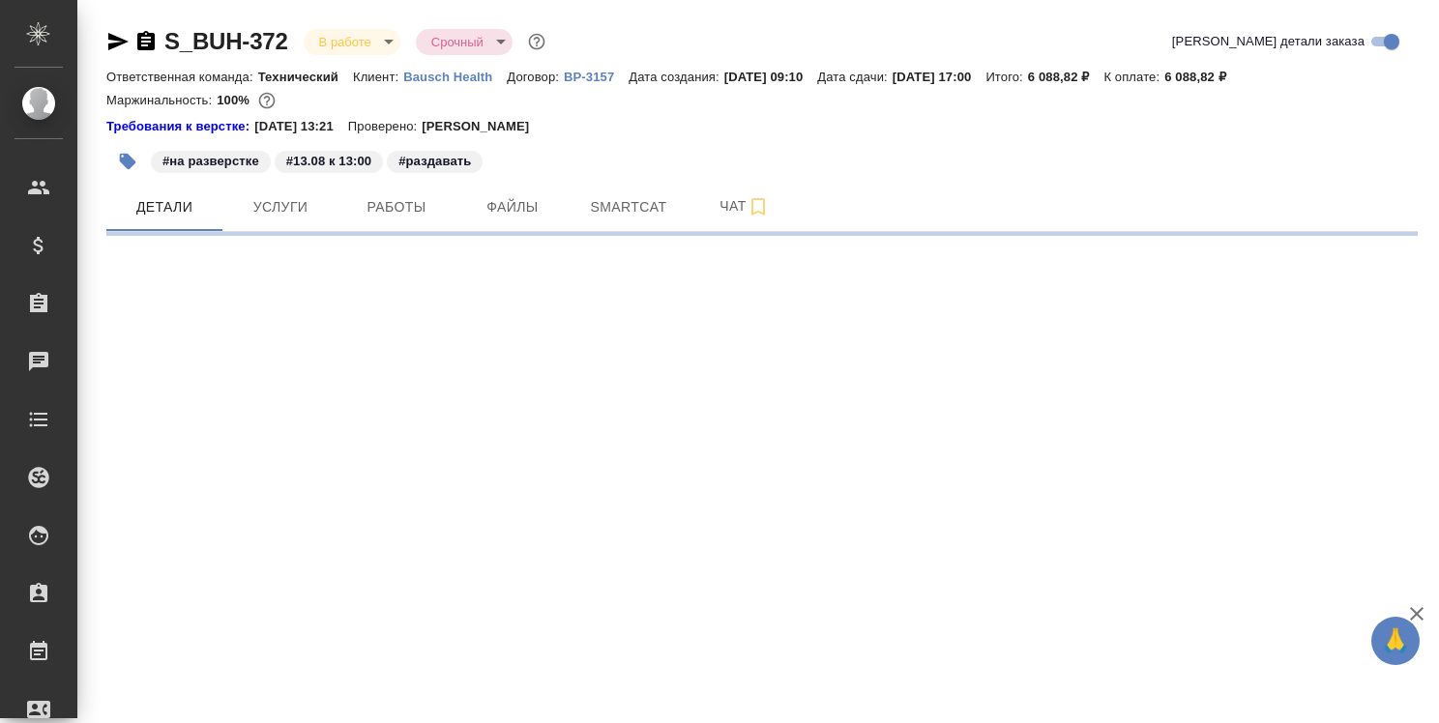
select select "RU"
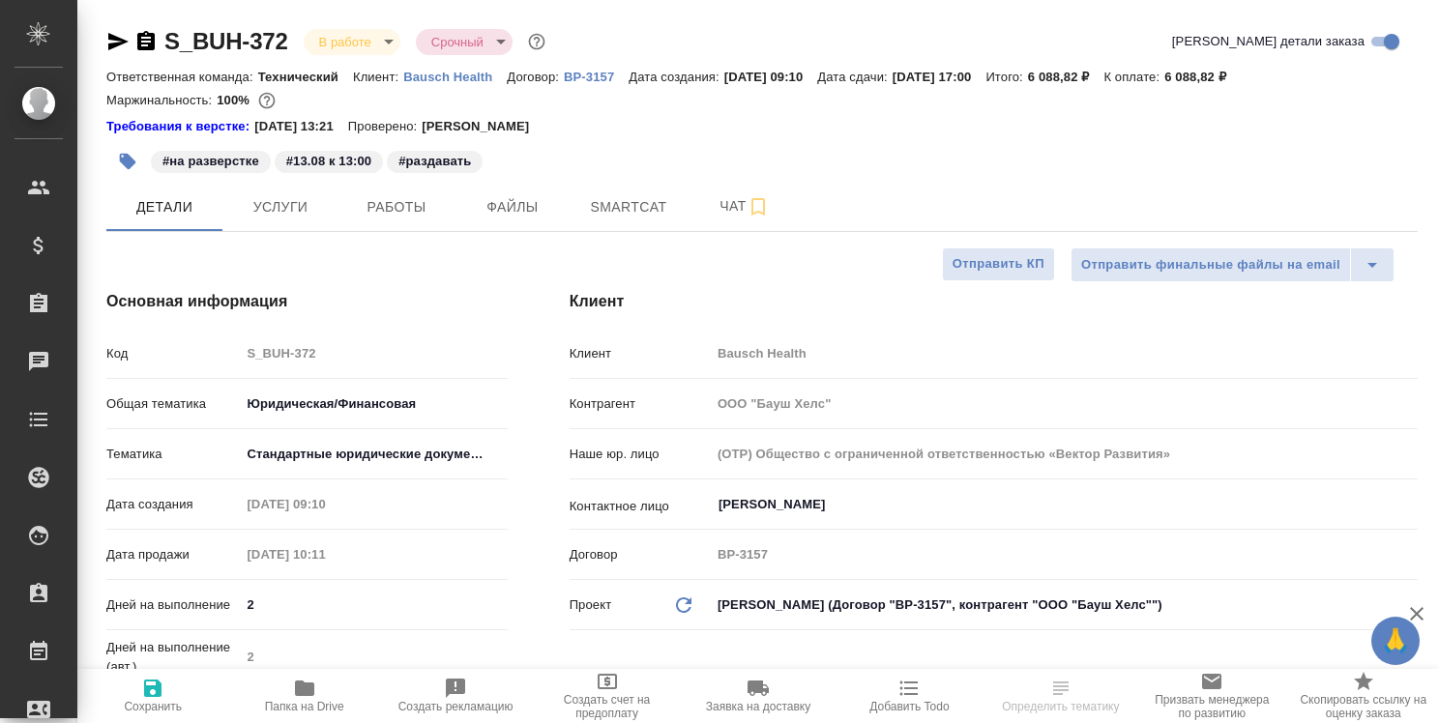
type textarea "x"
type input "Matveeva Anastasia"
type input "[PERSON_NAME]pereverzeva"
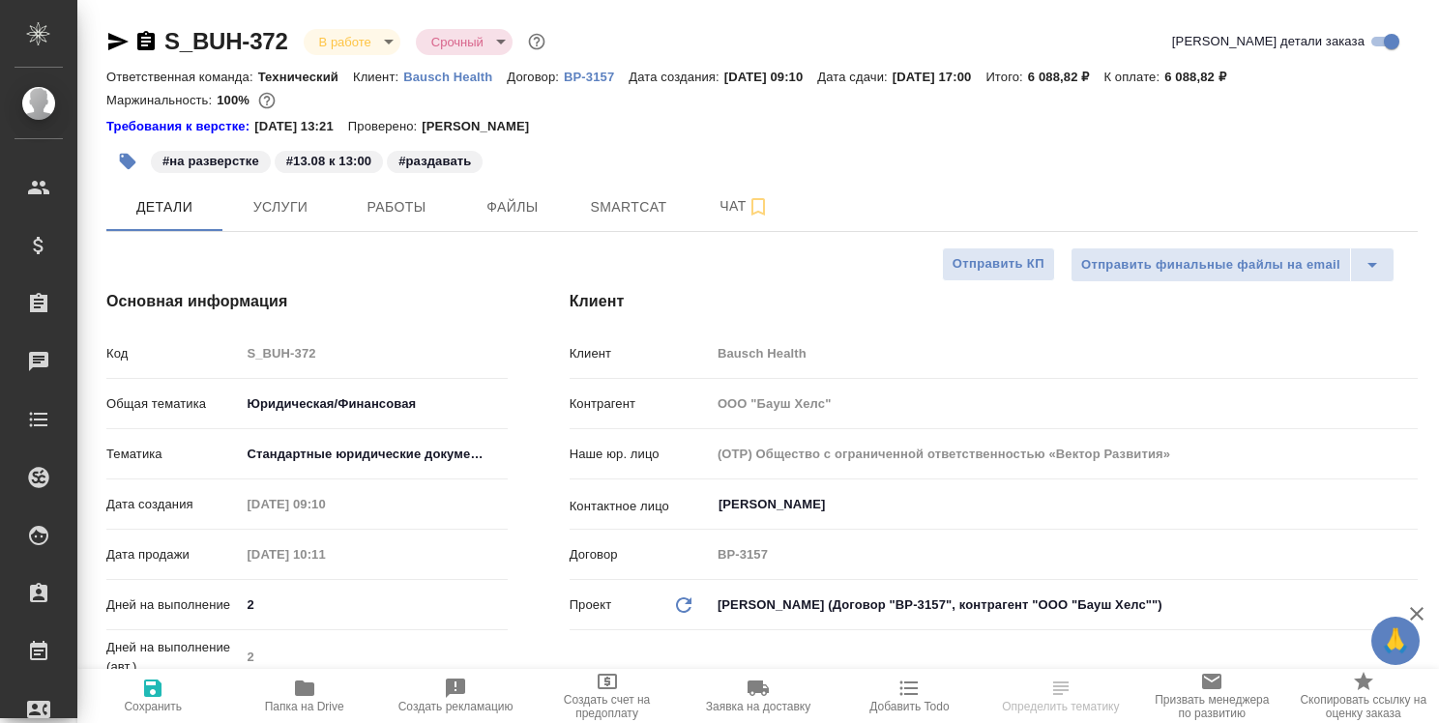
type textarea "x"
click at [313, 684] on icon "button" at bounding box center [304, 688] width 19 height 15
type textarea "x"
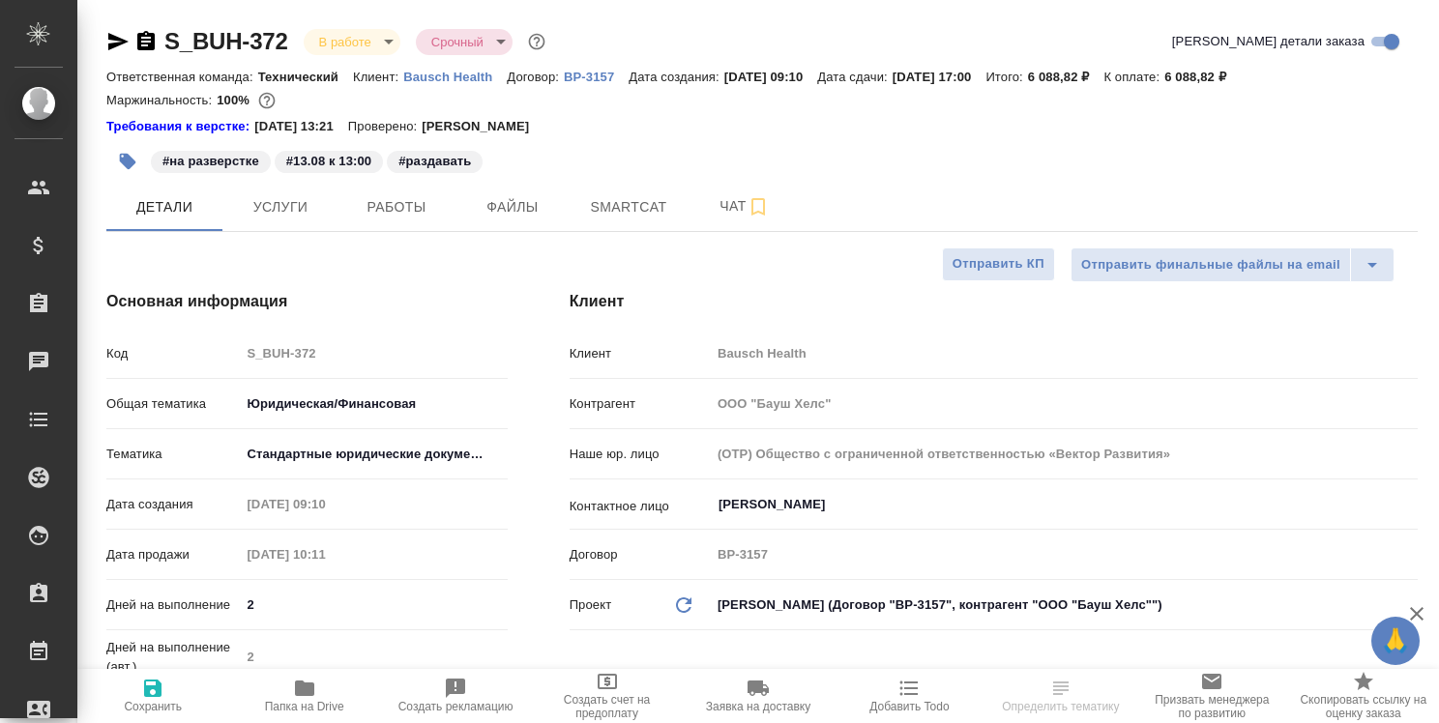
type textarea "x"
select select "RU"
type textarea "x"
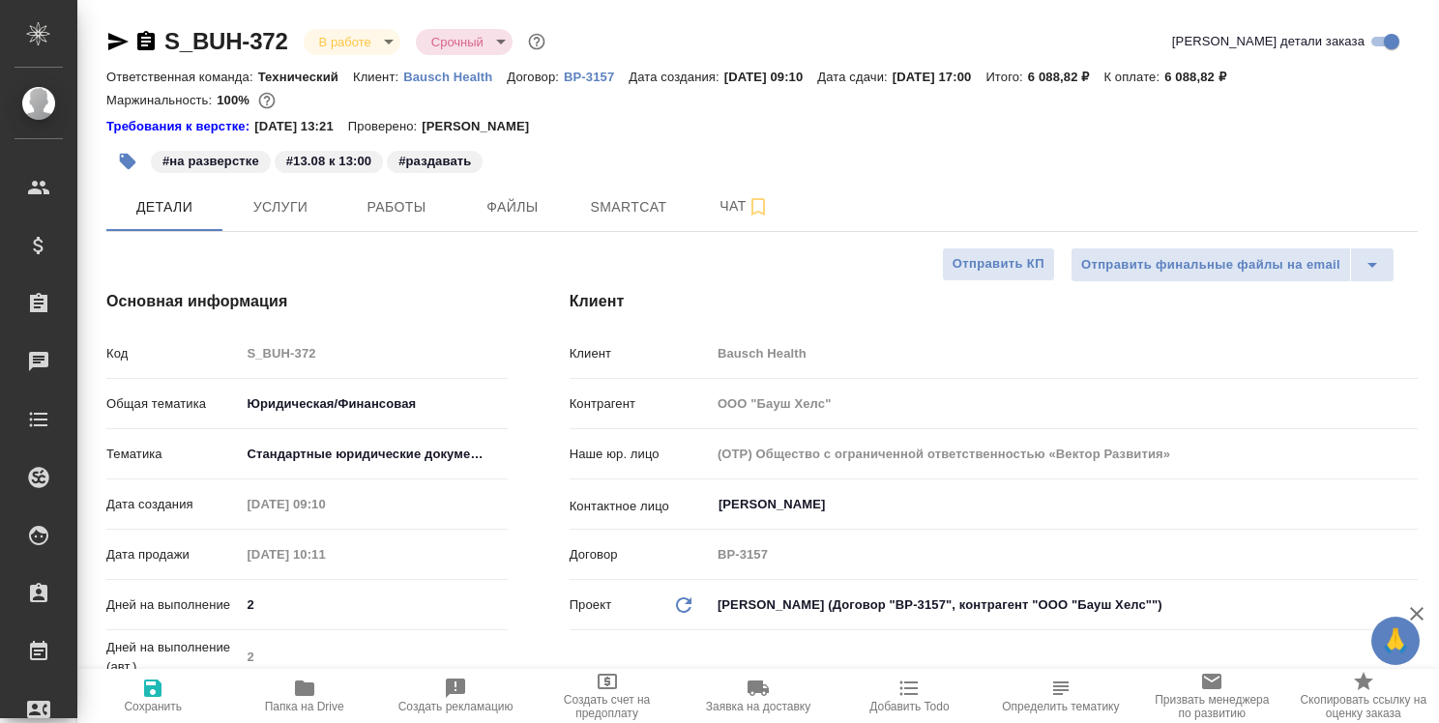
type textarea "x"
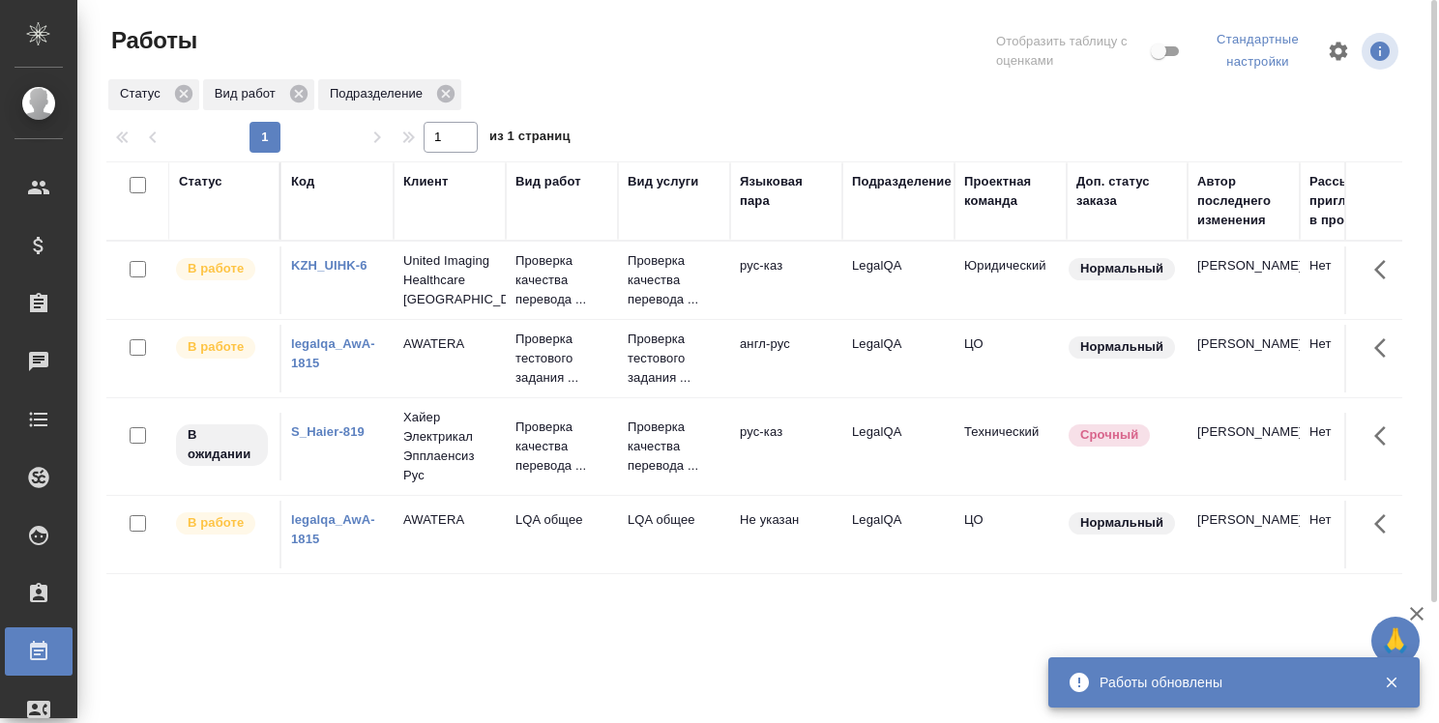
click at [317, 365] on link "legalqa_AwA-1815" at bounding box center [333, 354] width 84 height 34
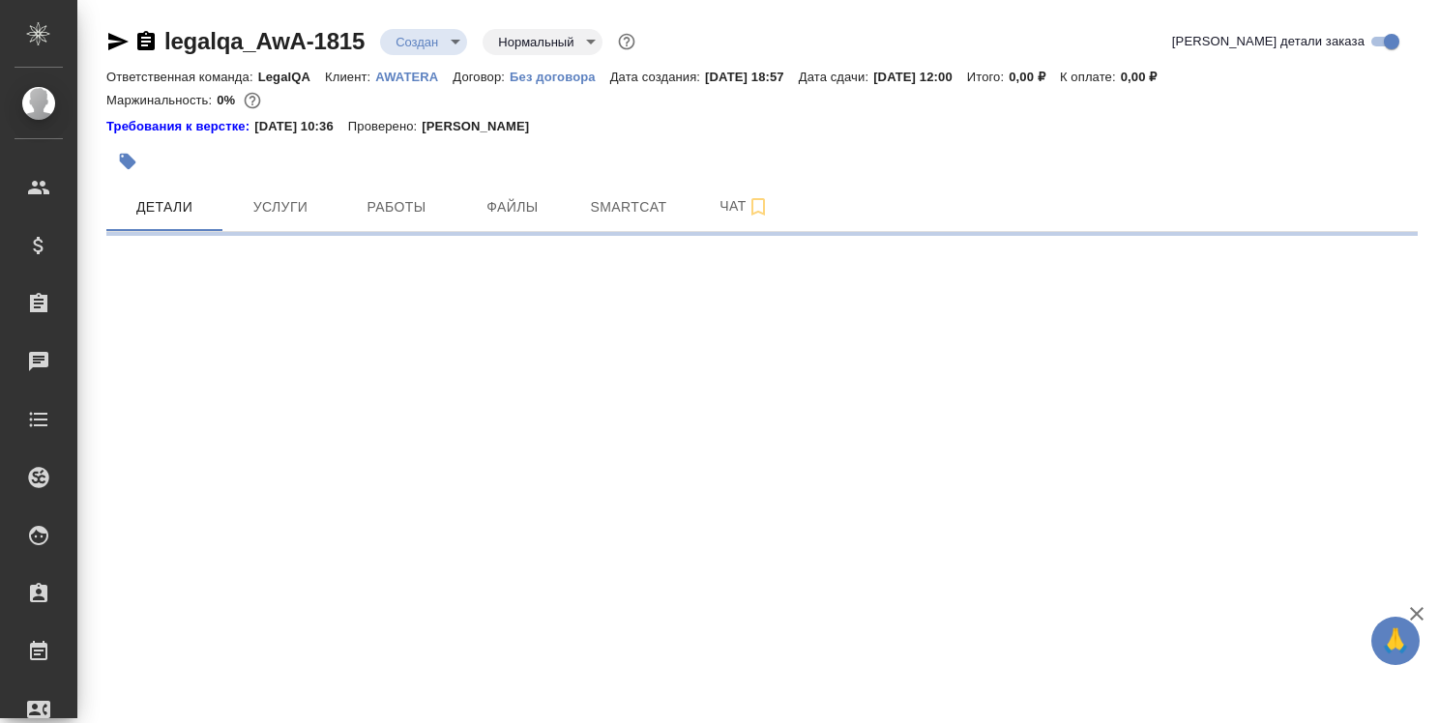
select select "RU"
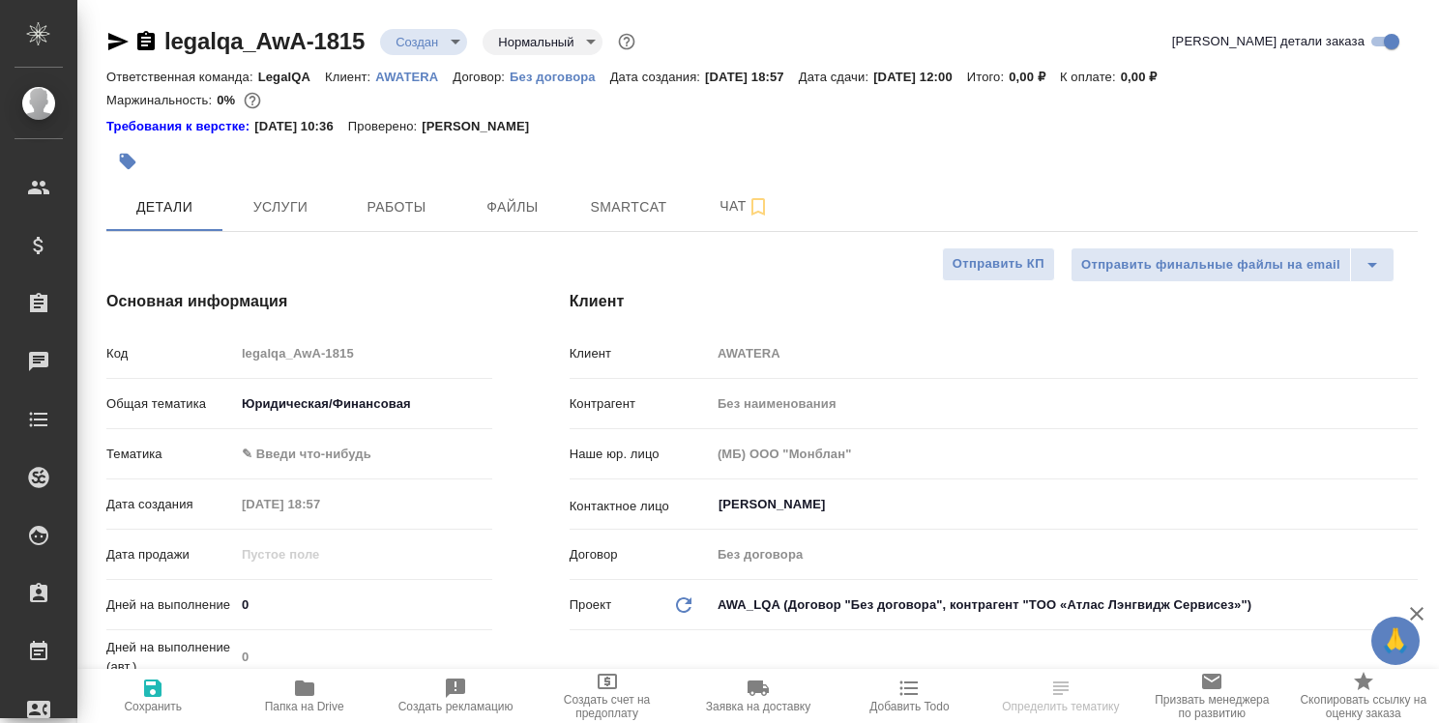
type textarea "x"
click at [383, 193] on button "Работы" at bounding box center [396, 207] width 116 height 48
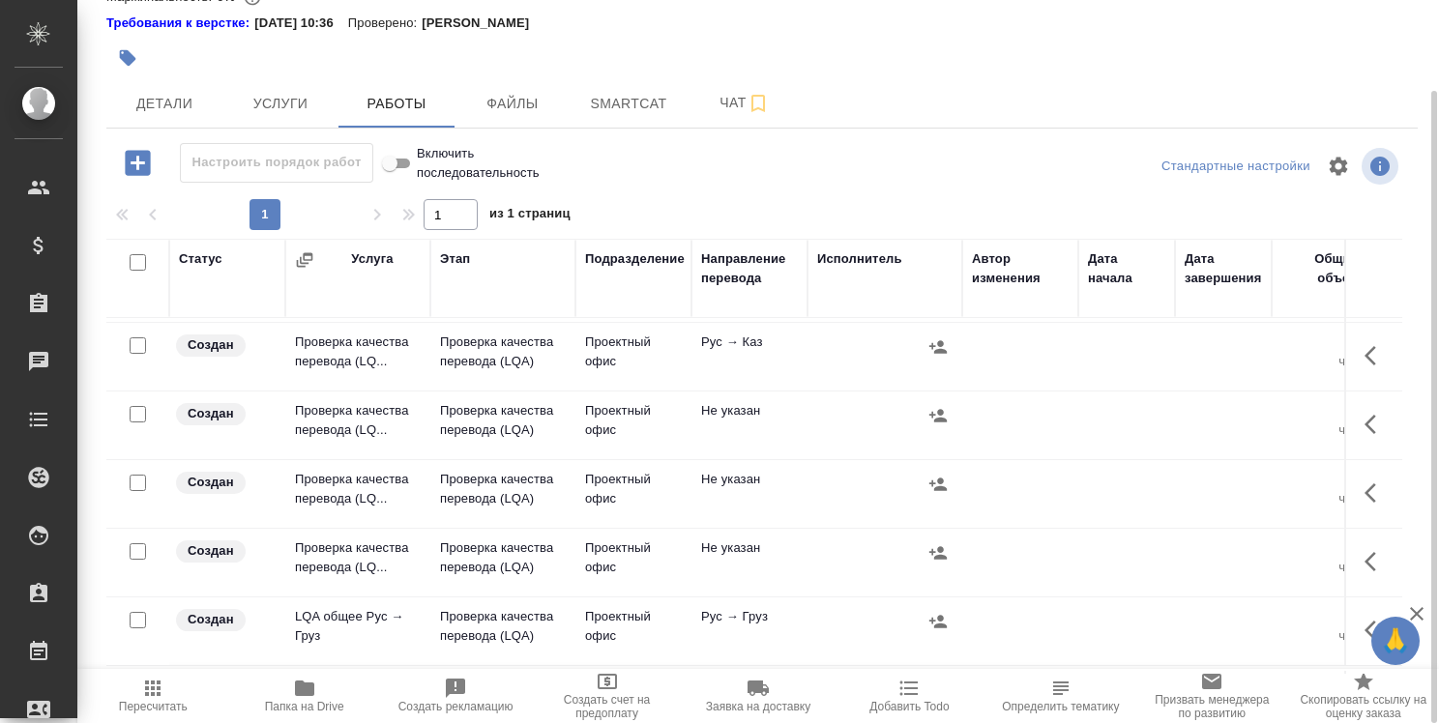
scroll to position [387, 0]
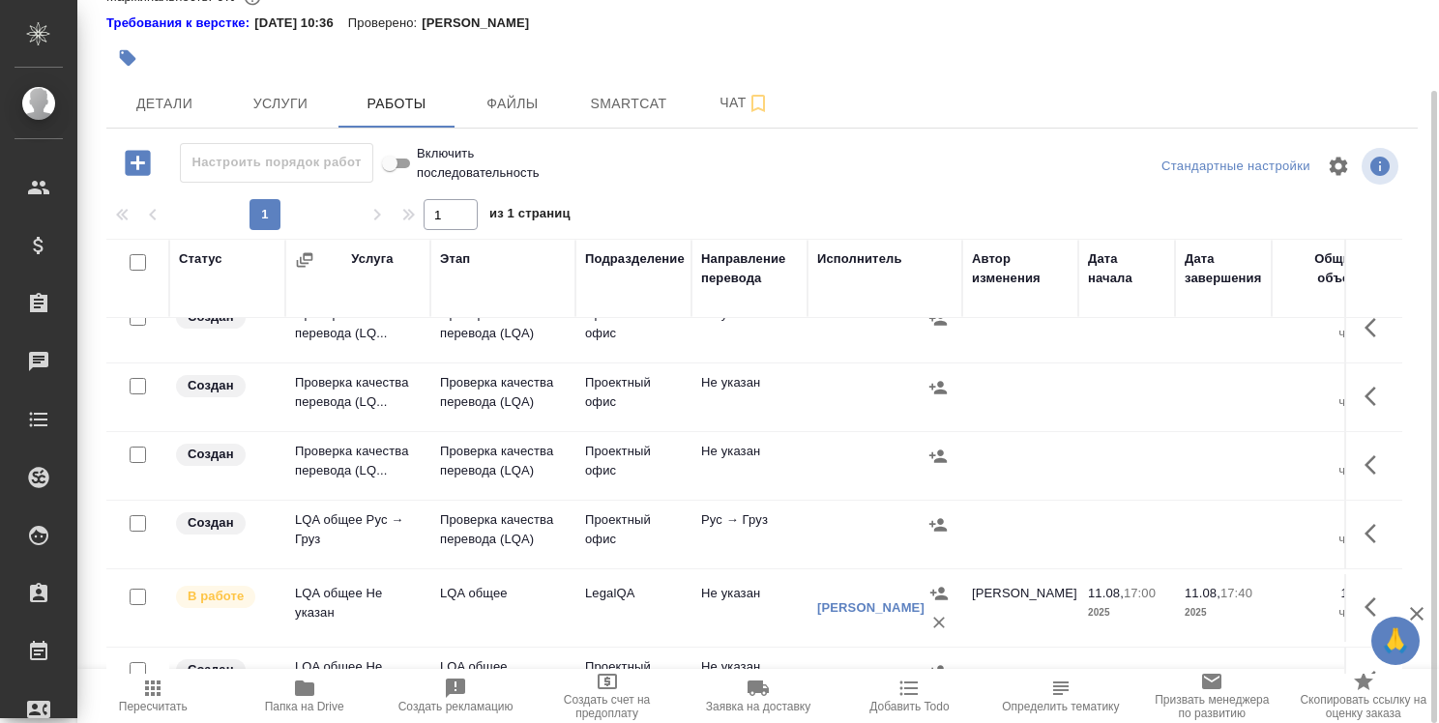
click at [1353, 588] on button "button" at bounding box center [1376, 607] width 46 height 46
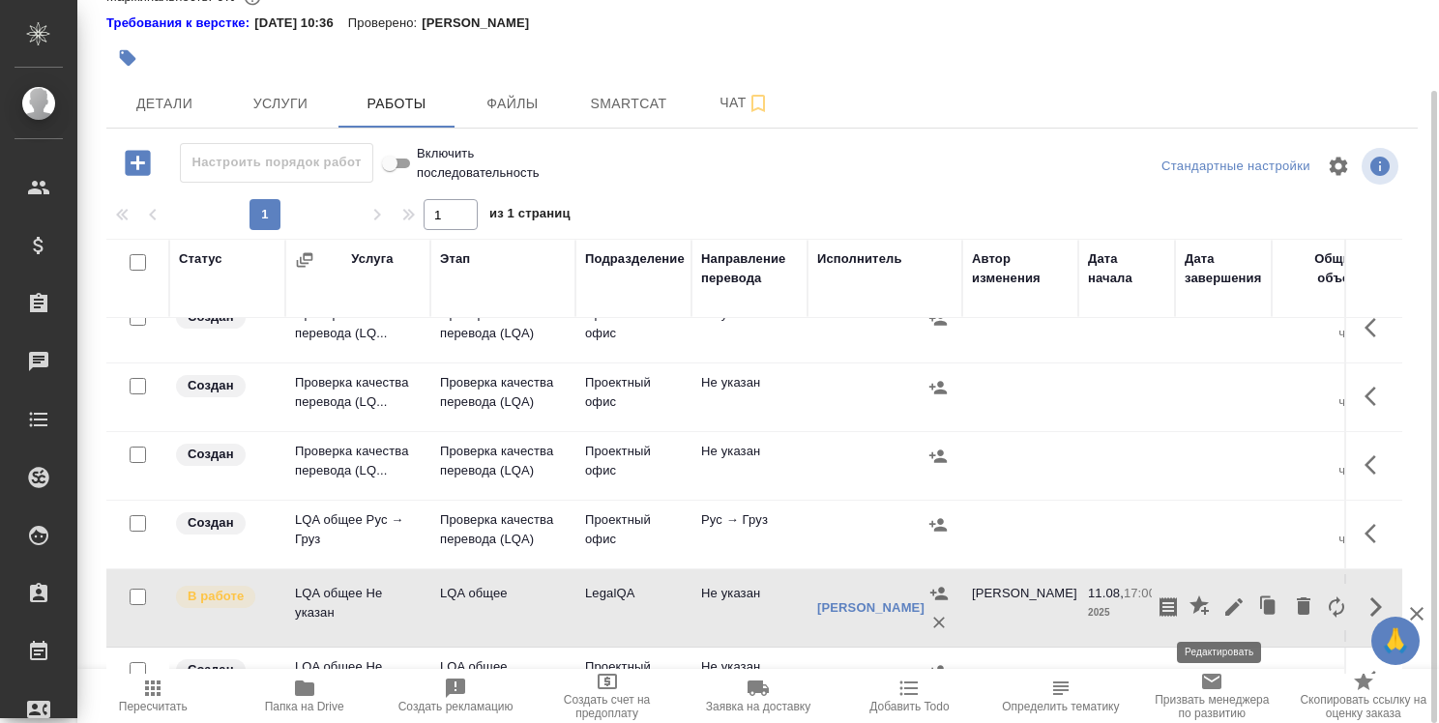
click at [1222, 601] on icon "button" at bounding box center [1233, 607] width 23 height 23
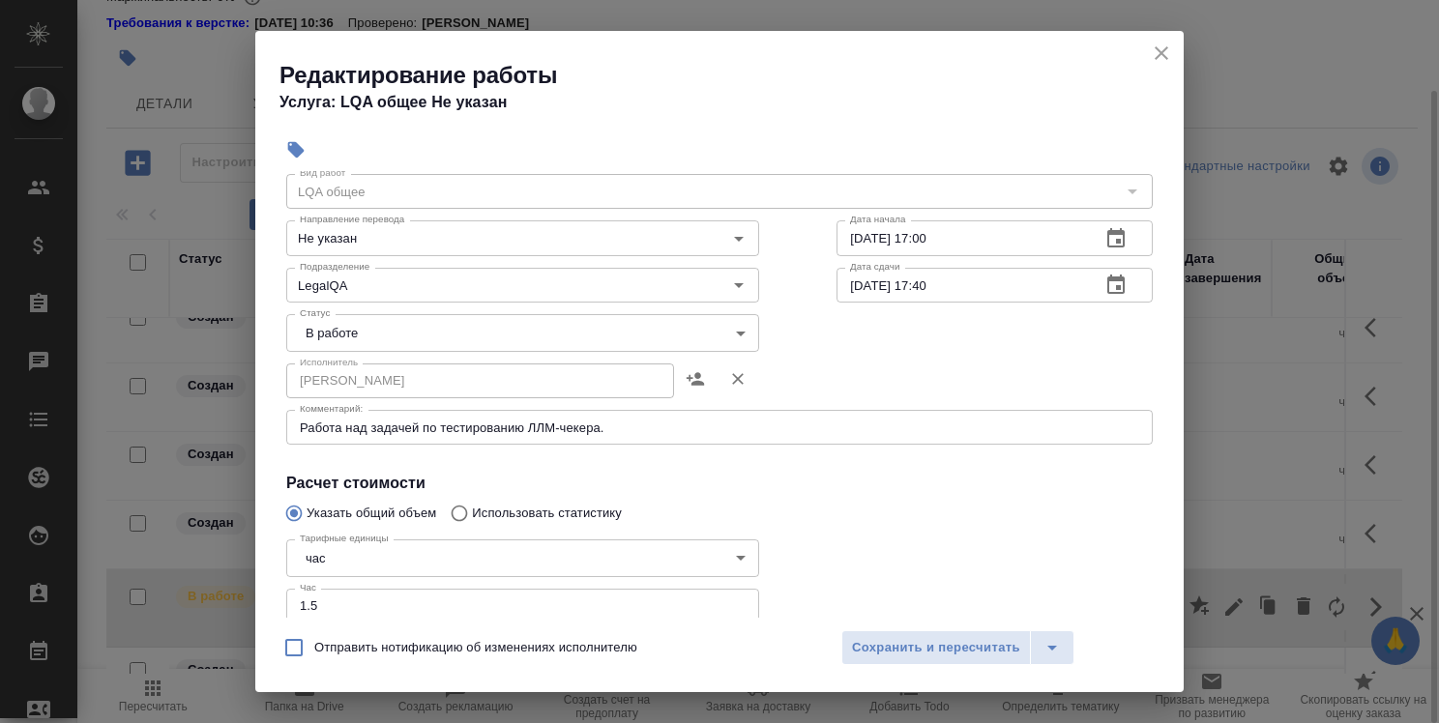
scroll to position [97, 0]
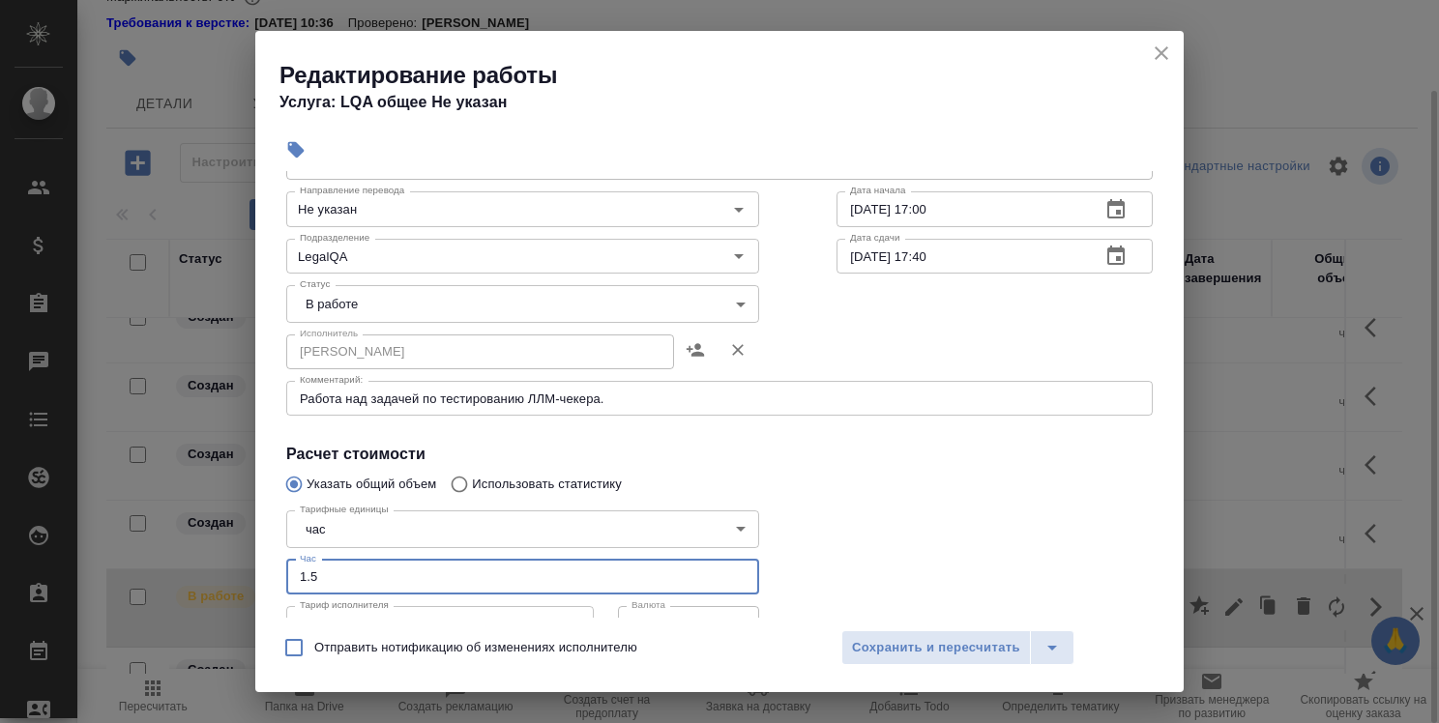
drag, startPoint x: 337, startPoint y: 579, endPoint x: 298, endPoint y: 579, distance: 39.6
click at [298, 579] on input "1.5" at bounding box center [522, 577] width 473 height 35
type input "3"
click at [1107, 260] on icon "button" at bounding box center [1115, 255] width 17 height 19
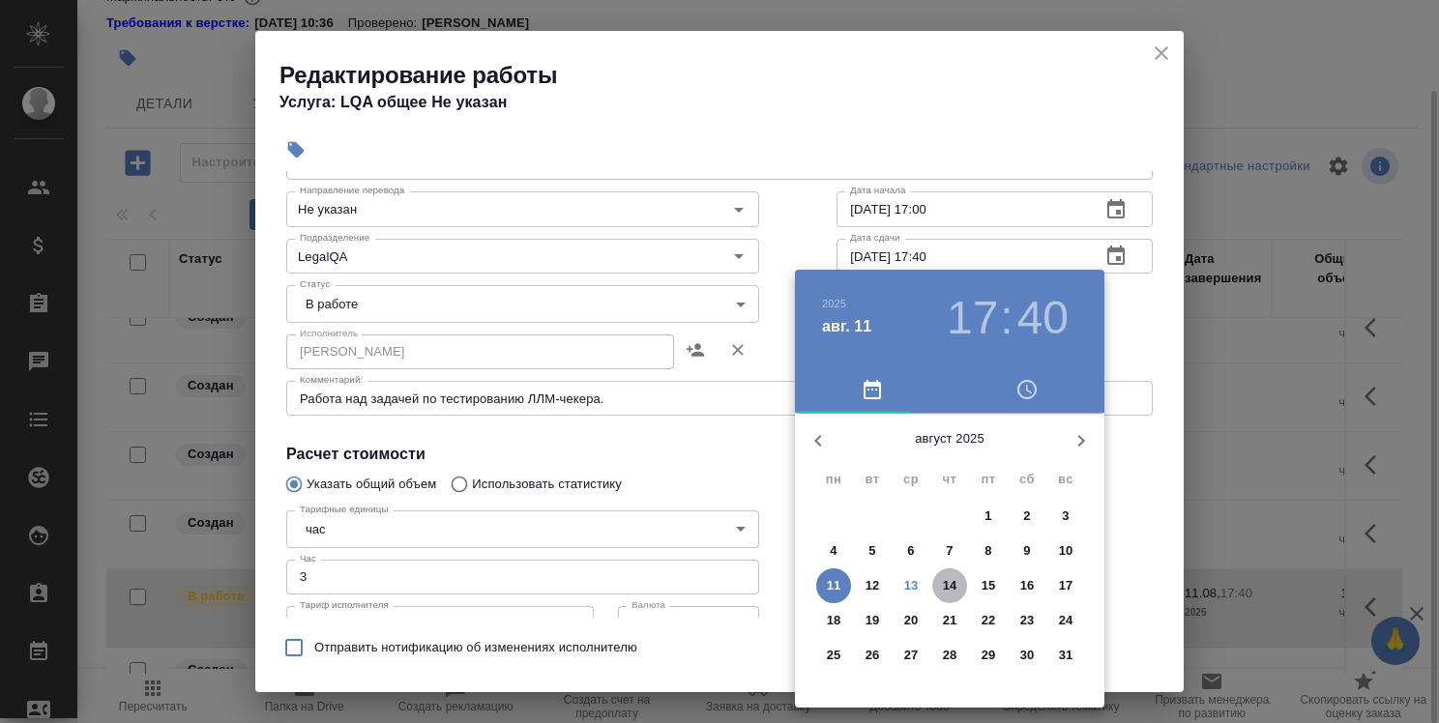
click at [954, 587] on p "14" at bounding box center [950, 585] width 15 height 19
type input "14.08.2025 17:40"
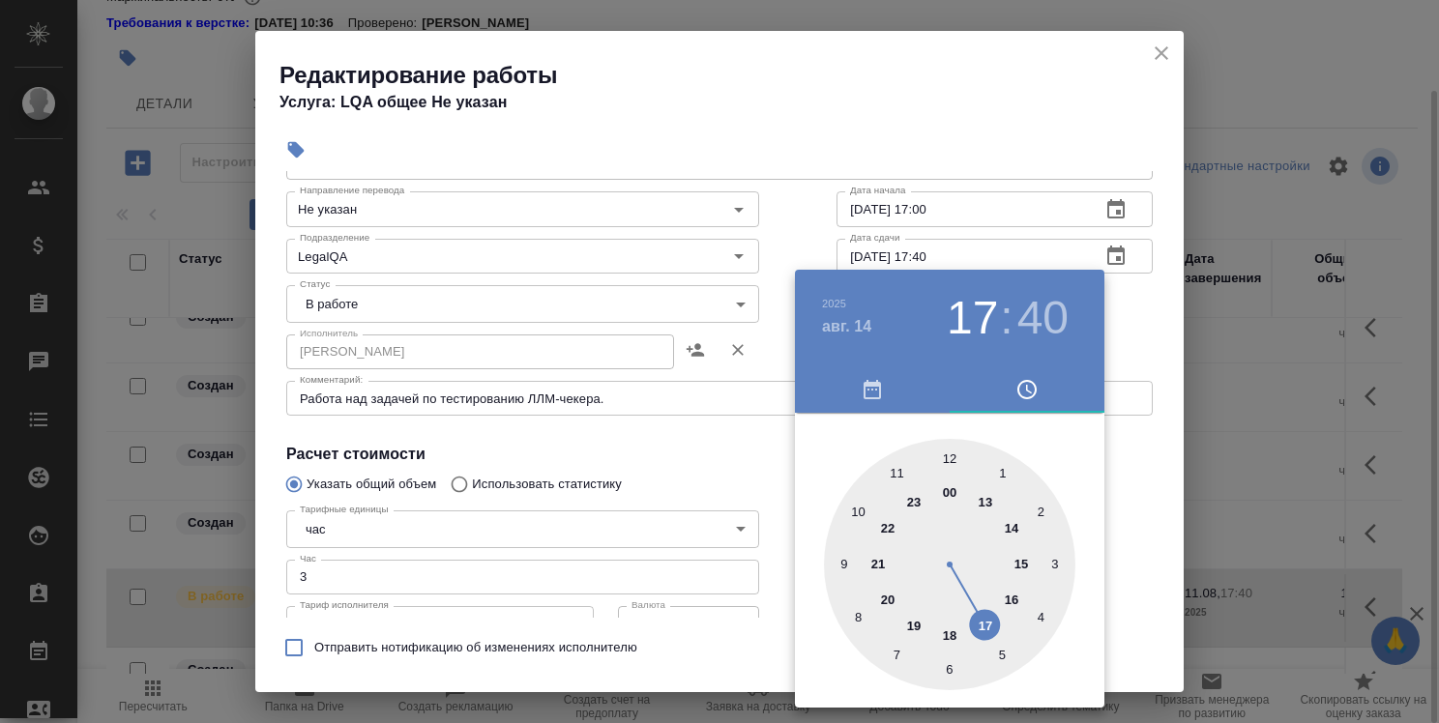
click at [1126, 472] on div at bounding box center [719, 361] width 1439 height 723
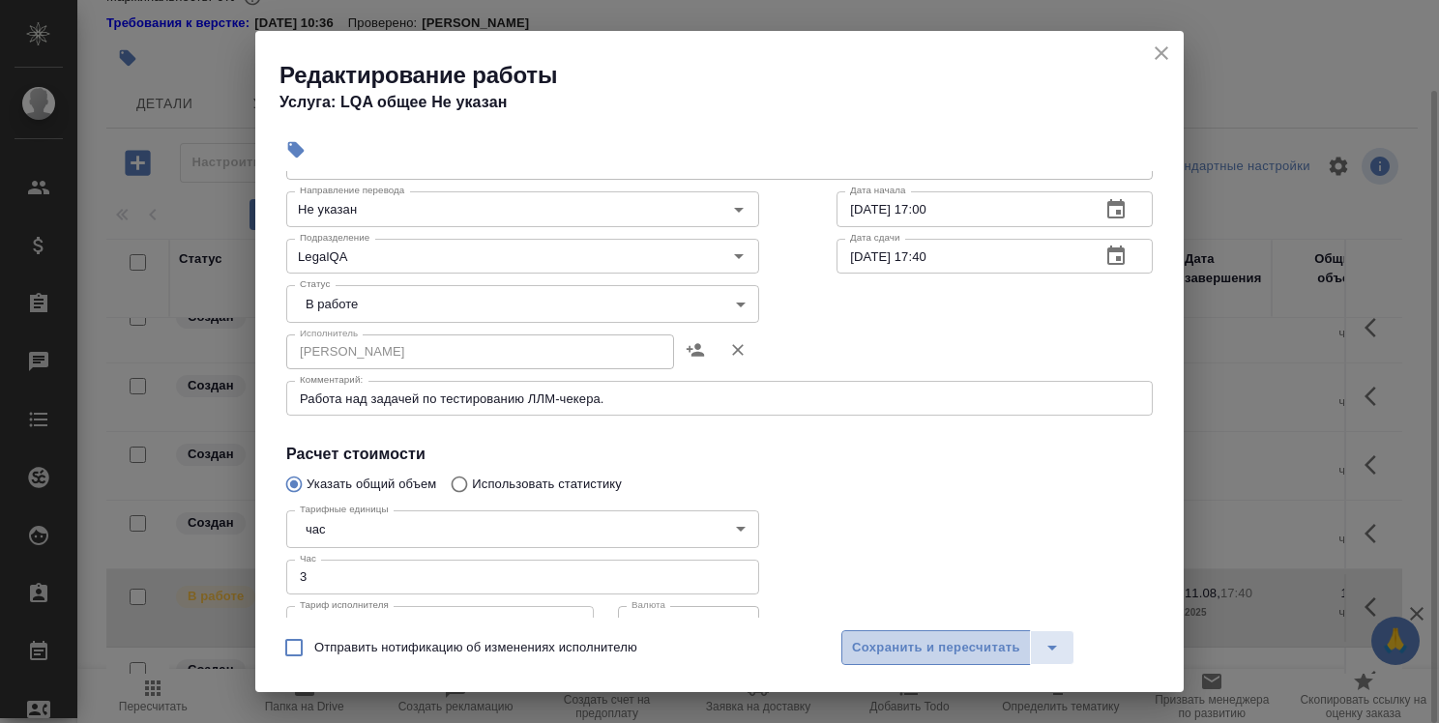
click at [932, 647] on span "Сохранить и пересчитать" at bounding box center [936, 648] width 168 height 22
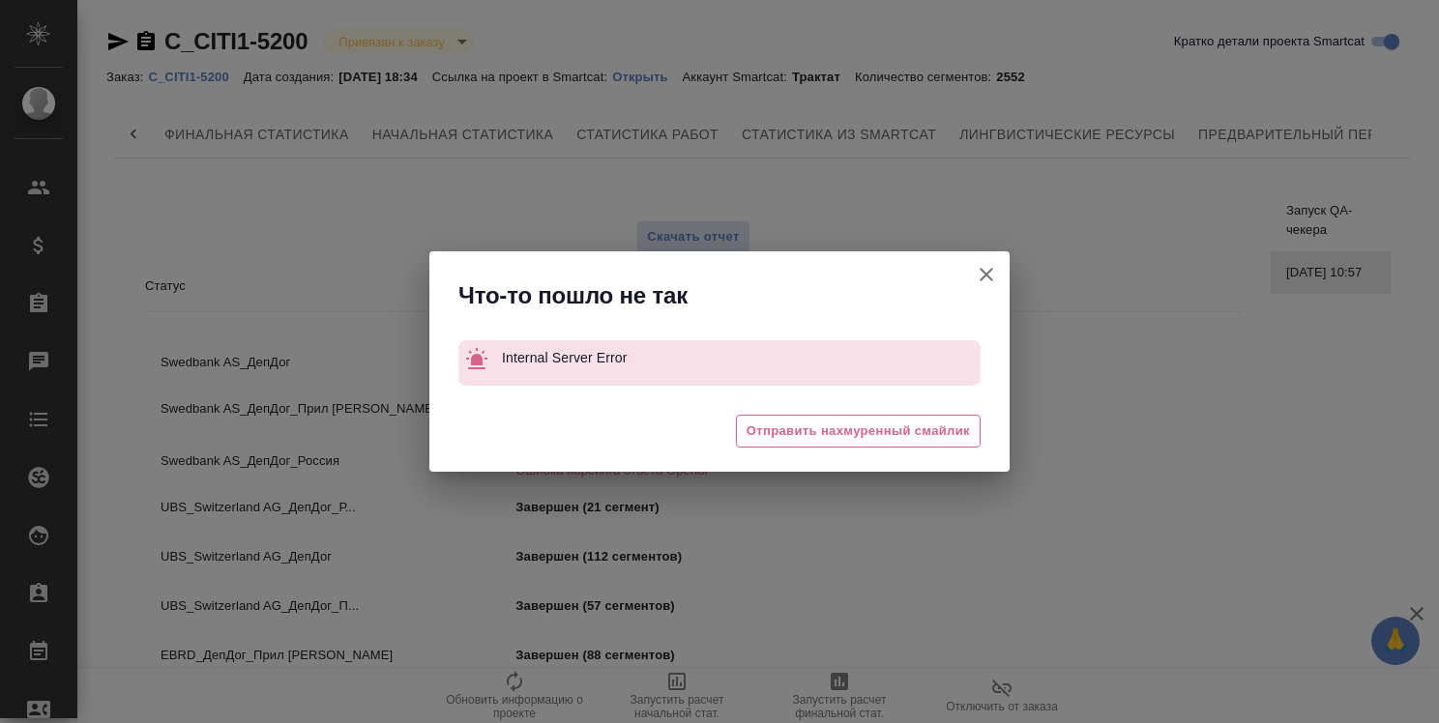
scroll to position [0, 171]
click at [990, 276] on icon "button" at bounding box center [986, 274] width 23 height 23
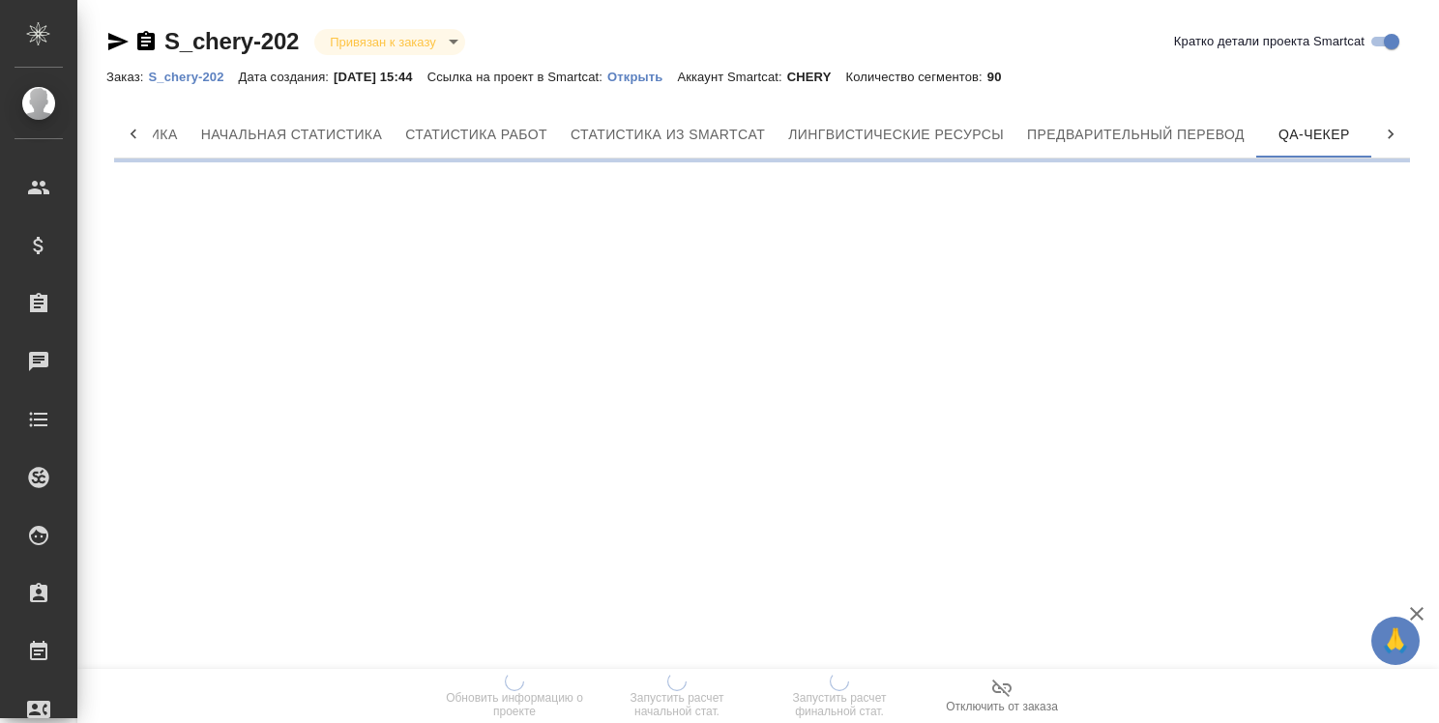
scroll to position [0, 171]
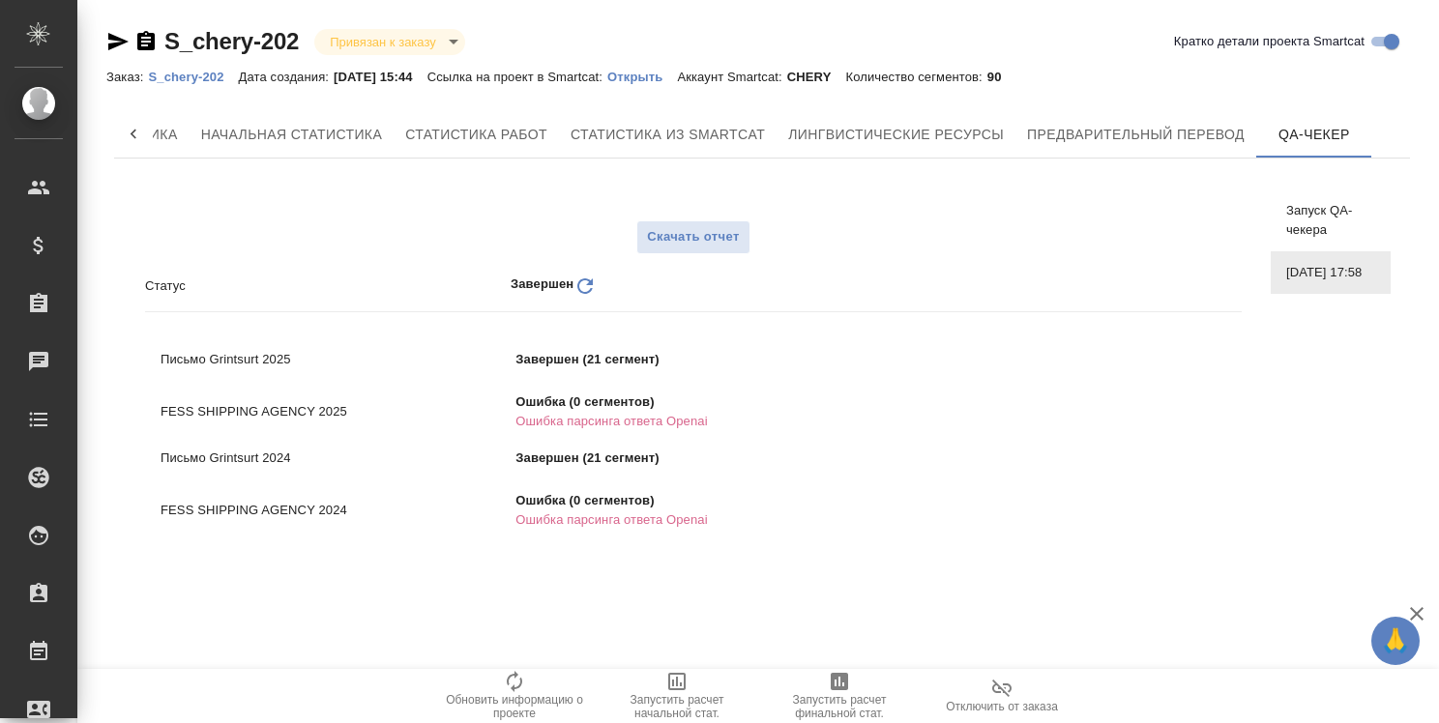
click at [112, 44] on icon "button" at bounding box center [118, 41] width 20 height 17
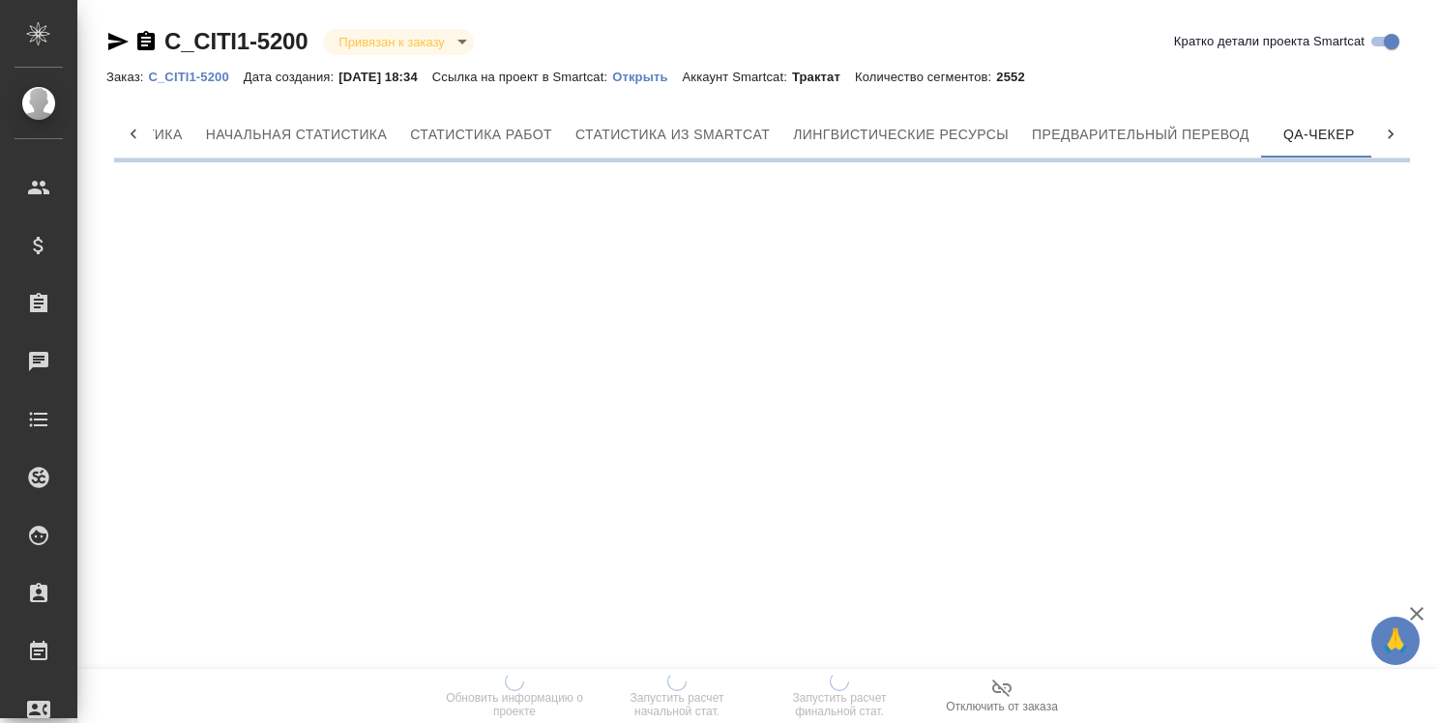
scroll to position [0, 171]
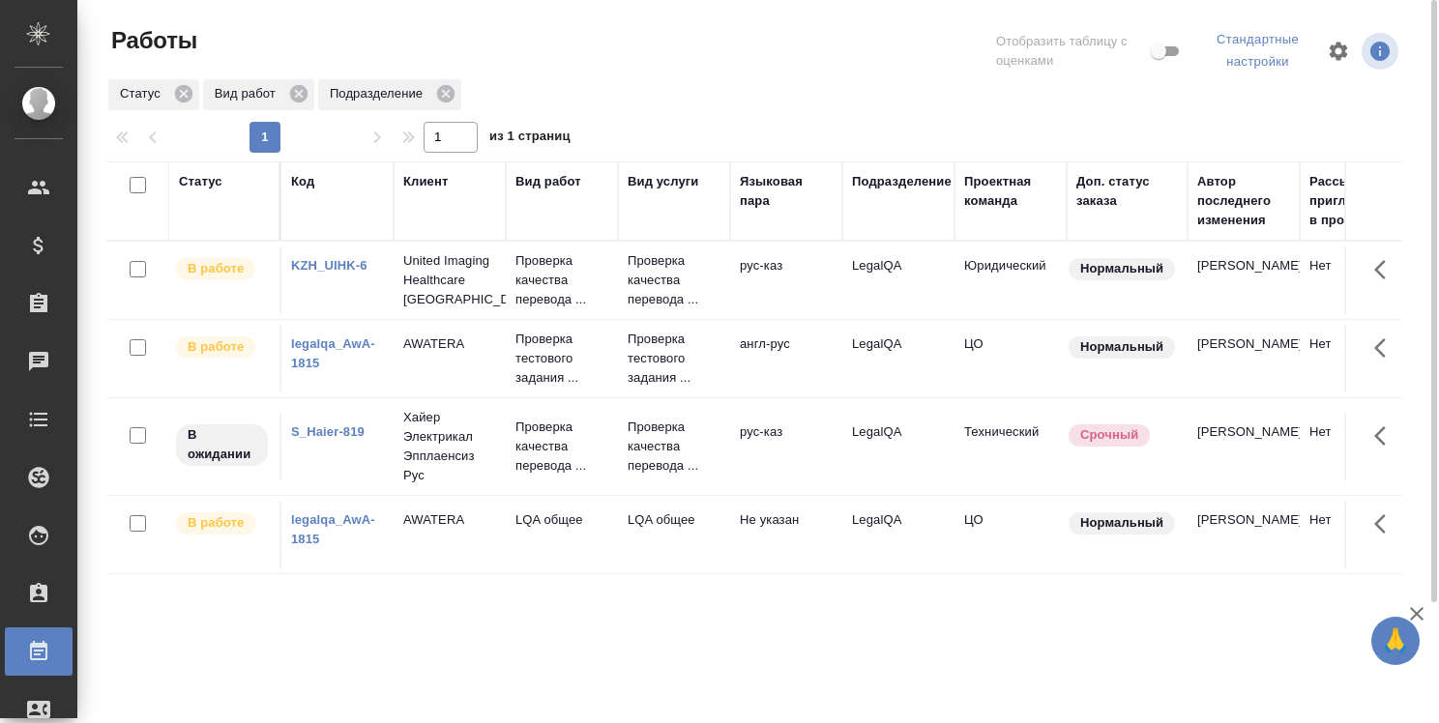
click at [328, 364] on link "legalqa_AwA-1815" at bounding box center [333, 354] width 84 height 34
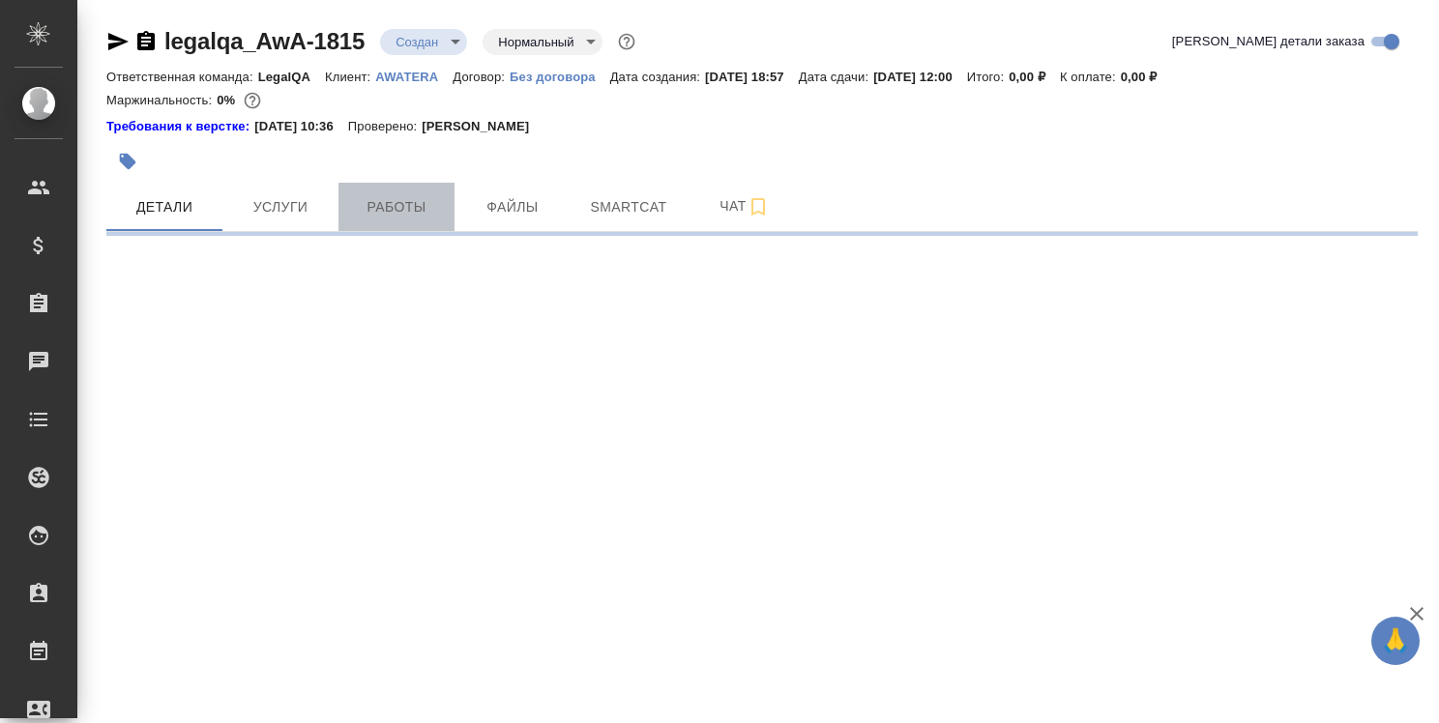
click at [417, 210] on span "Работы" at bounding box center [396, 207] width 93 height 24
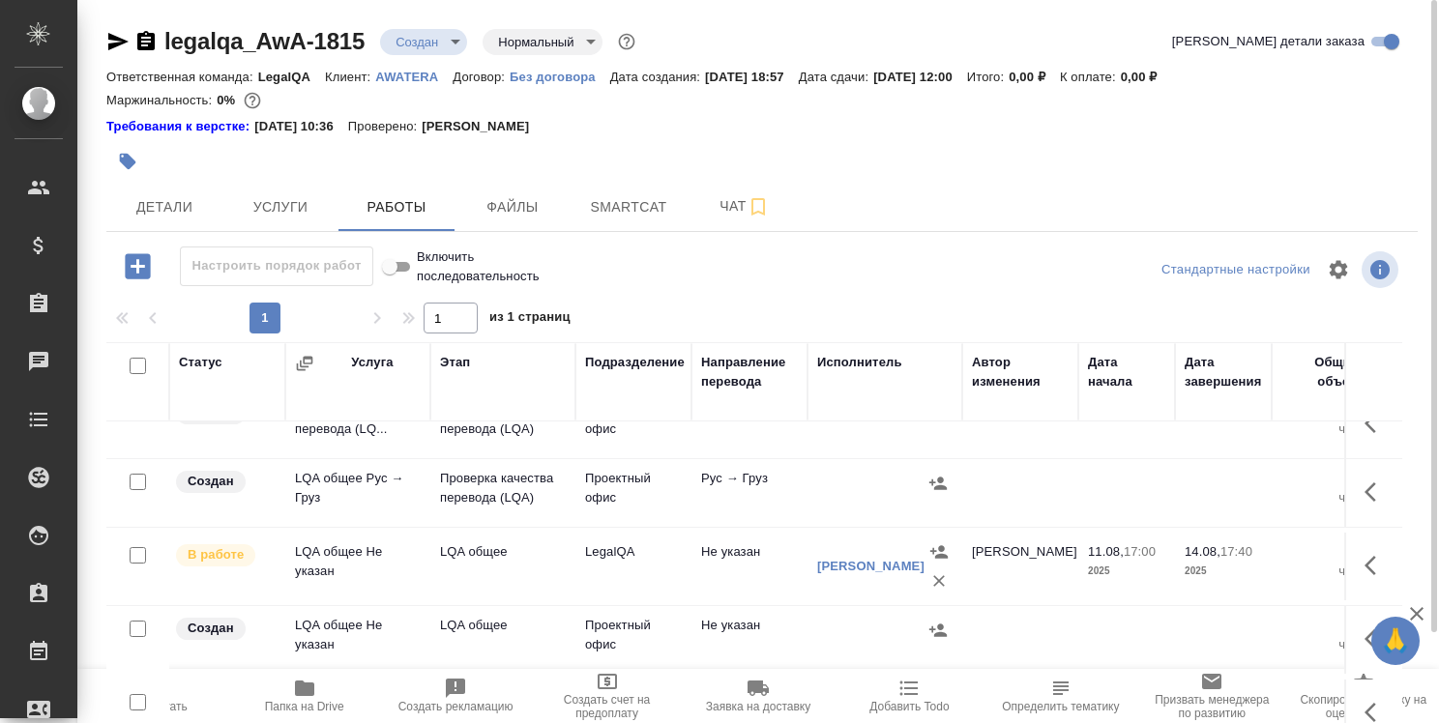
scroll to position [499, 0]
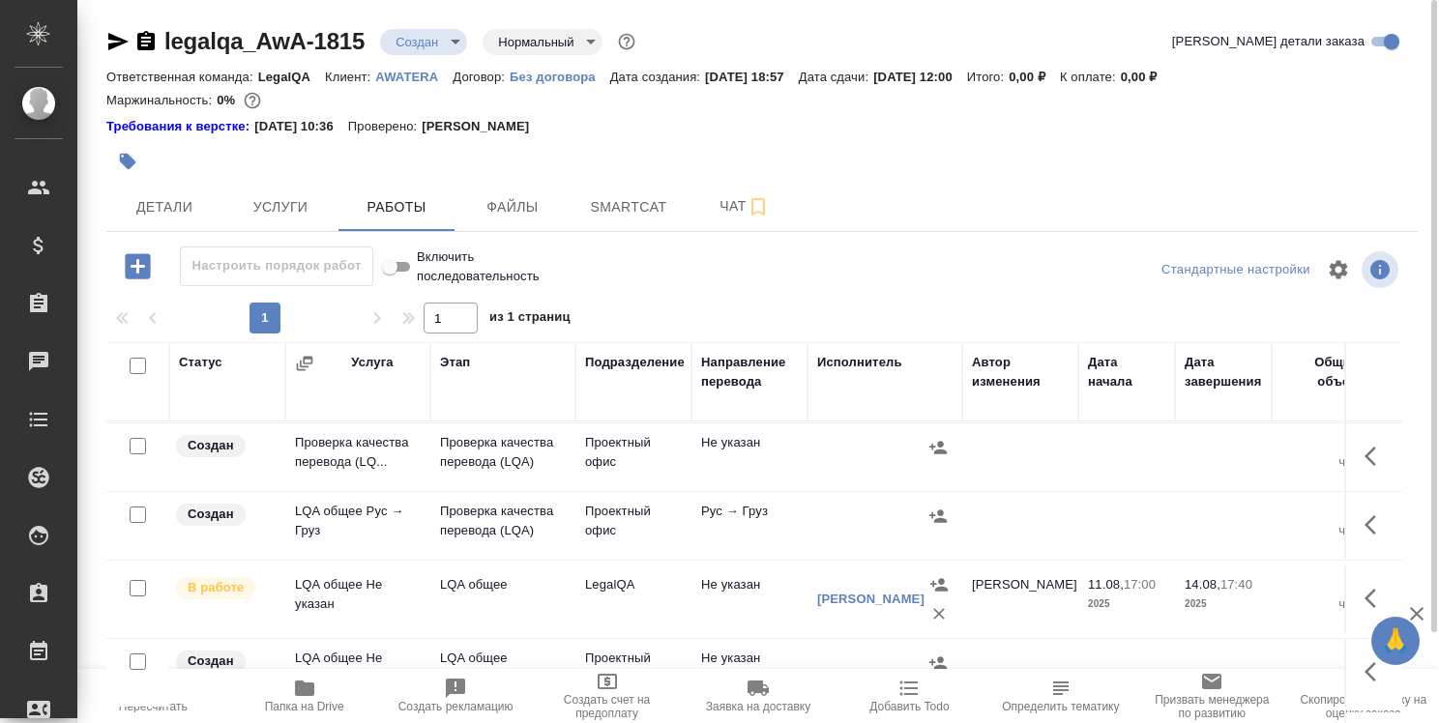
click at [1353, 591] on button "button" at bounding box center [1376, 598] width 46 height 46
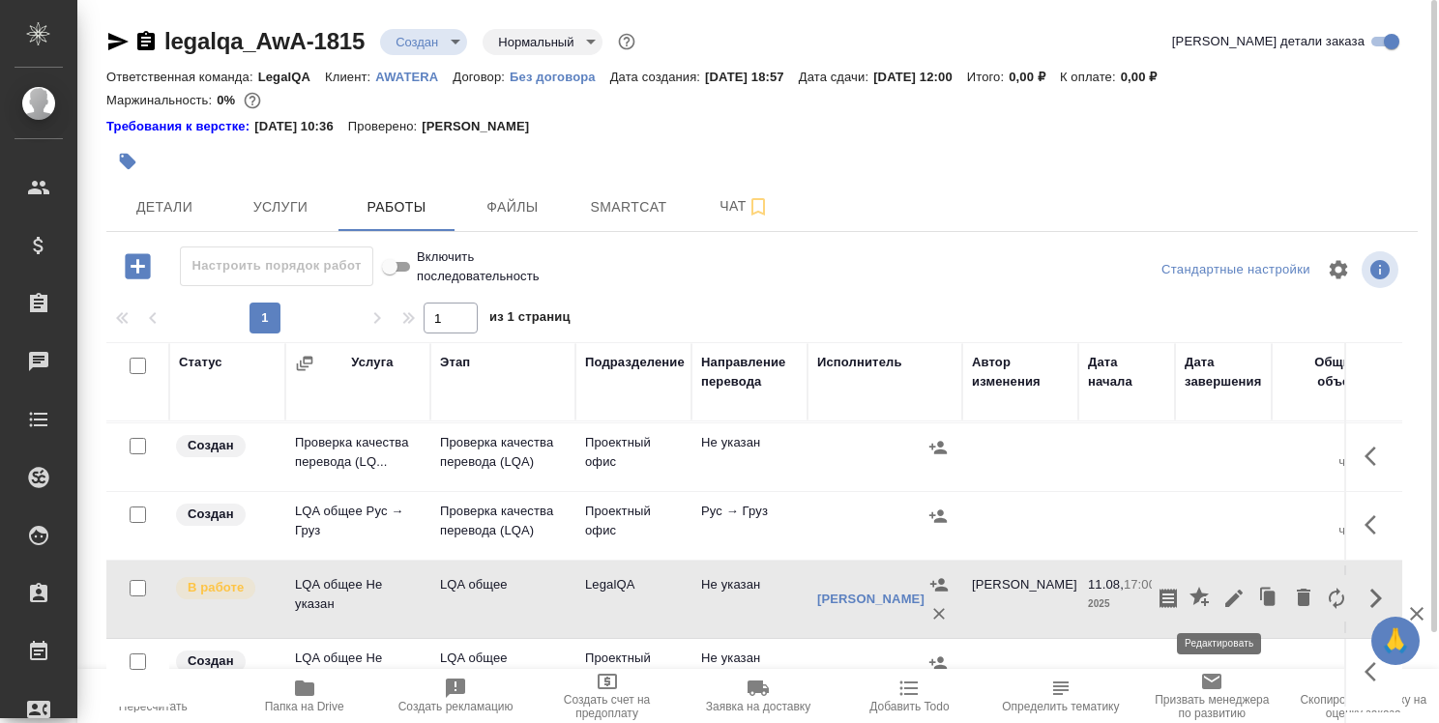
click at [1225, 590] on icon "button" at bounding box center [1233, 598] width 17 height 17
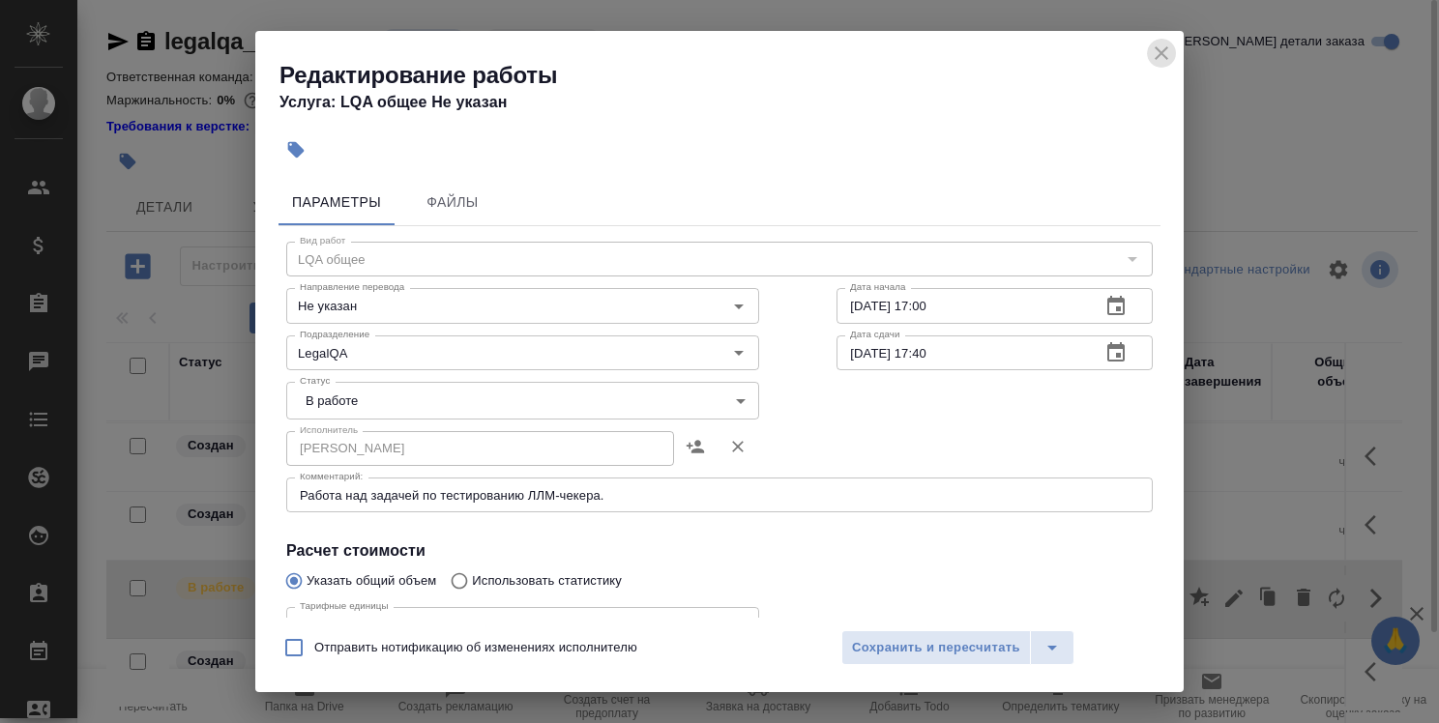
click at [1158, 59] on icon "close" at bounding box center [1161, 53] width 23 height 23
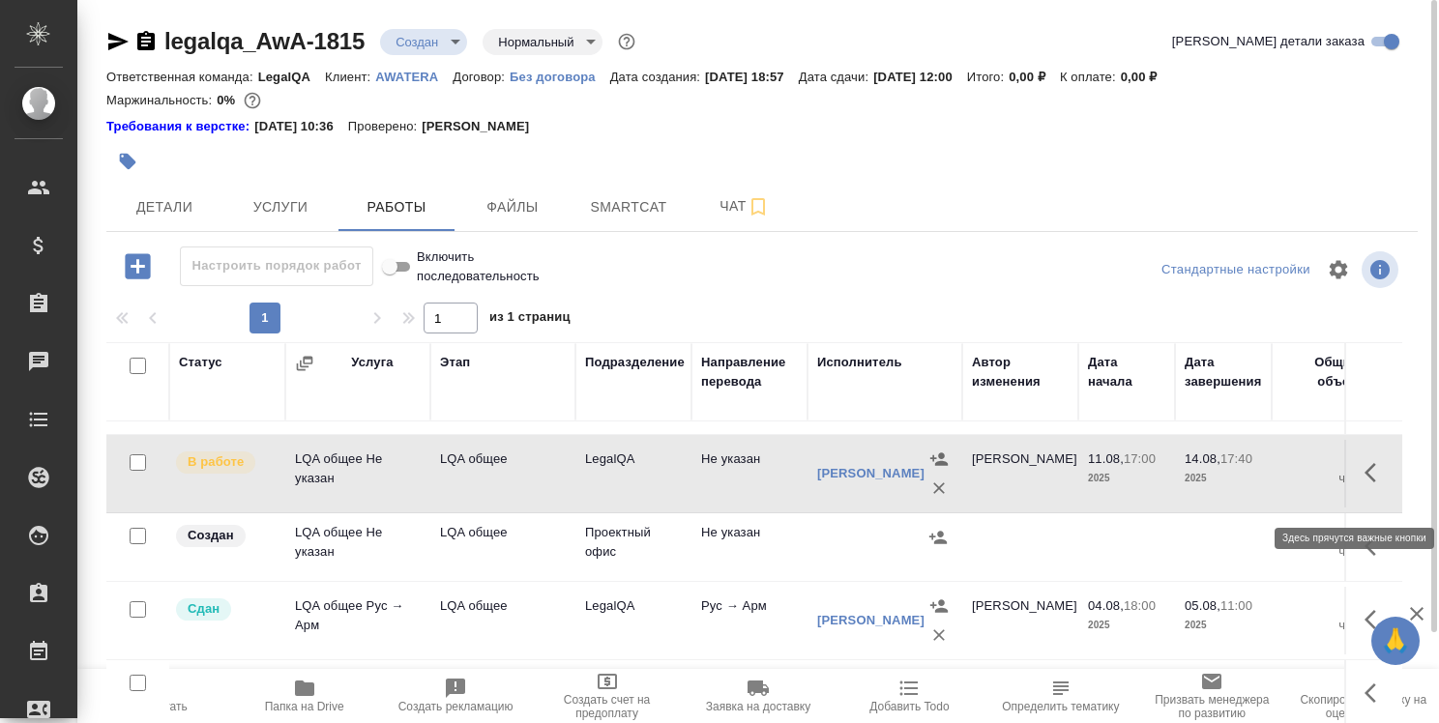
scroll to position [596, 0]
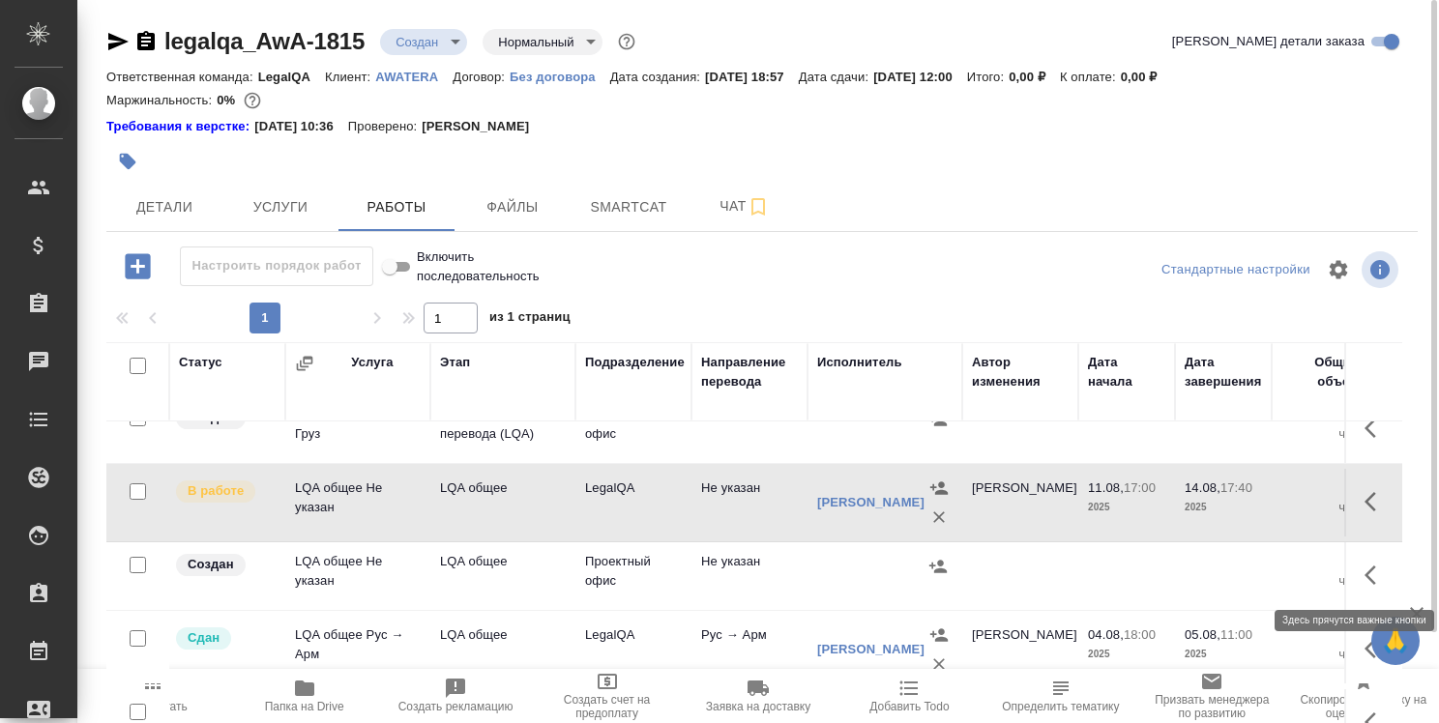
click at [1364, 572] on icon "button" at bounding box center [1375, 575] width 23 height 23
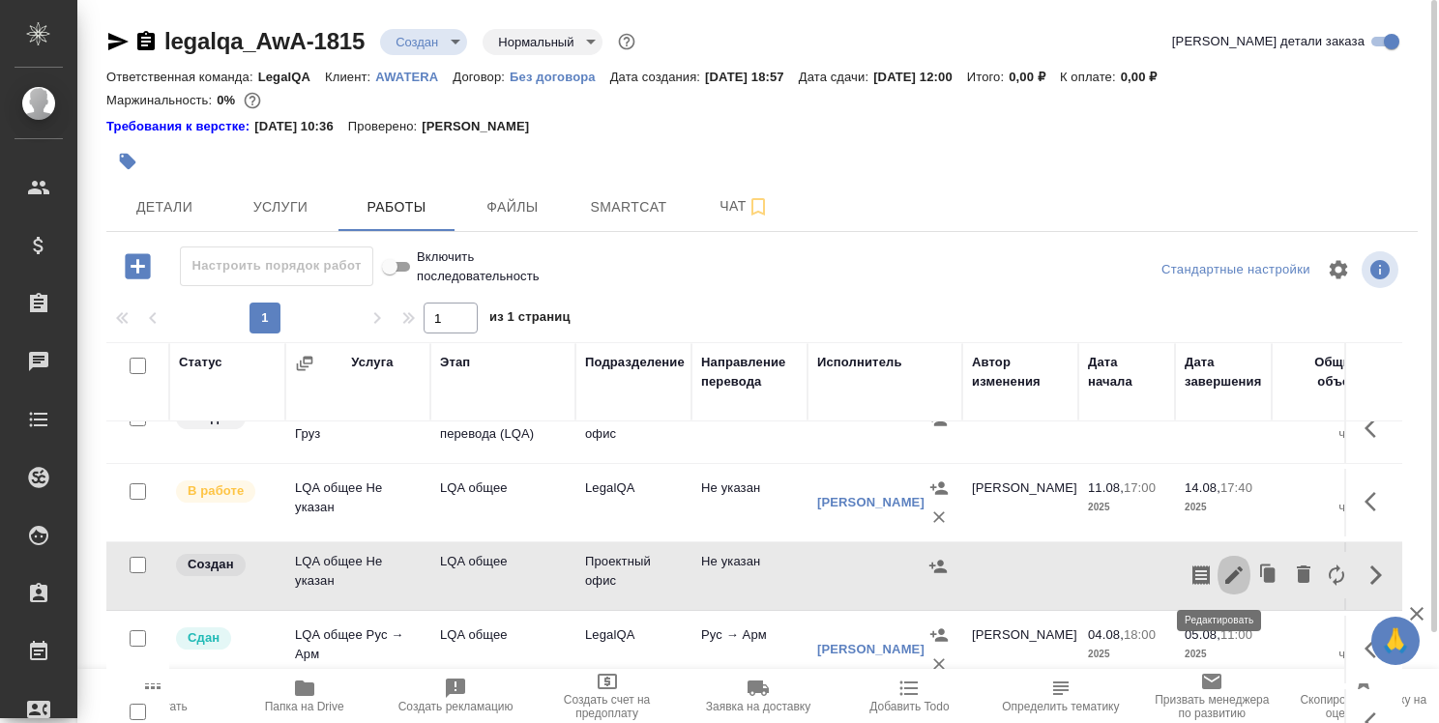
click at [1222, 565] on icon "button" at bounding box center [1233, 575] width 23 height 23
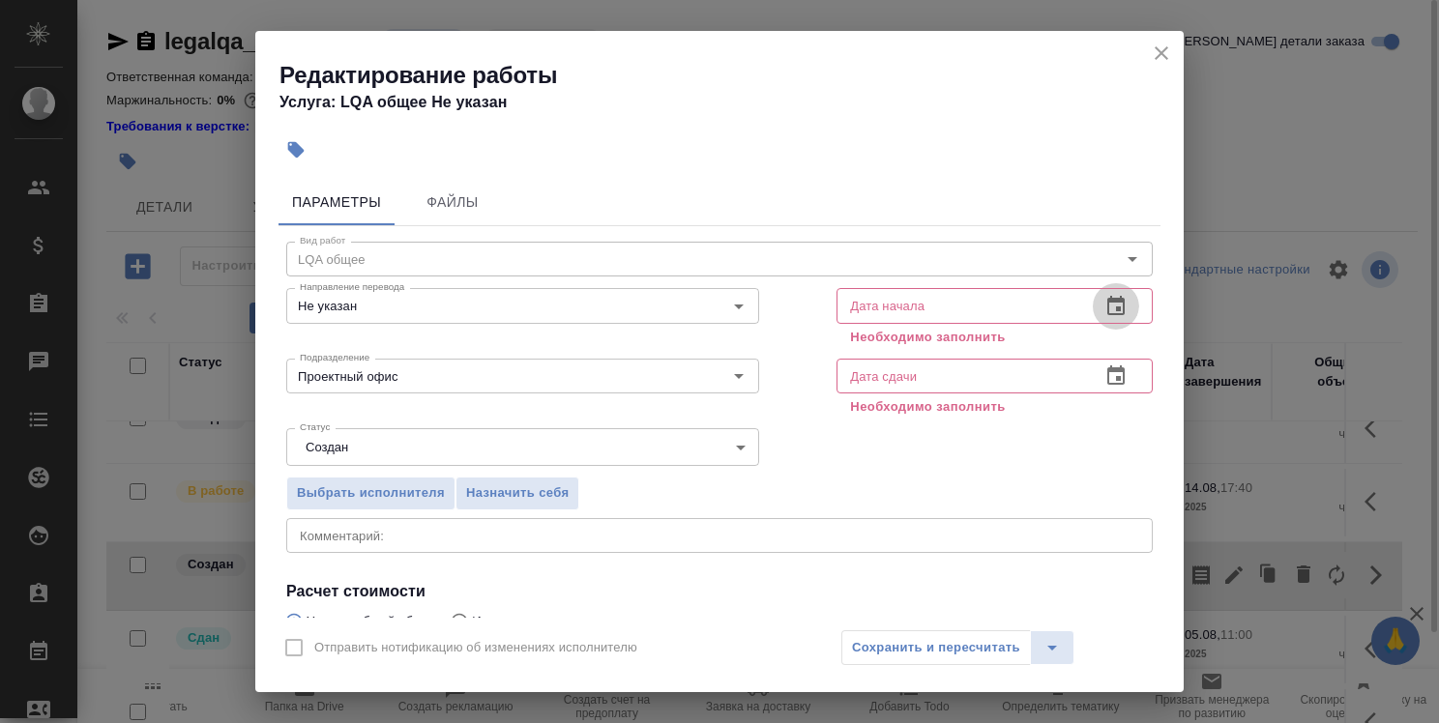
click at [1106, 311] on icon "button" at bounding box center [1115, 306] width 23 height 23
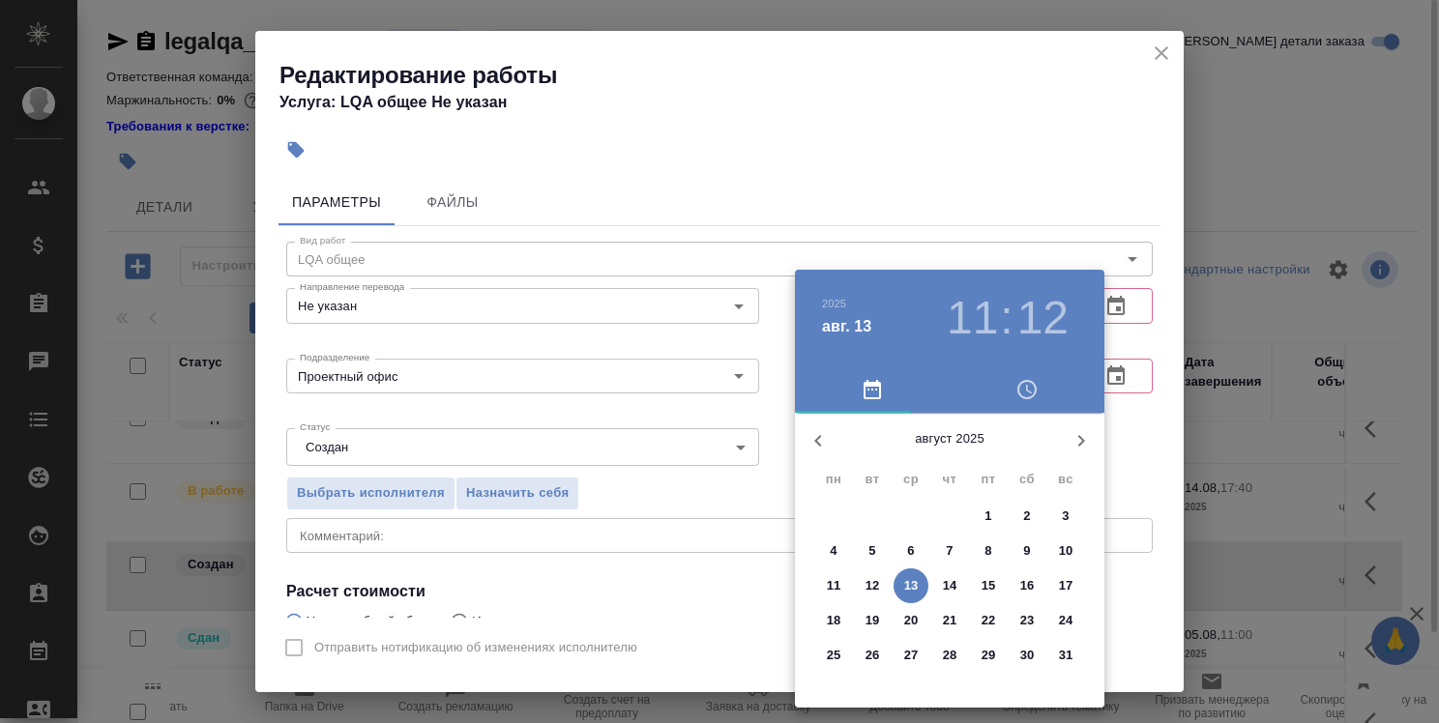
click at [917, 590] on p "13" at bounding box center [911, 585] width 15 height 19
type input "13.08.2025 11:12"
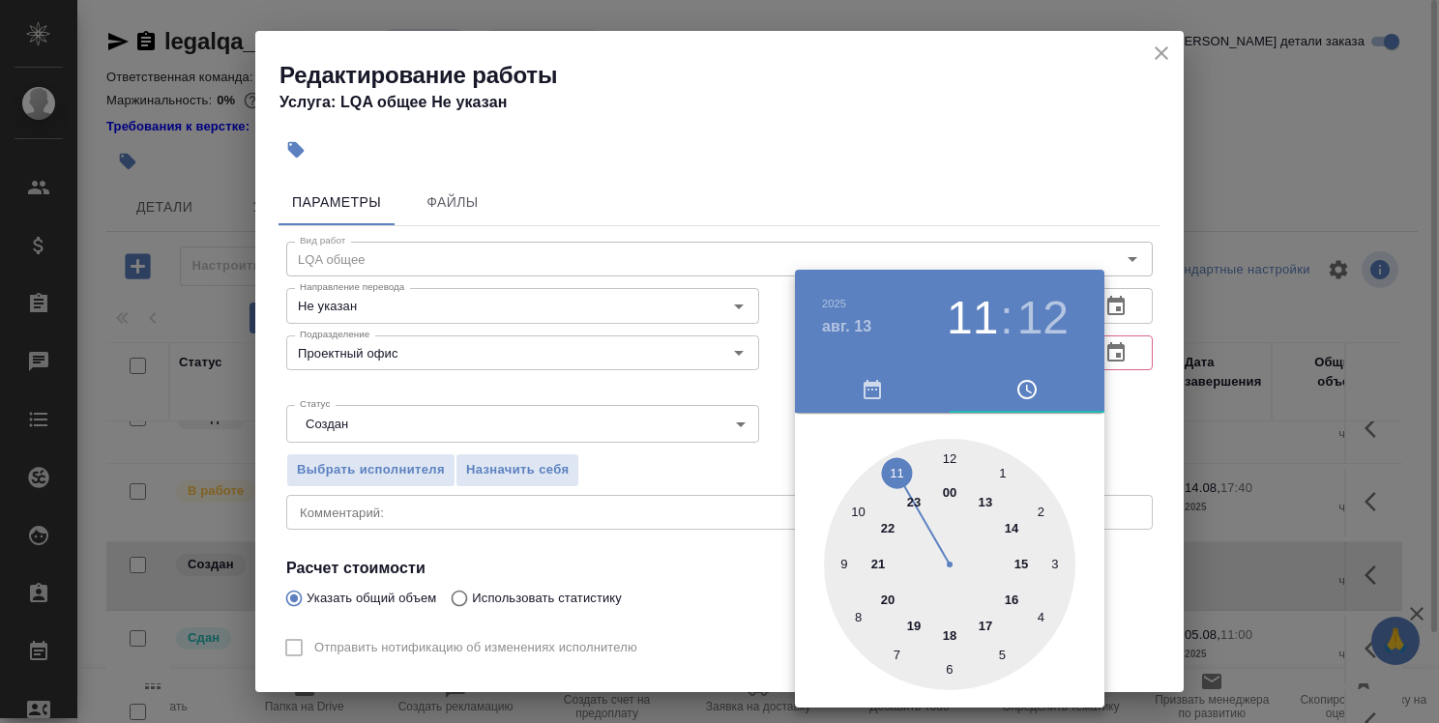
click at [1134, 479] on div at bounding box center [719, 361] width 1439 height 723
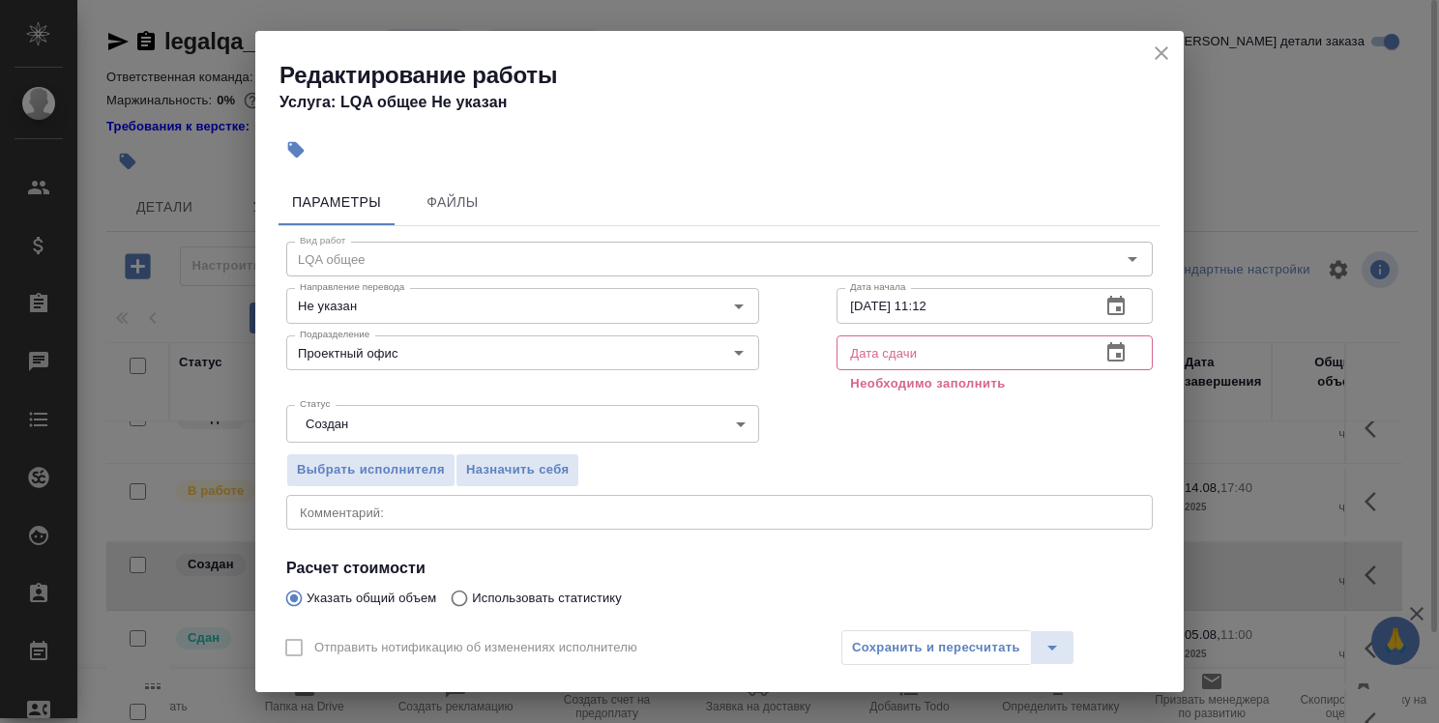
click at [1107, 354] on icon "button" at bounding box center [1115, 351] width 17 height 19
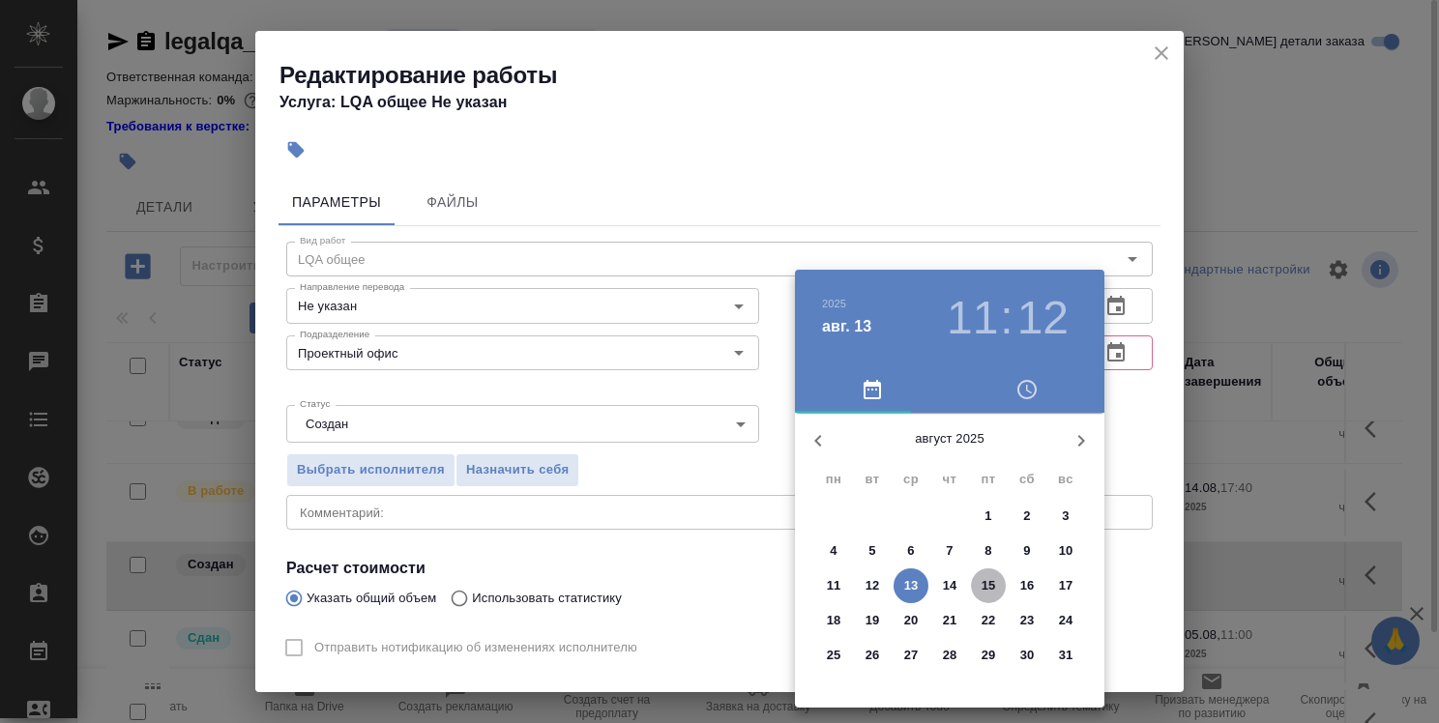
click at [996, 587] on span "15" at bounding box center [988, 585] width 35 height 19
type input "15.08.2025 11:12"
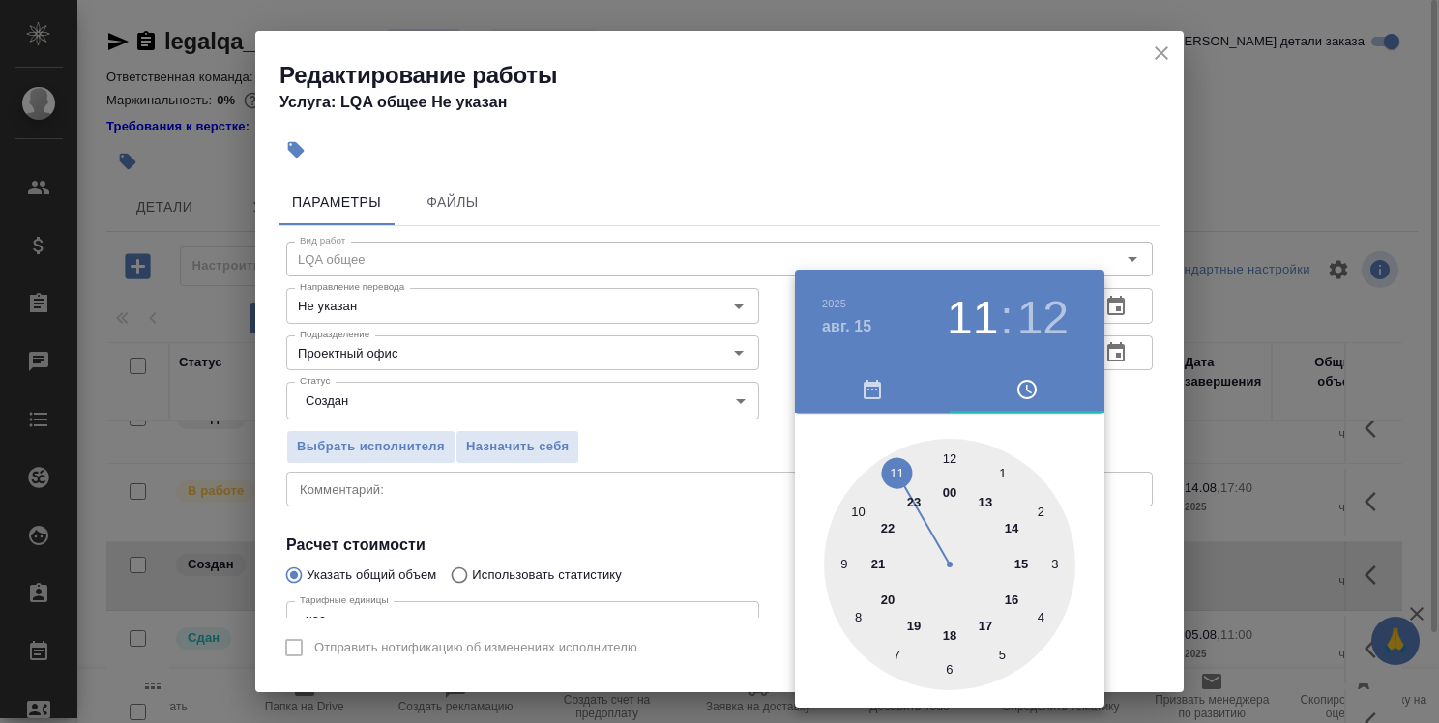
click at [1129, 420] on div at bounding box center [719, 361] width 1439 height 723
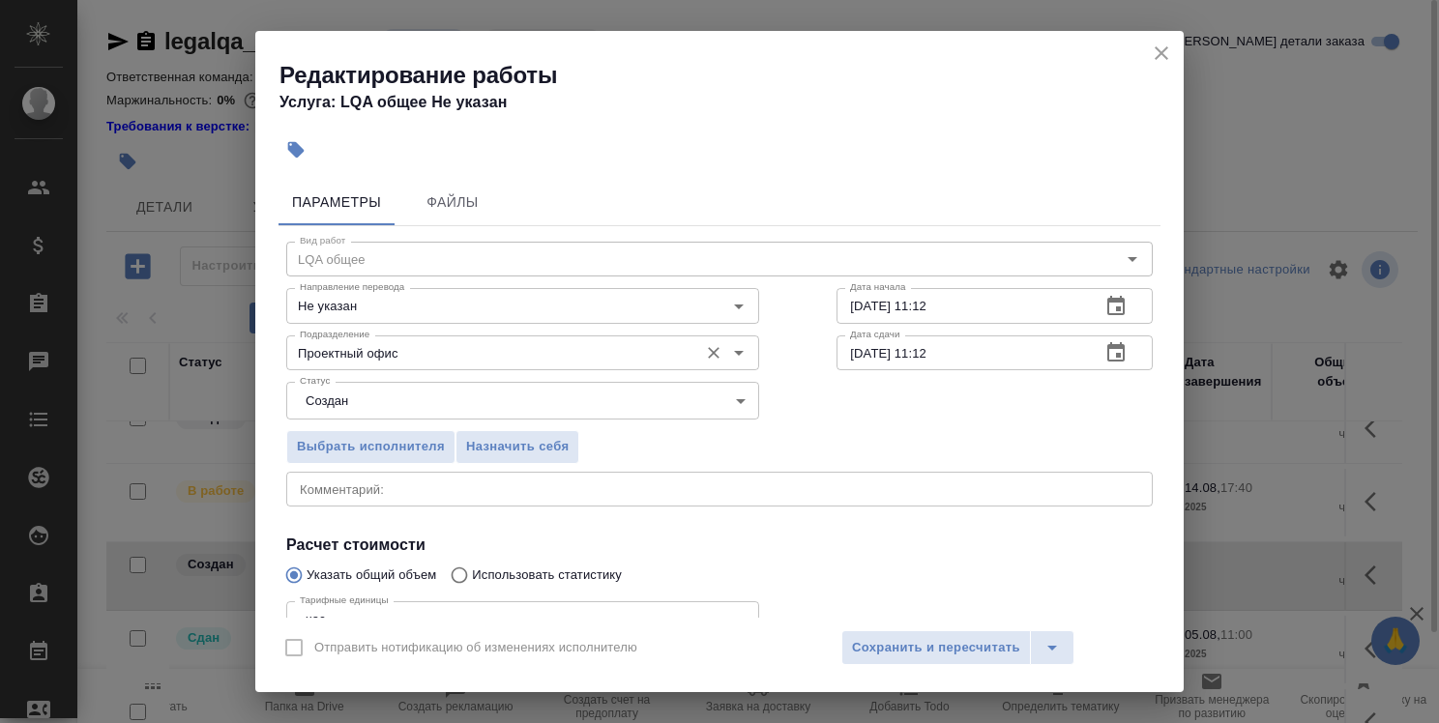
click at [520, 356] on input "Проектный офис" at bounding box center [490, 352] width 396 height 23
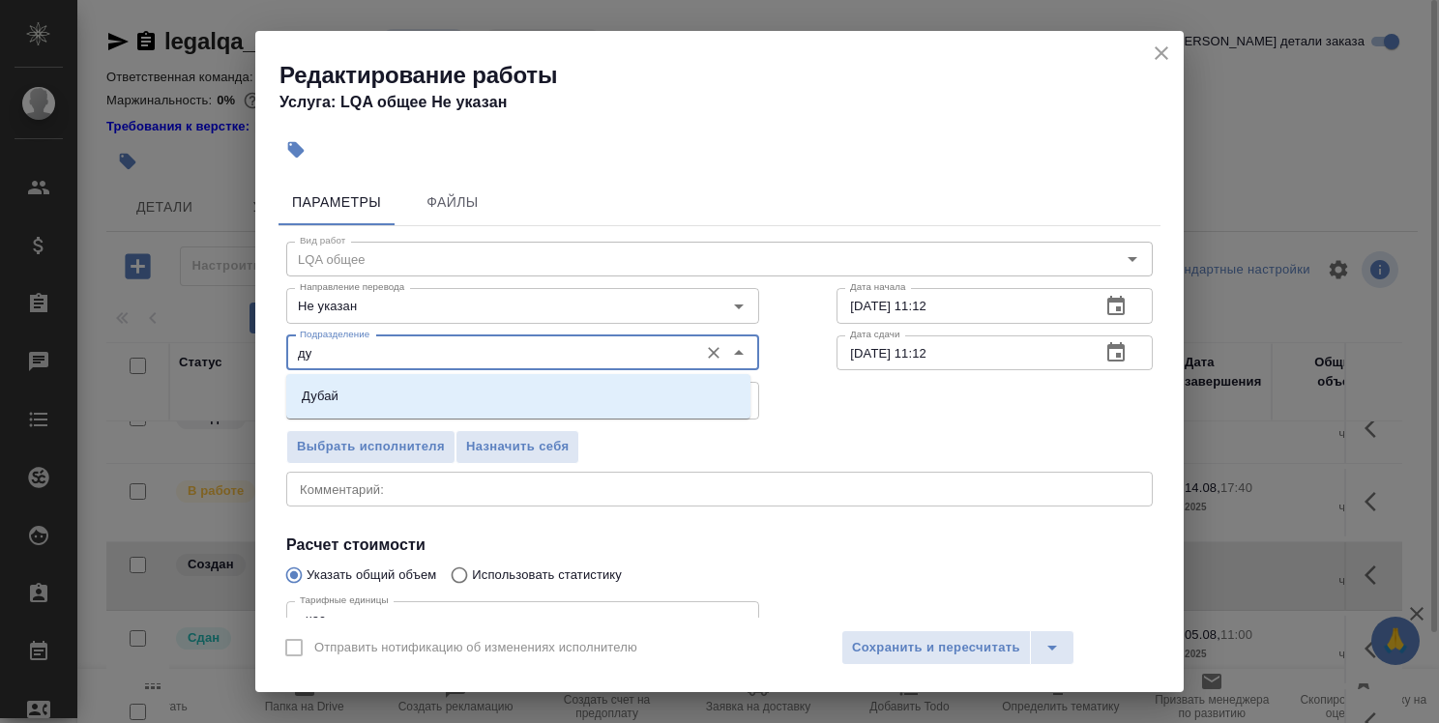
type input "д"
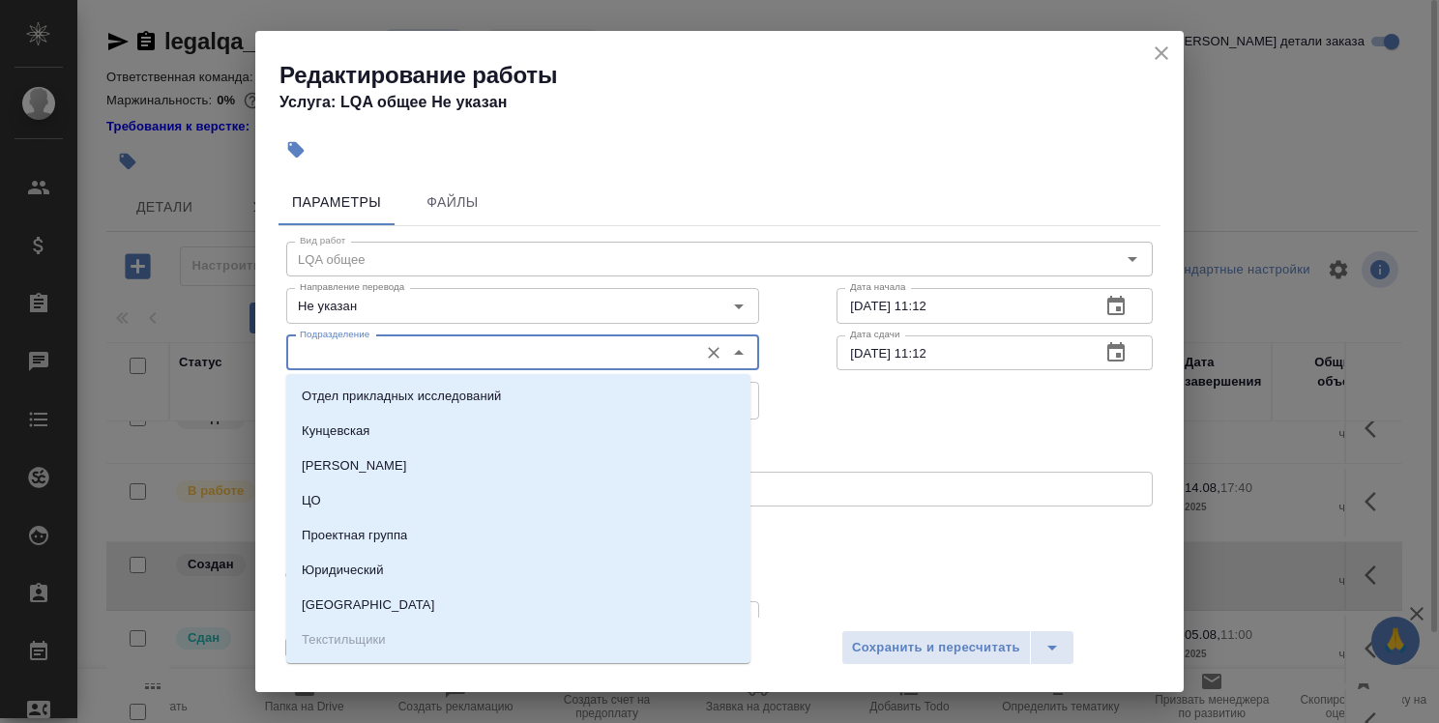
type input "e"
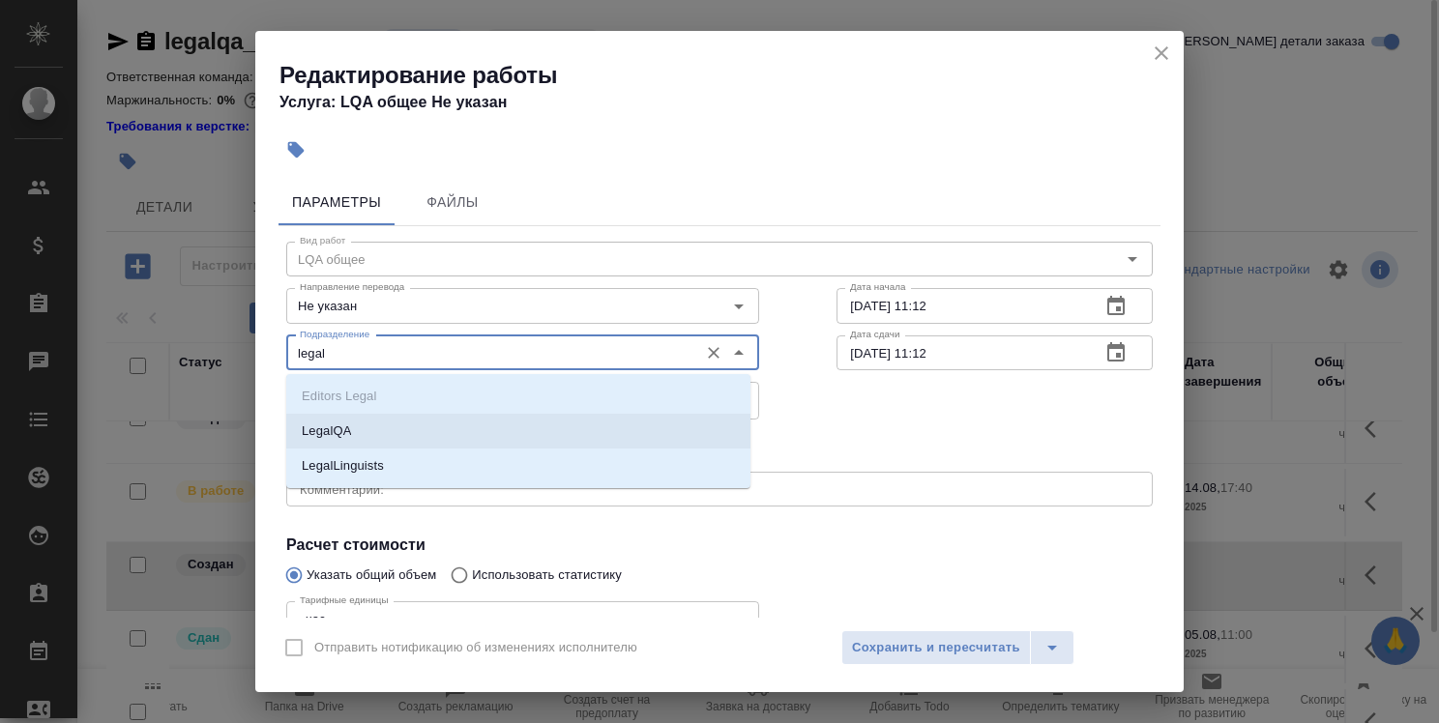
click at [476, 433] on li "LegalQA" at bounding box center [518, 431] width 464 height 35
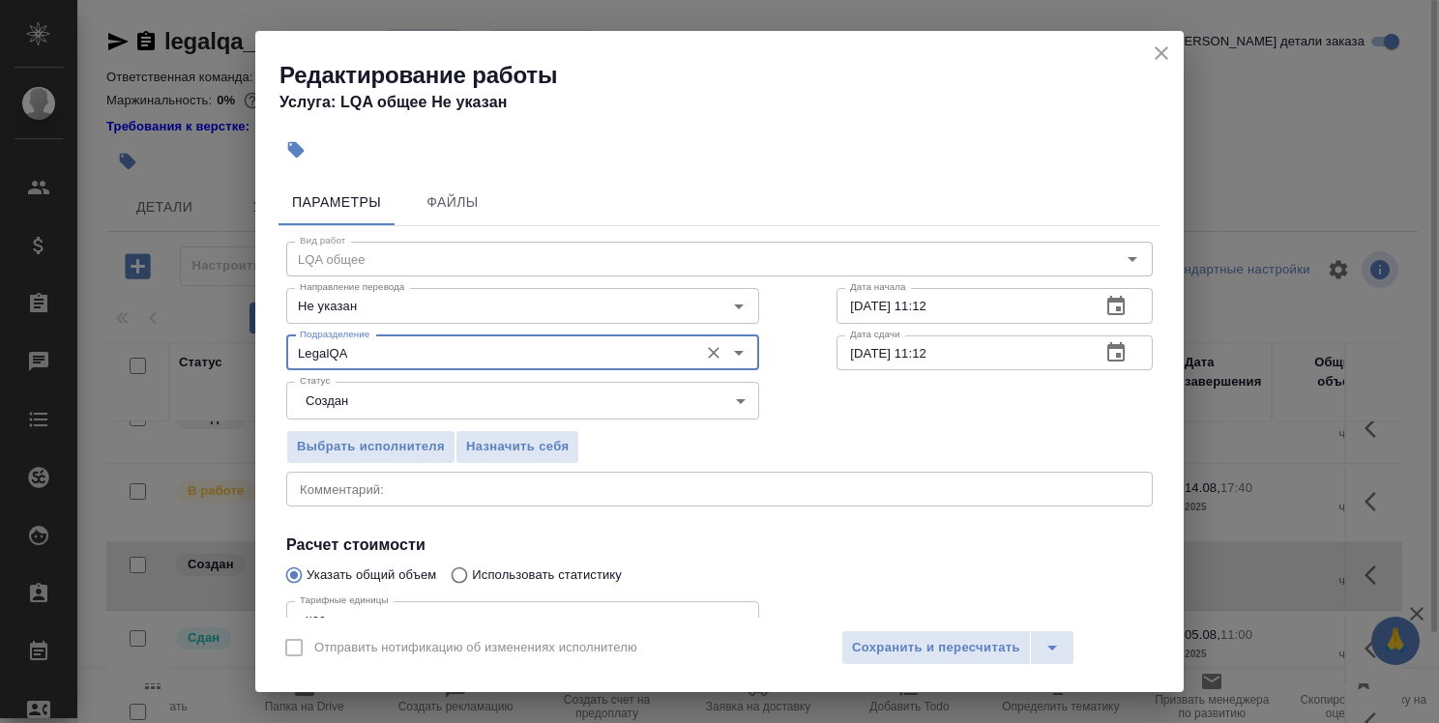
type input "LegalQA"
click at [631, 490] on textarea at bounding box center [719, 489] width 839 height 15
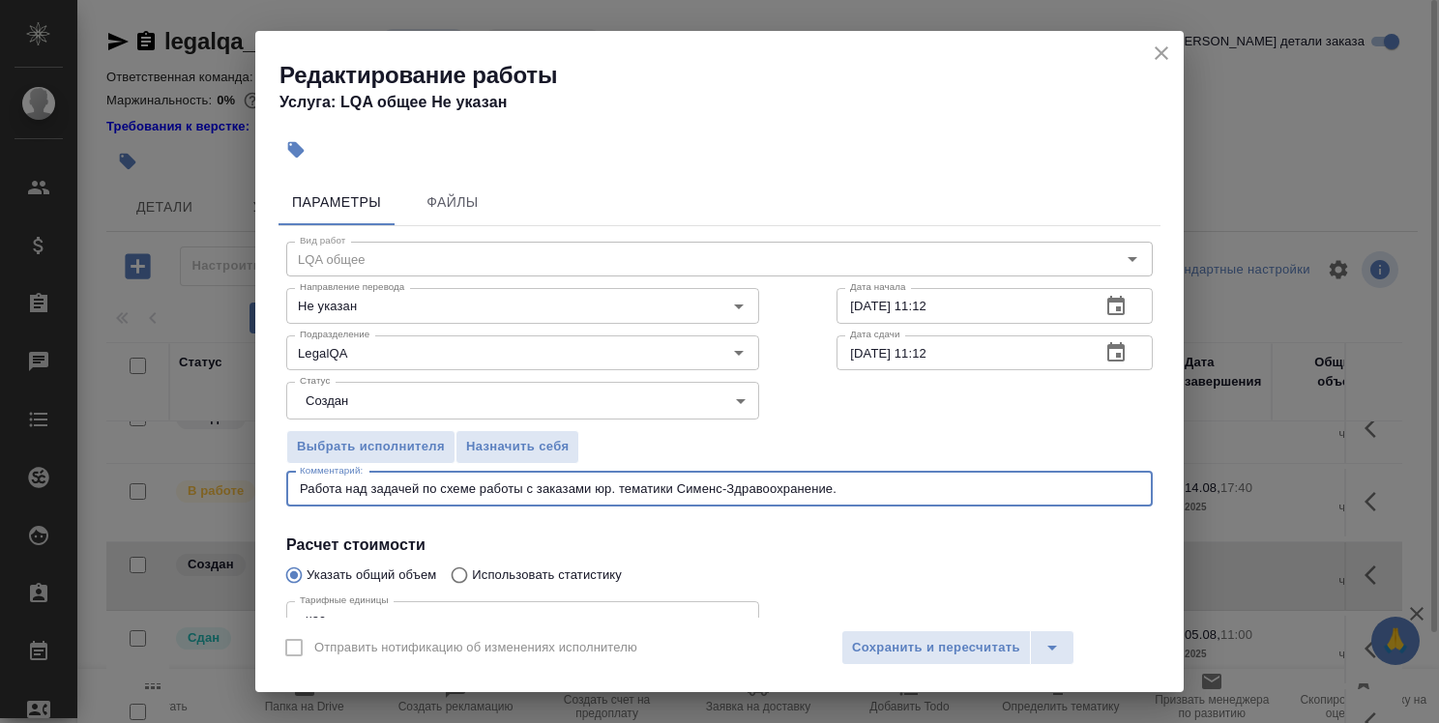
scroll to position [97, 0]
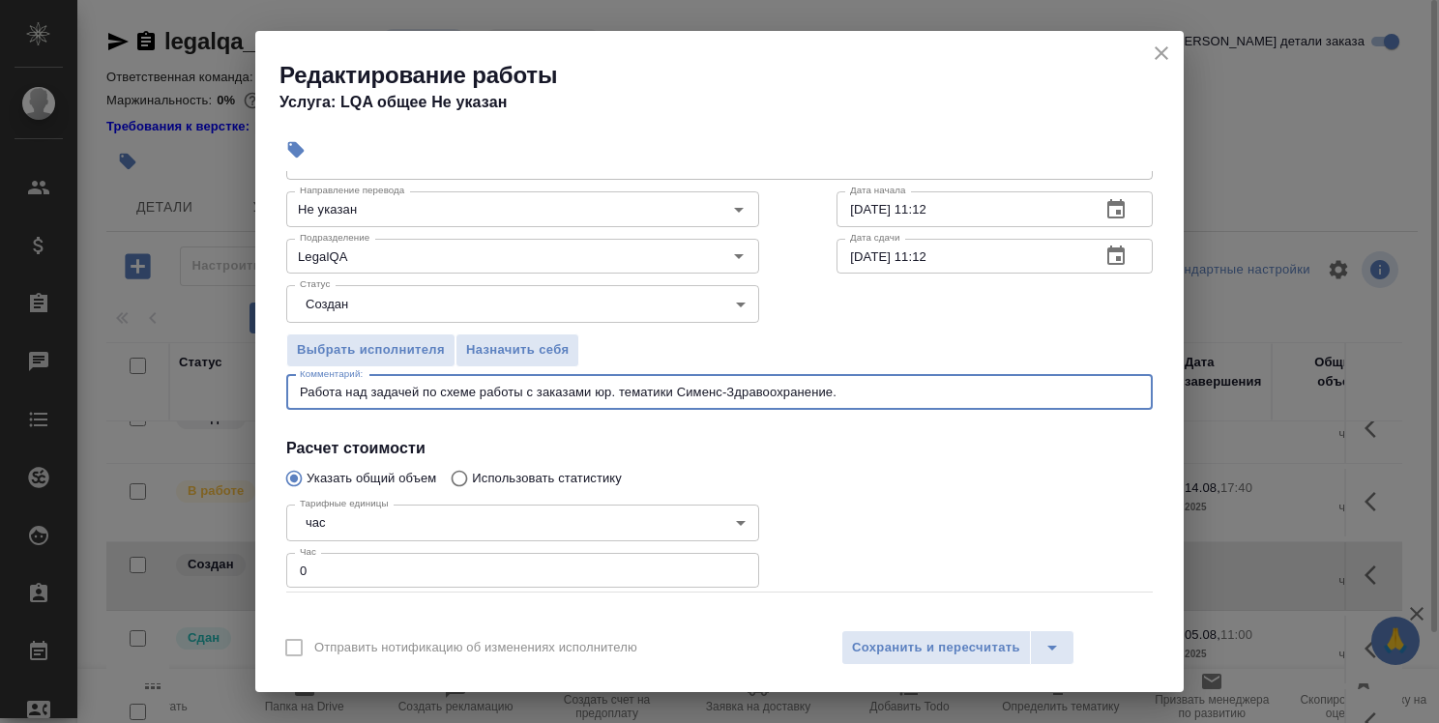
type textarea "Работа над задачей по схеме работы с заказами юр. тематики Сименс-Здравоохранен…"
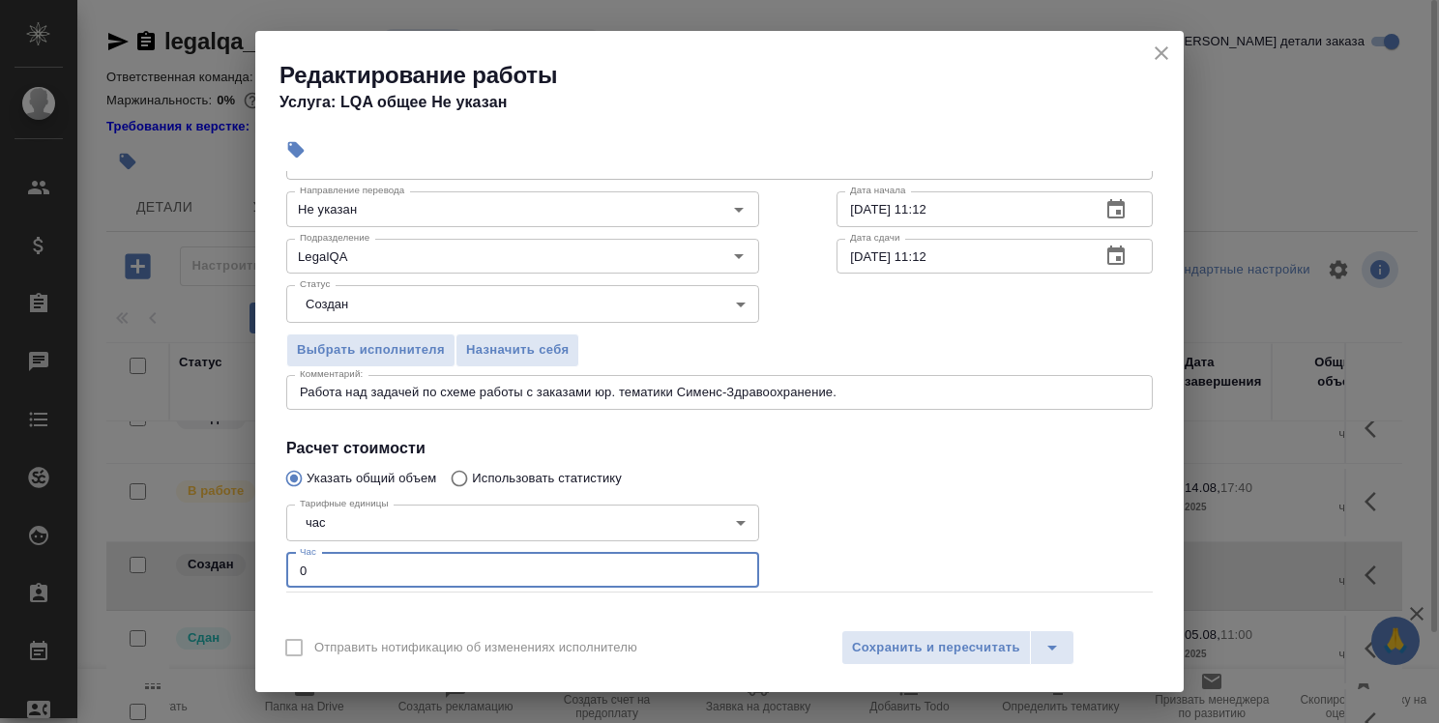
drag, startPoint x: 309, startPoint y: 566, endPoint x: 283, endPoint y: 561, distance: 26.6
click at [285, 566] on div "Тарифные единицы час 5a8b1489cc6b4906c91bfd93 Тарифные единицы Час 0 Час" at bounding box center [523, 544] width 550 height 173
type input "1.5"
click at [975, 649] on span "Сохранить и пересчитать" at bounding box center [936, 648] width 168 height 22
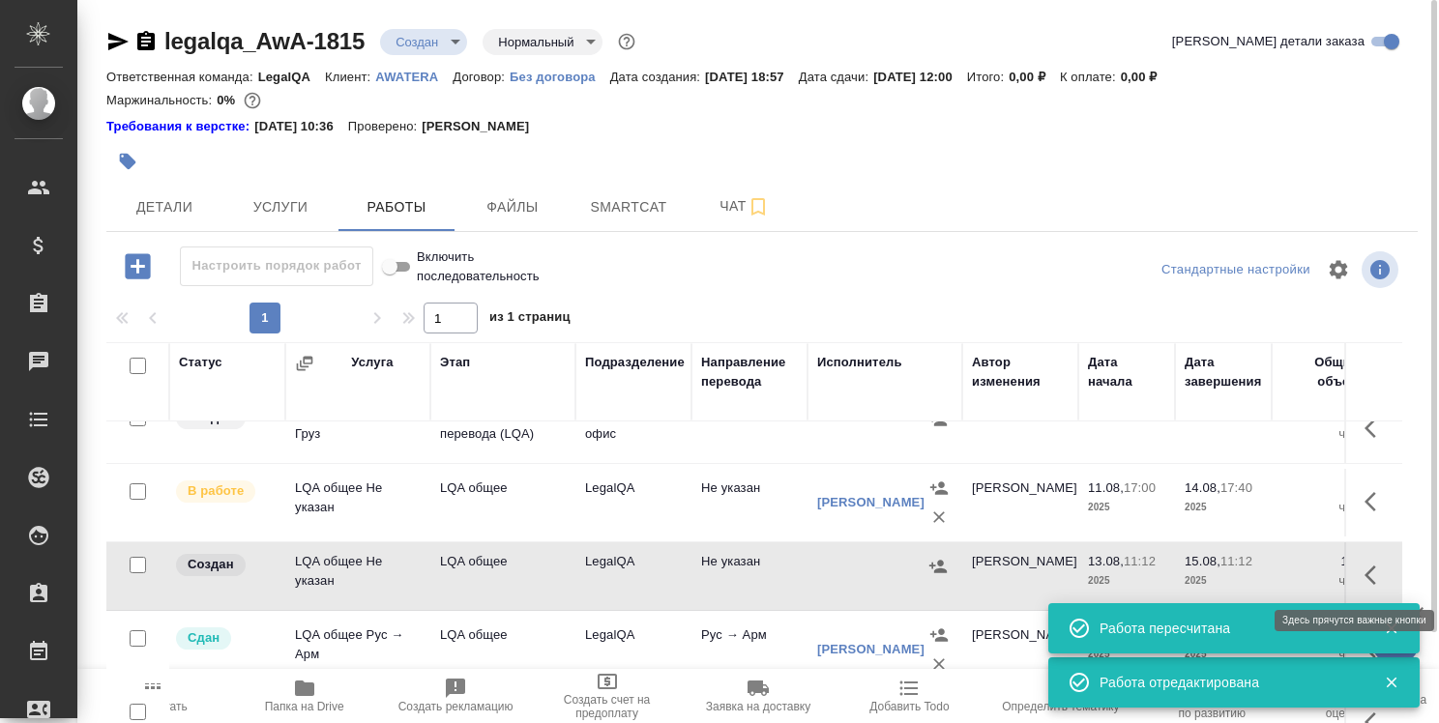
click at [1364, 564] on icon "button" at bounding box center [1375, 575] width 23 height 23
click at [1222, 576] on icon "button" at bounding box center [1233, 575] width 23 height 23
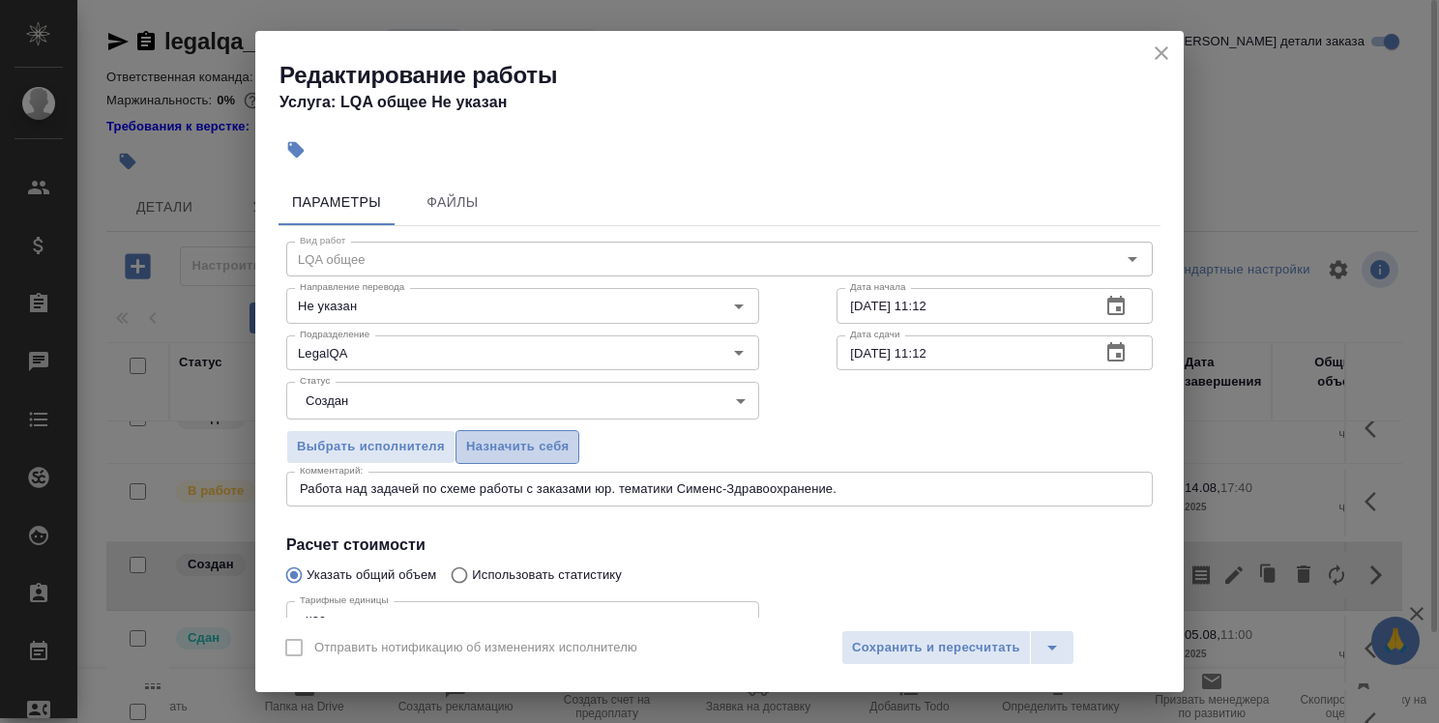
click at [536, 442] on span "Назначить себя" at bounding box center [517, 447] width 103 height 22
click at [948, 642] on span "Сохранить и пересчитать" at bounding box center [936, 648] width 168 height 22
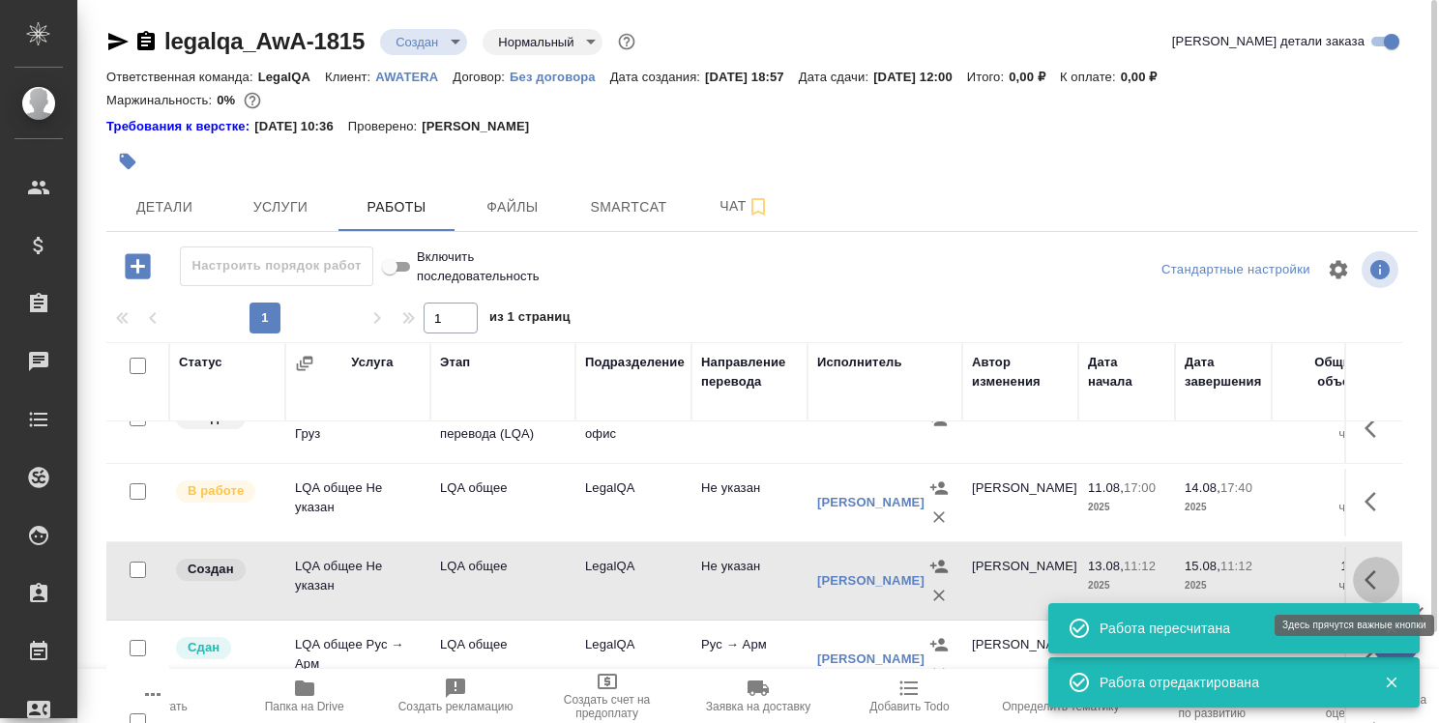
click at [1364, 574] on icon "button" at bounding box center [1375, 580] width 23 height 23
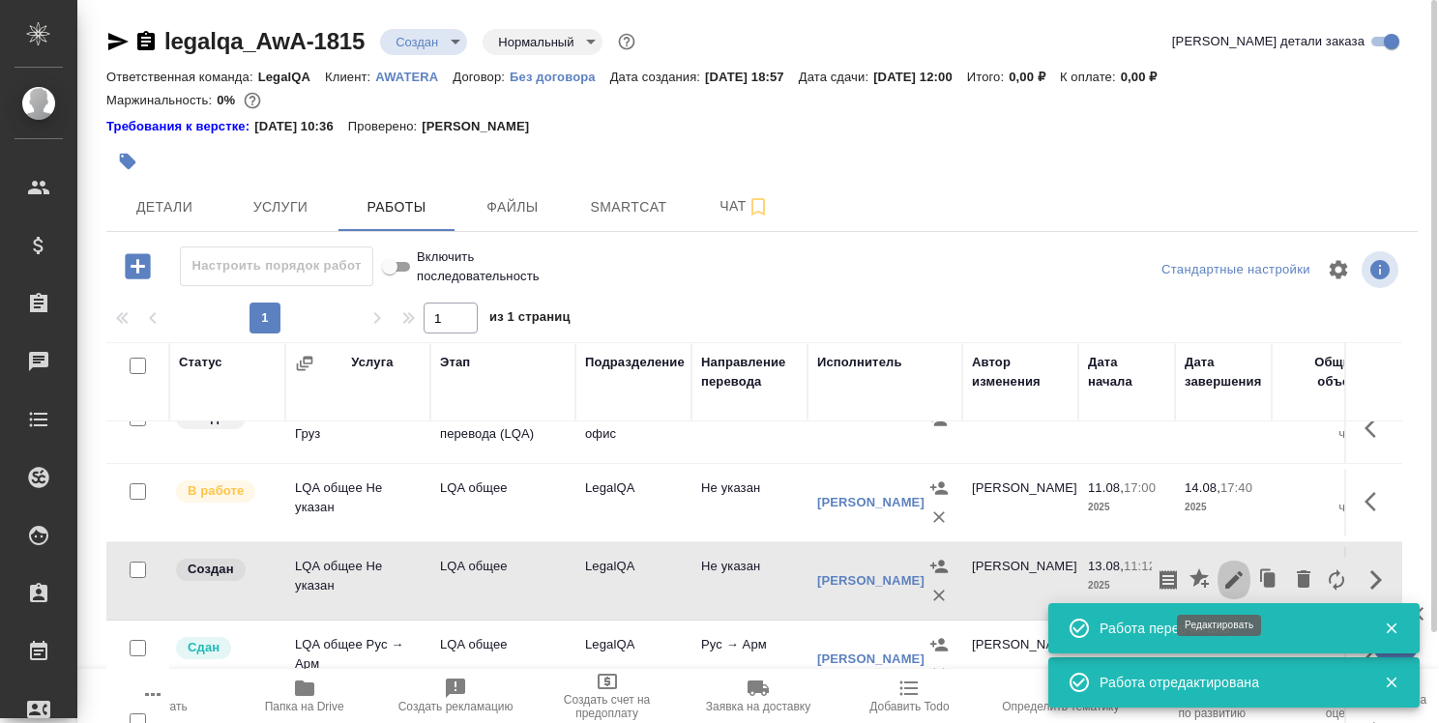
click at [1222, 572] on icon "button" at bounding box center [1233, 580] width 23 height 23
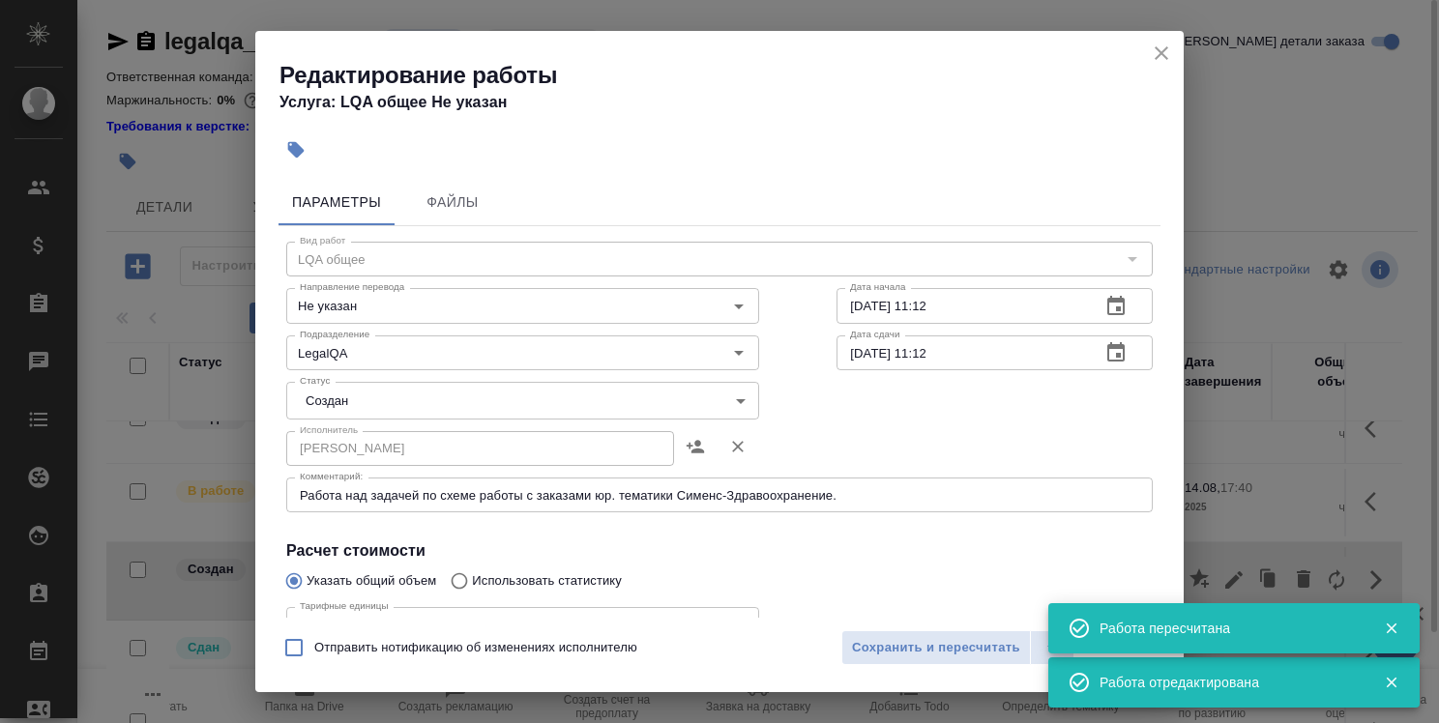
click at [643, 405] on body "🙏 .cls-1 fill:#fff; AWATERA Strelnikova Olga Клиенты Спецификации Заказы 0 Чаты…" at bounding box center [719, 361] width 1439 height 723
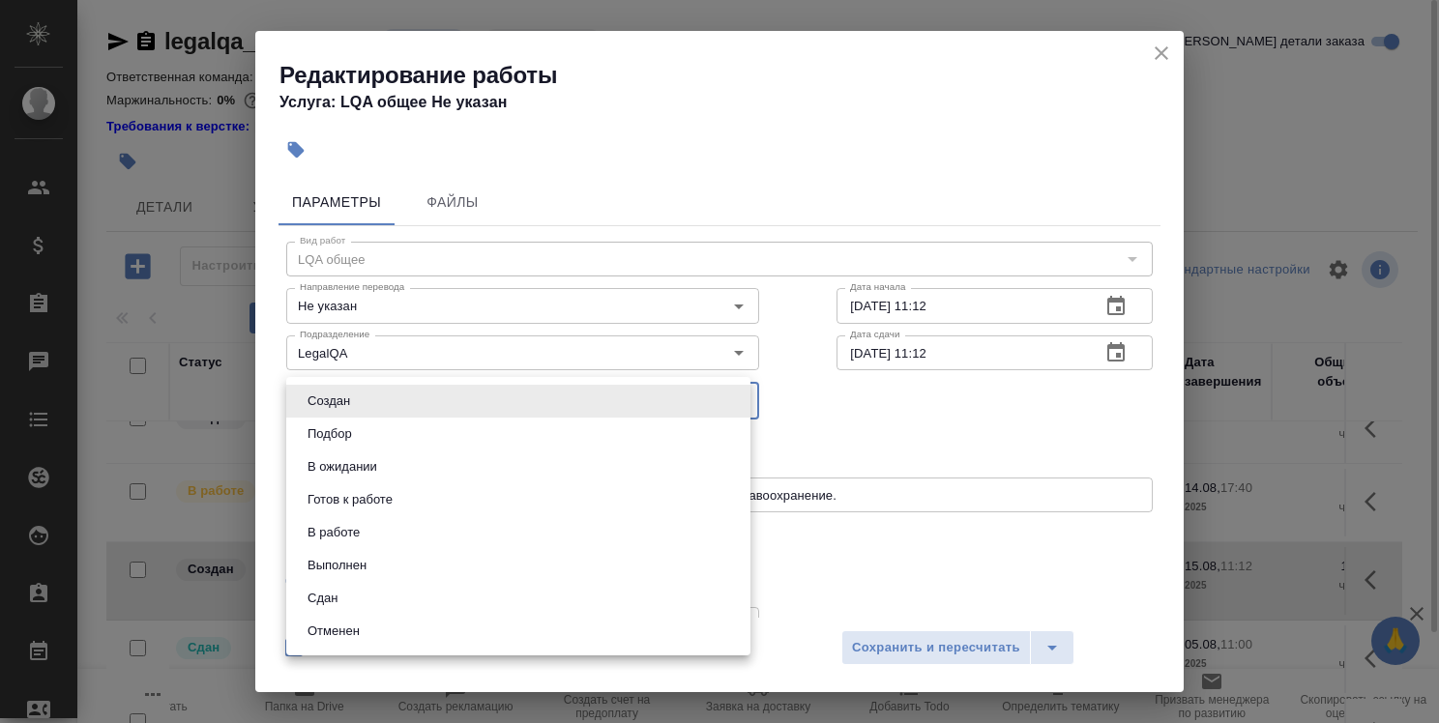
click at [598, 521] on li "В работе" at bounding box center [518, 532] width 464 height 33
type input "inProgress"
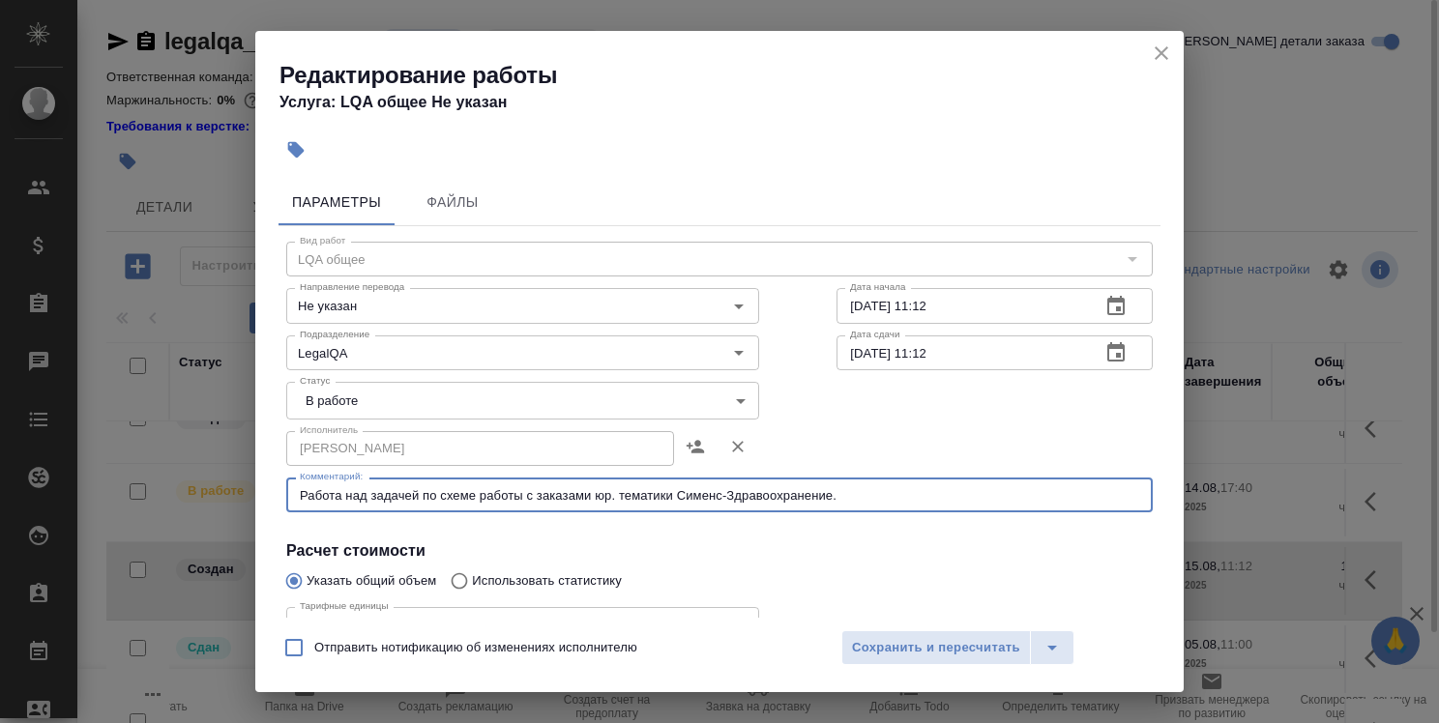
drag, startPoint x: 476, startPoint y: 495, endPoint x: 533, endPoint y: 500, distance: 57.3
click at [533, 500] on textarea "Работа над задачей по схеме работы с заказами юр. тематики Сименс-Здравоохранен…" at bounding box center [719, 495] width 839 height 15
drag, startPoint x: 574, startPoint y: 502, endPoint x: 597, endPoint y: 498, distance: 22.6
click at [597, 498] on textarea "Работа над задачей по схеме обработки заказами юр. тематики Сименс-Здравоохране…" at bounding box center [719, 495] width 839 height 15
type textarea "Работа над задачей по схеме обработки заказов юр. тематики Сименс-Здравоохранен…"
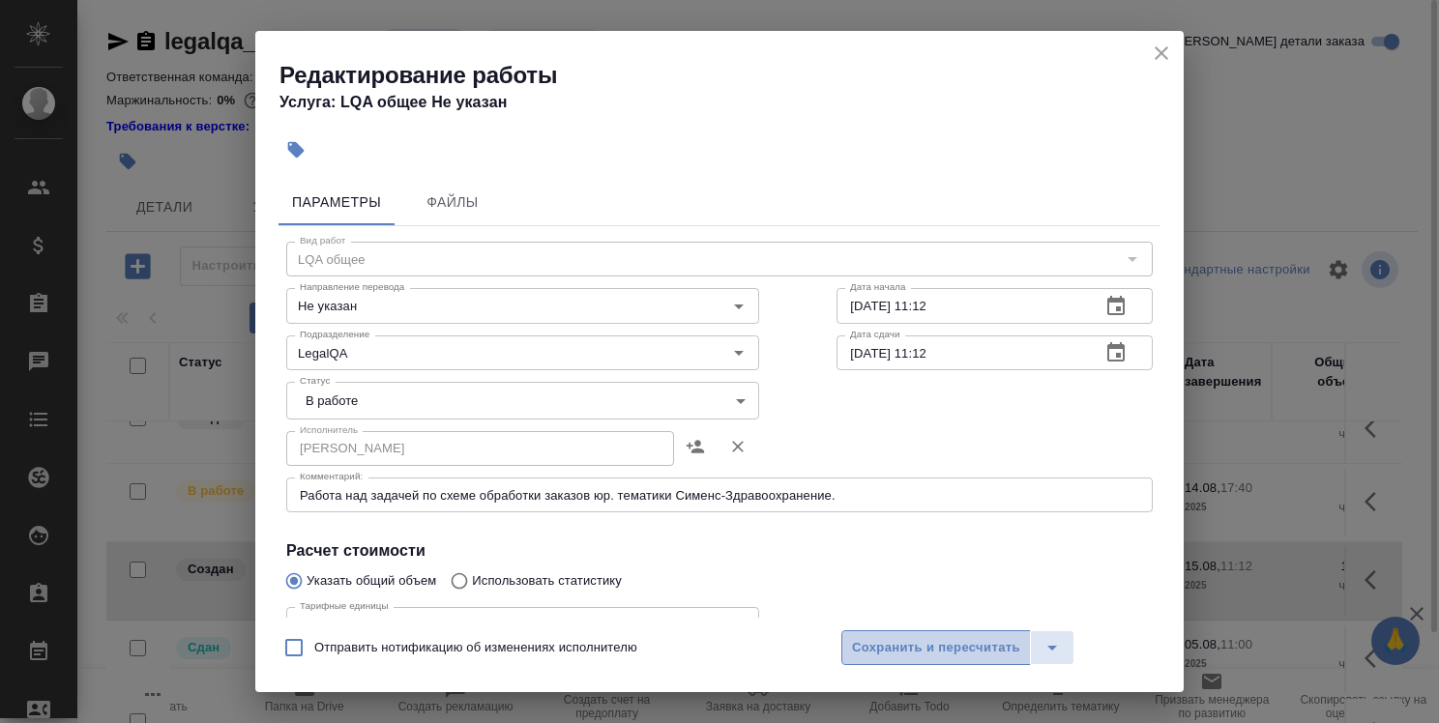
click at [949, 651] on span "Сохранить и пересчитать" at bounding box center [936, 648] width 168 height 22
